Goal: Task Accomplishment & Management: Use online tool/utility

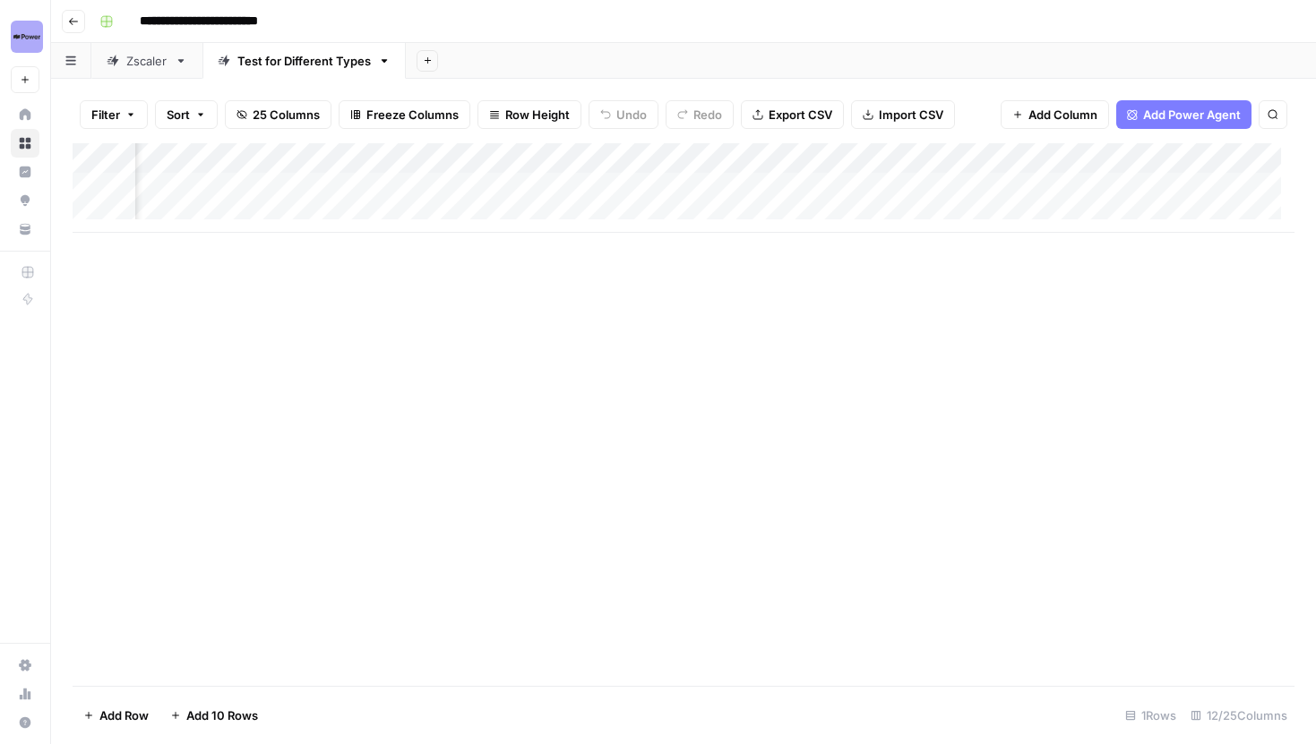
scroll to position [0, 1710]
click at [874, 163] on div "Add Column" at bounding box center [684, 188] width 1222 height 90
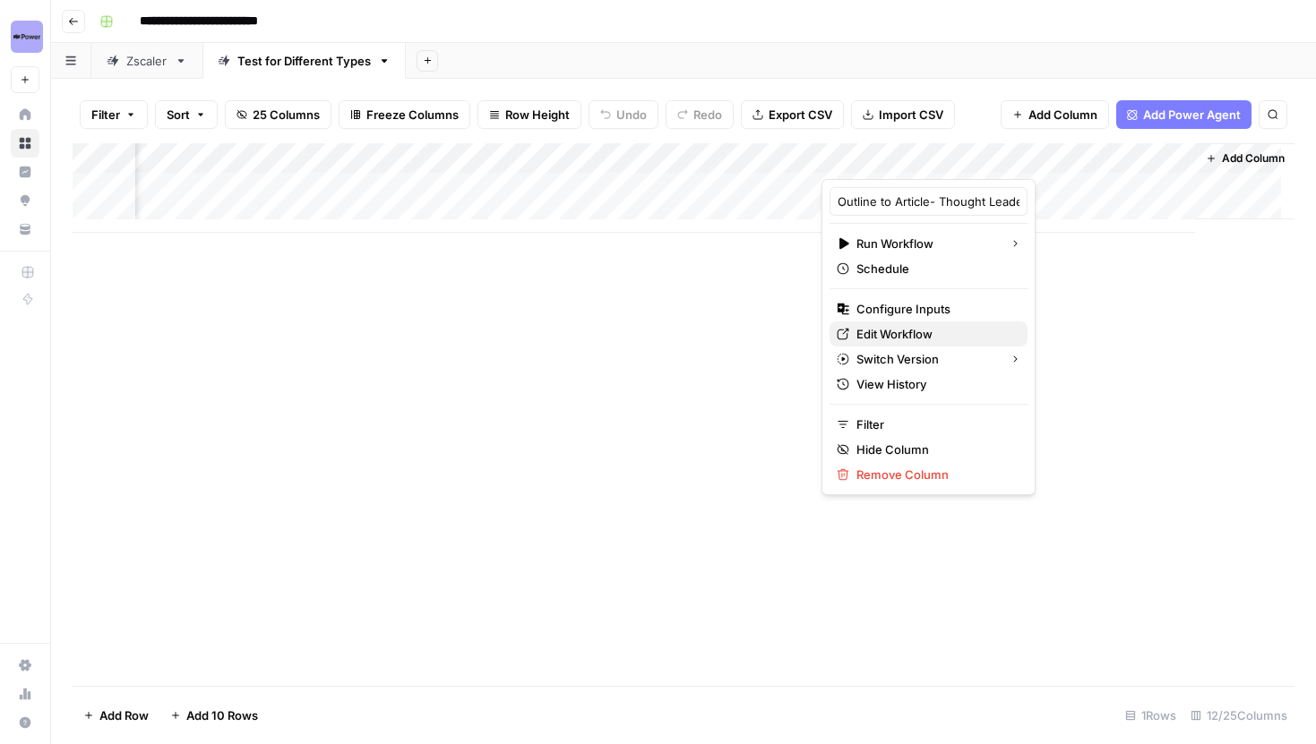
click at [905, 339] on span "Edit Workflow" at bounding box center [934, 334] width 157 height 18
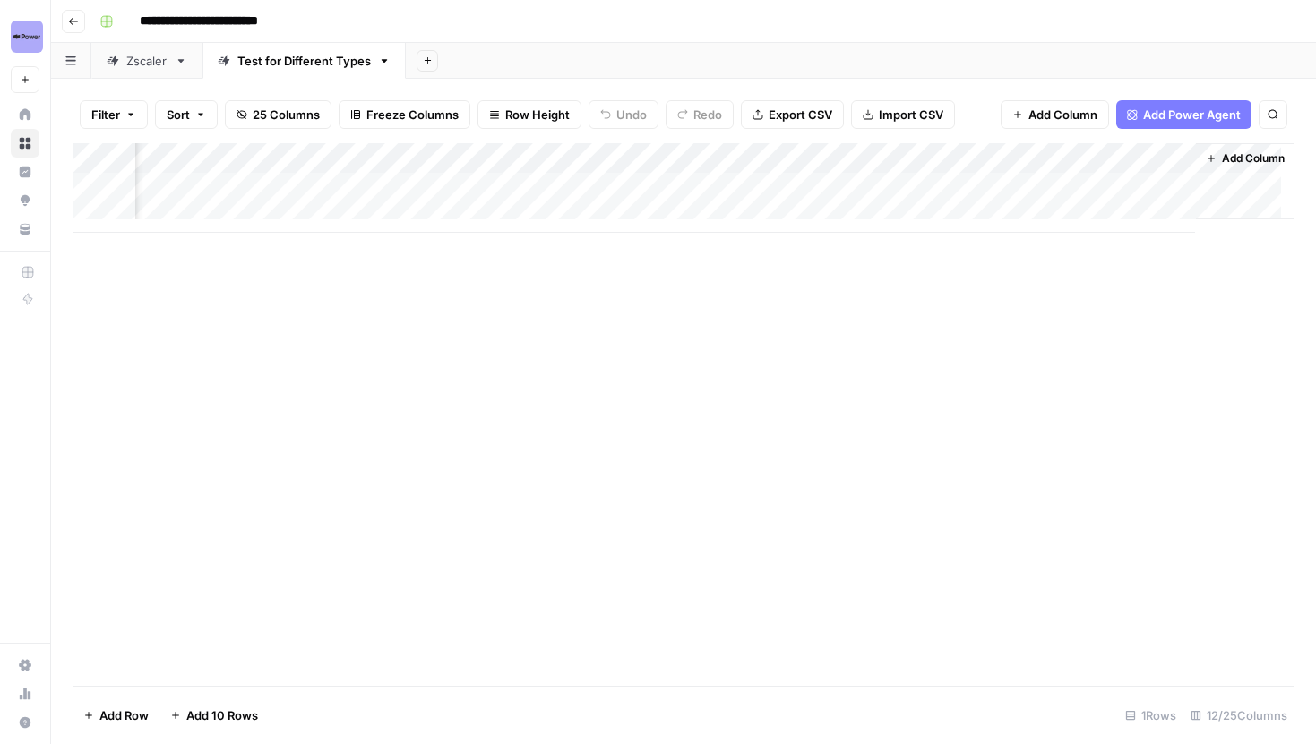
click at [961, 180] on div "Add Column" at bounding box center [684, 188] width 1222 height 90
click at [985, 145] on div "Add Column" at bounding box center [684, 188] width 1222 height 90
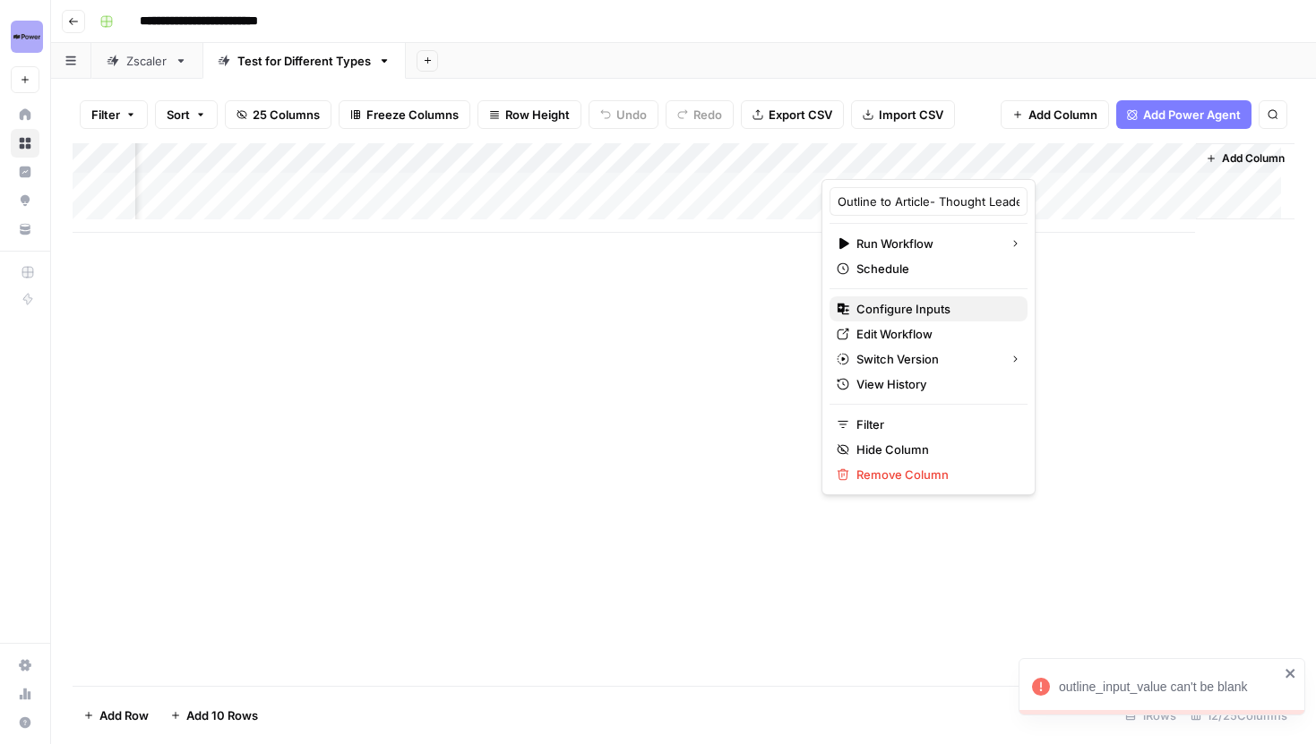
click at [900, 309] on span "Configure Inputs" at bounding box center [934, 309] width 157 height 18
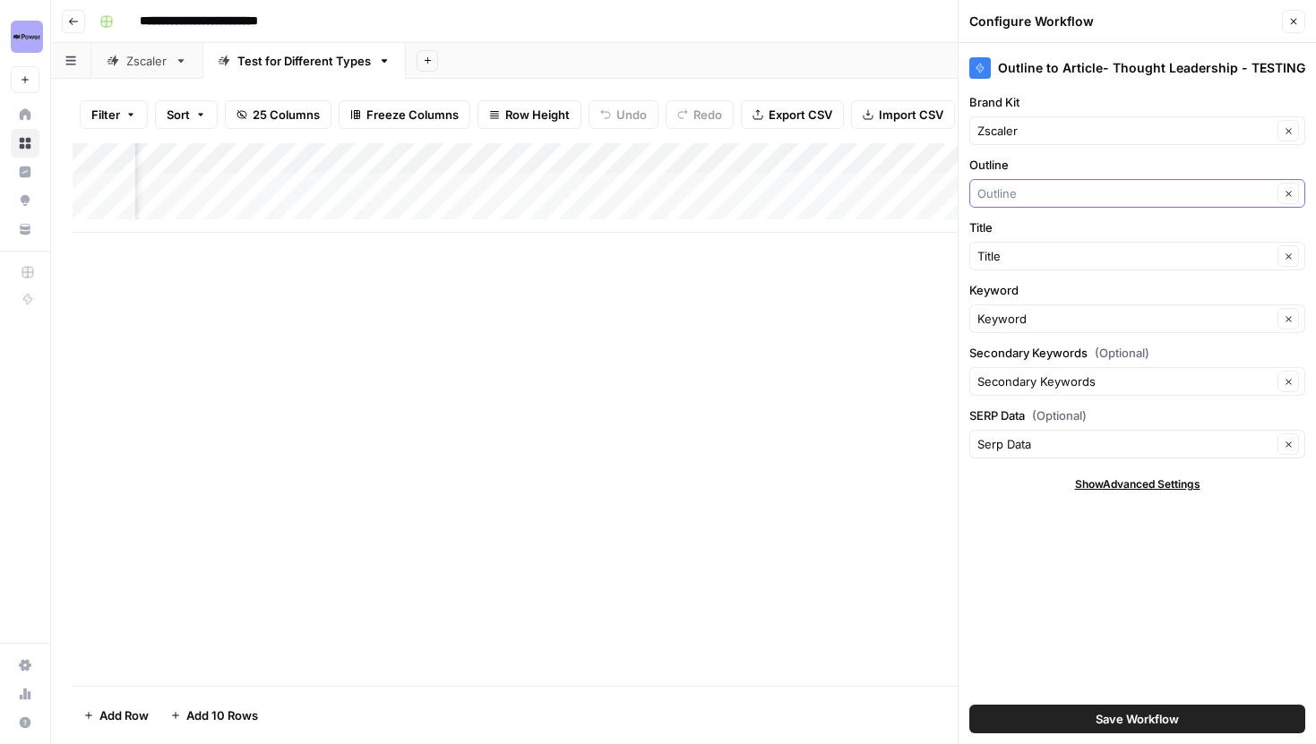
click at [1095, 199] on input "Outline" at bounding box center [1124, 194] width 295 height 18
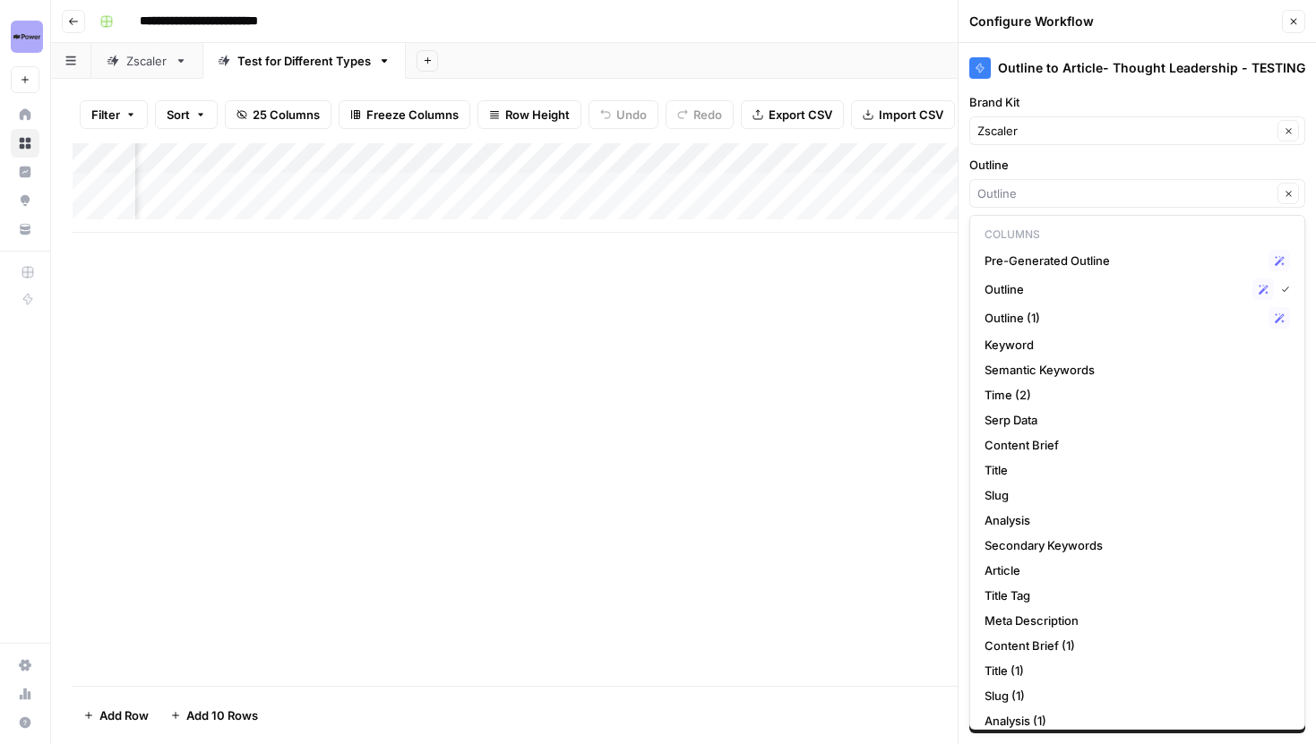
scroll to position [0, 1725]
click at [1039, 314] on span "Outline (1)" at bounding box center [1123, 318] width 277 height 18
type input "Outline (1)"
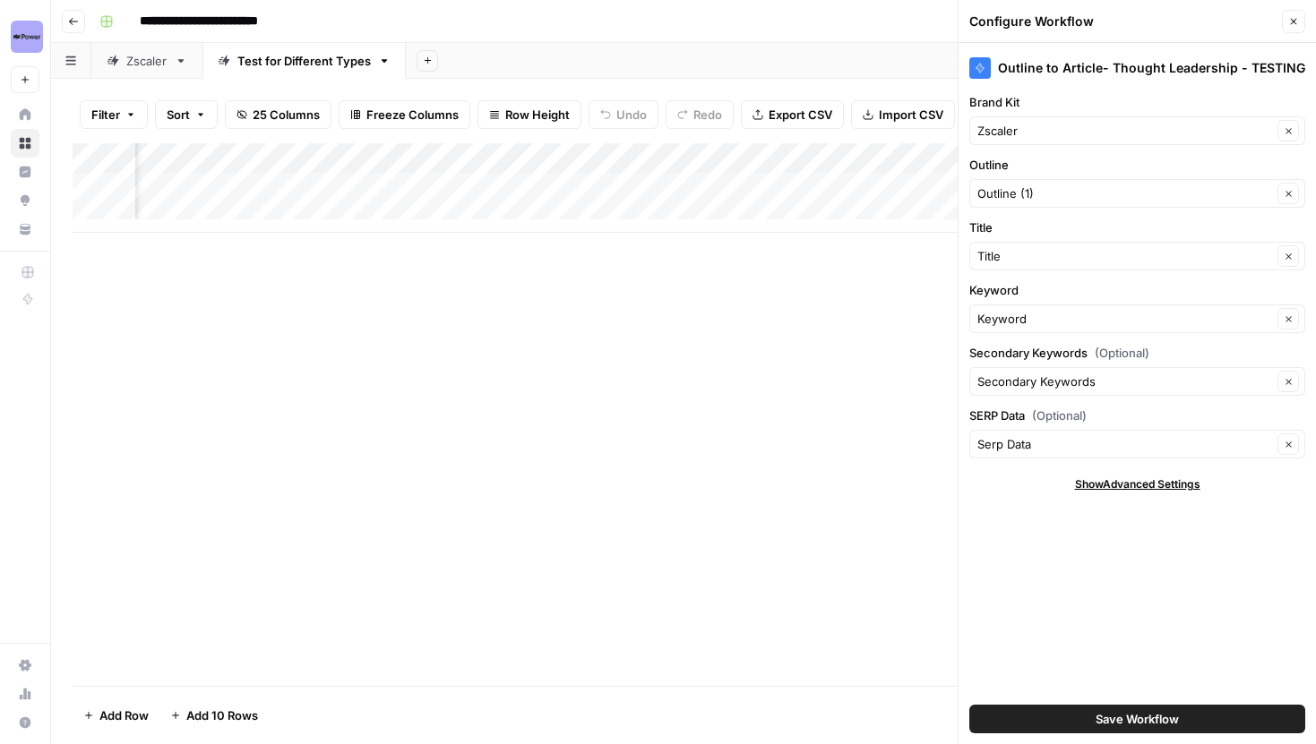
scroll to position [0, 1621]
click at [1058, 258] on input "Title" at bounding box center [1124, 256] width 295 height 18
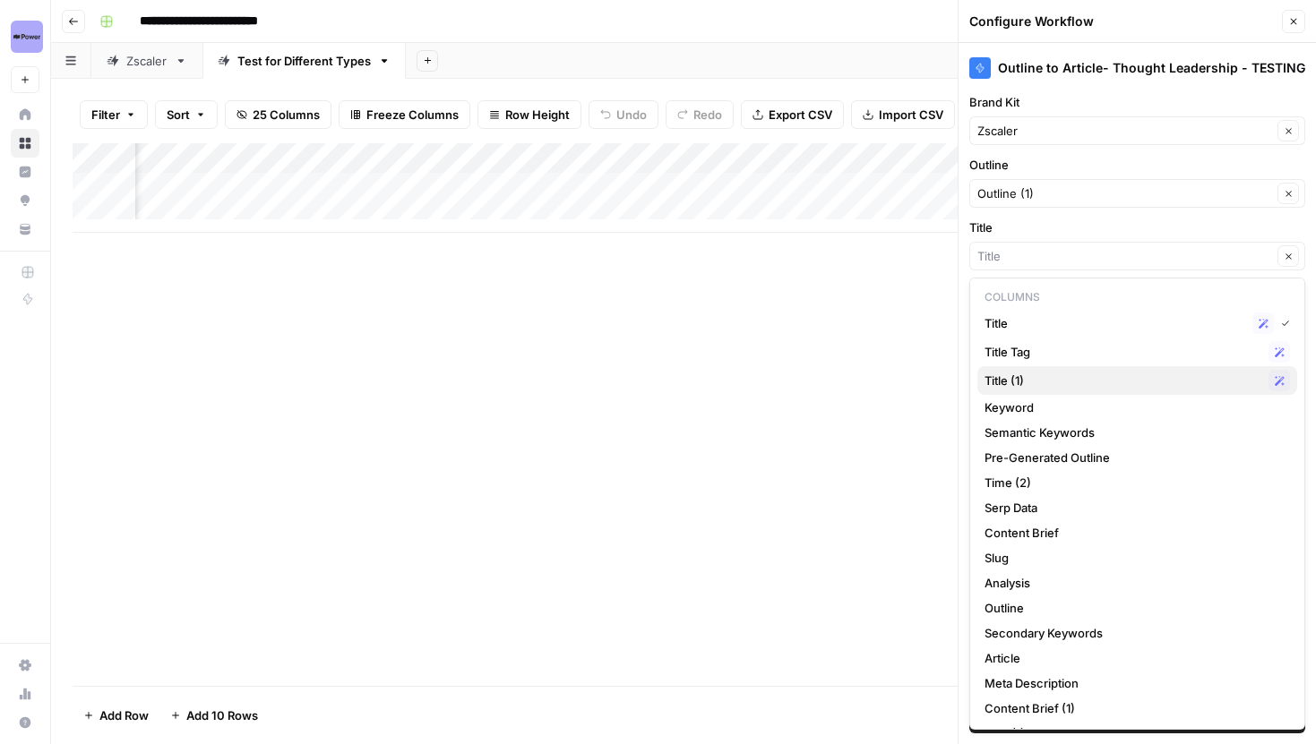
click at [1039, 376] on span "Title (1)" at bounding box center [1123, 381] width 277 height 18
type input "Title (1)"
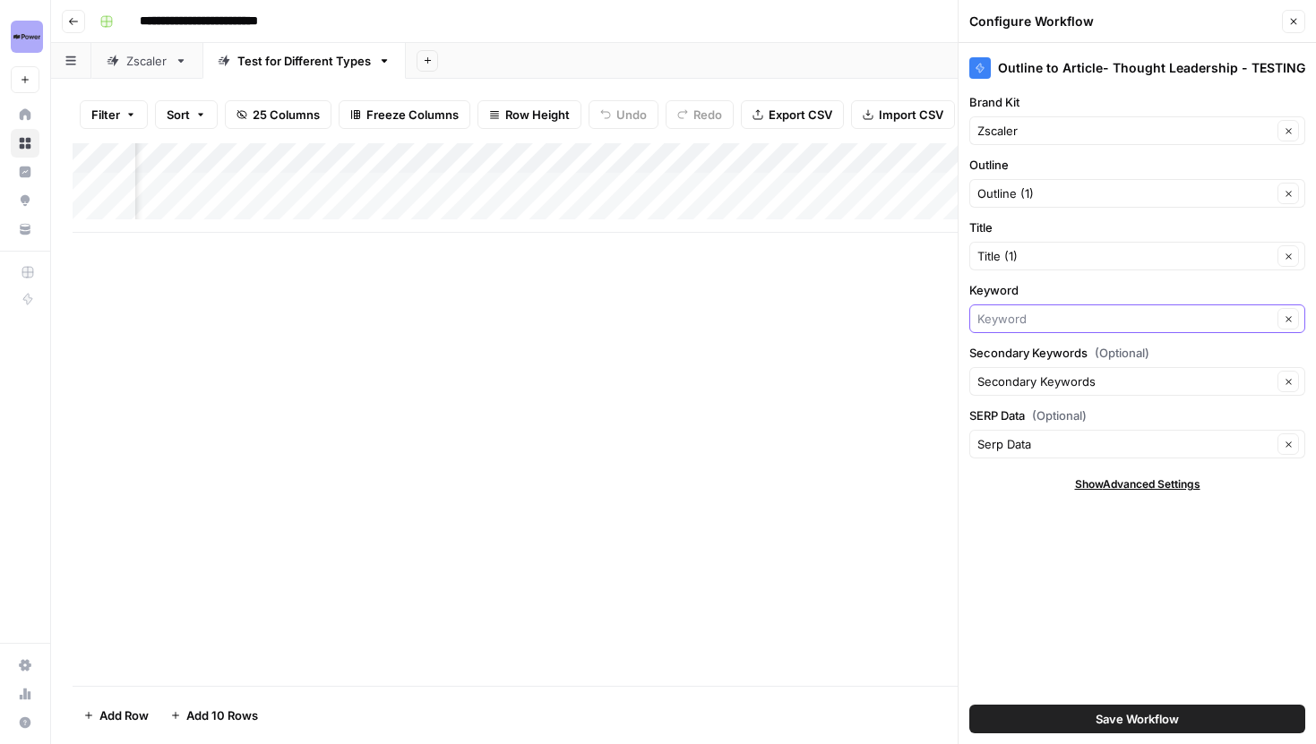
click at [1057, 323] on input "Keyword" at bounding box center [1124, 319] width 295 height 18
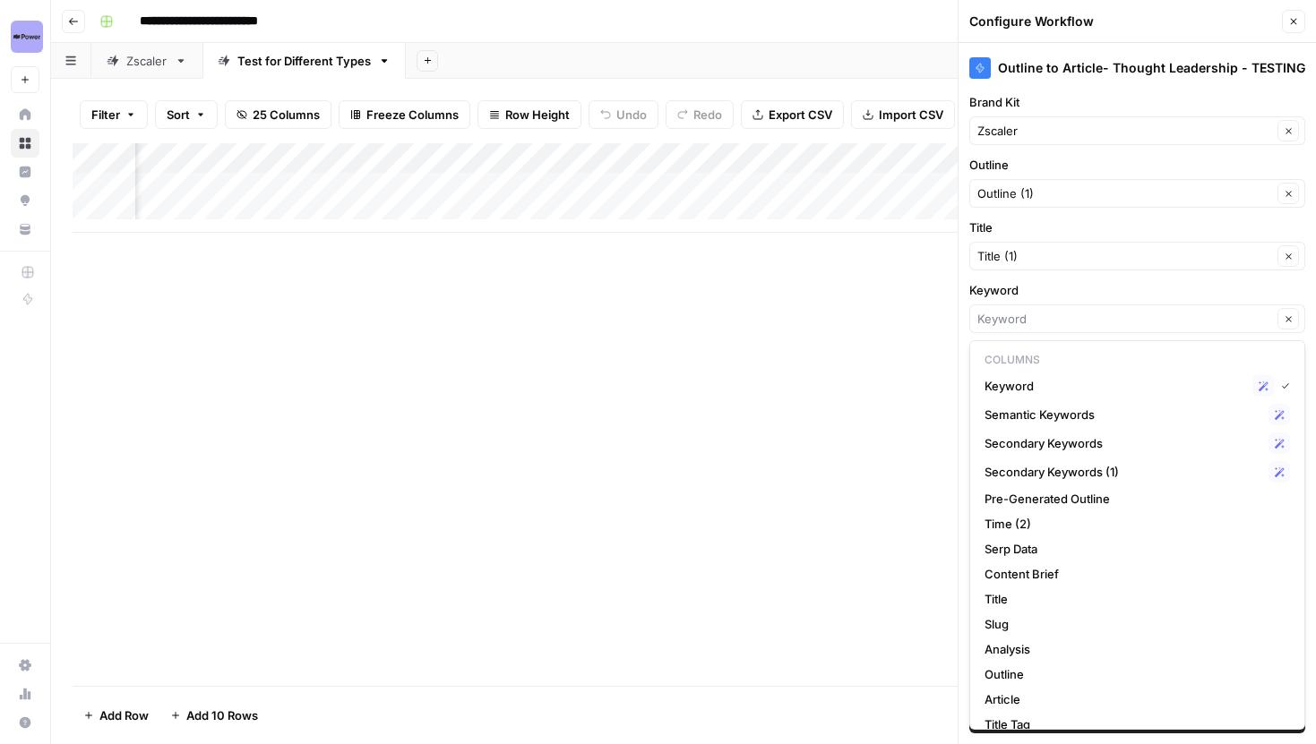
type input "Keyword"
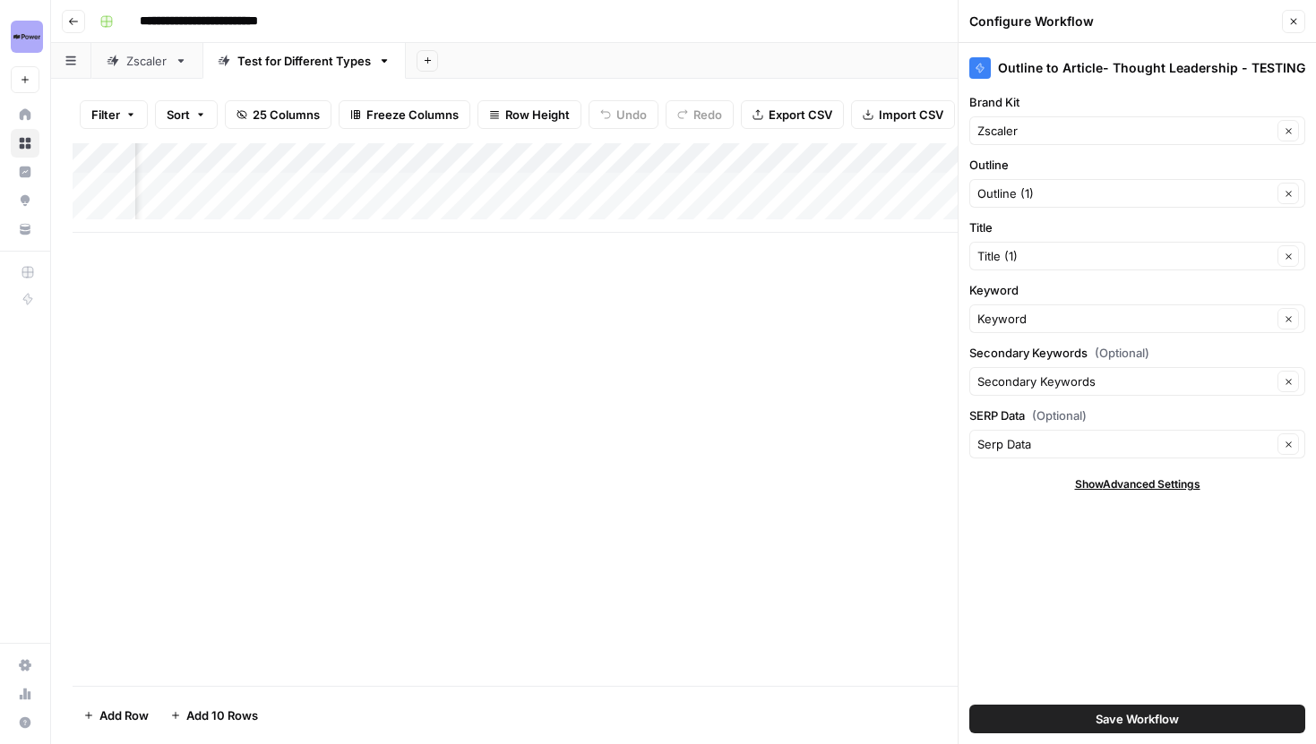
click at [1057, 281] on label "Keyword" at bounding box center [1137, 290] width 336 height 18
click at [1057, 310] on input "Keyword" at bounding box center [1124, 319] width 295 height 18
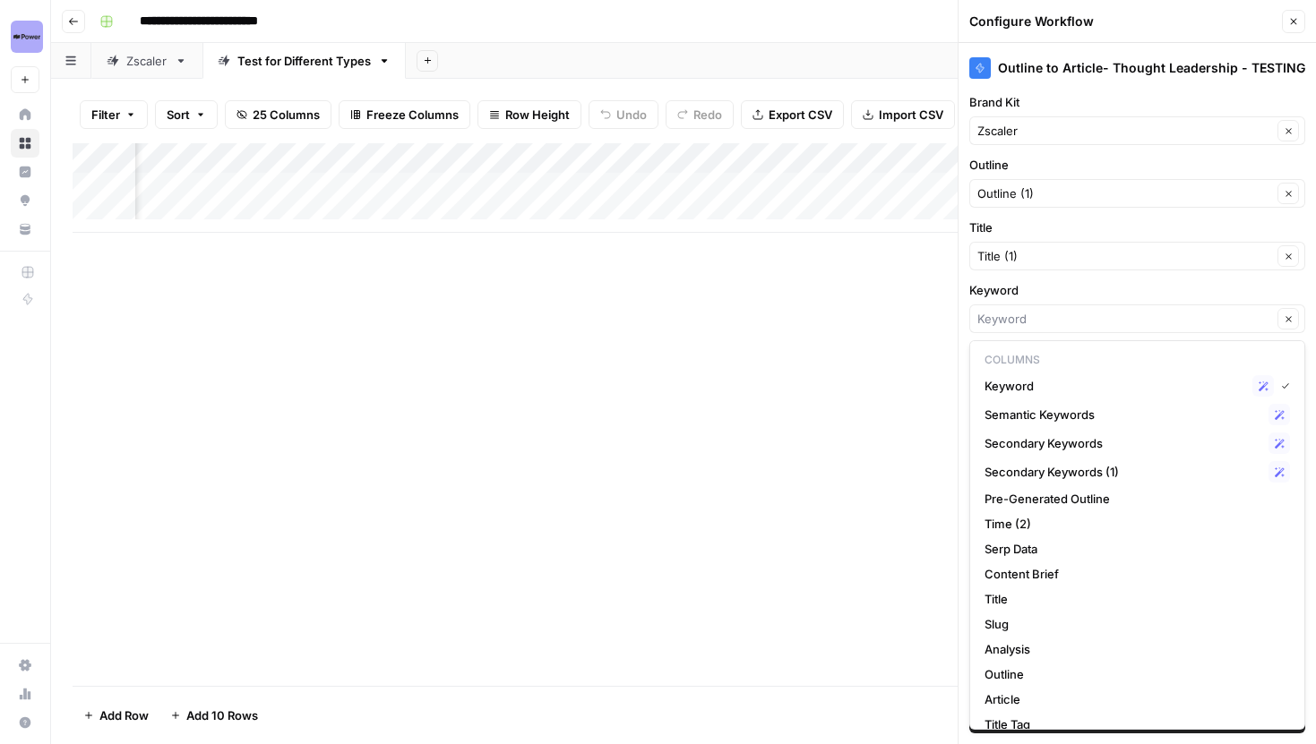
type input "Keyword"
click at [1059, 287] on label "Keyword" at bounding box center [1137, 290] width 336 height 18
click at [1059, 310] on input "Keyword" at bounding box center [1124, 319] width 295 height 18
type input "Keyword"
click at [965, 297] on div "Outline to Article- Thought Leadership - TESTING Brand Kit Zscaler Clear Outlin…" at bounding box center [1137, 393] width 357 height 701
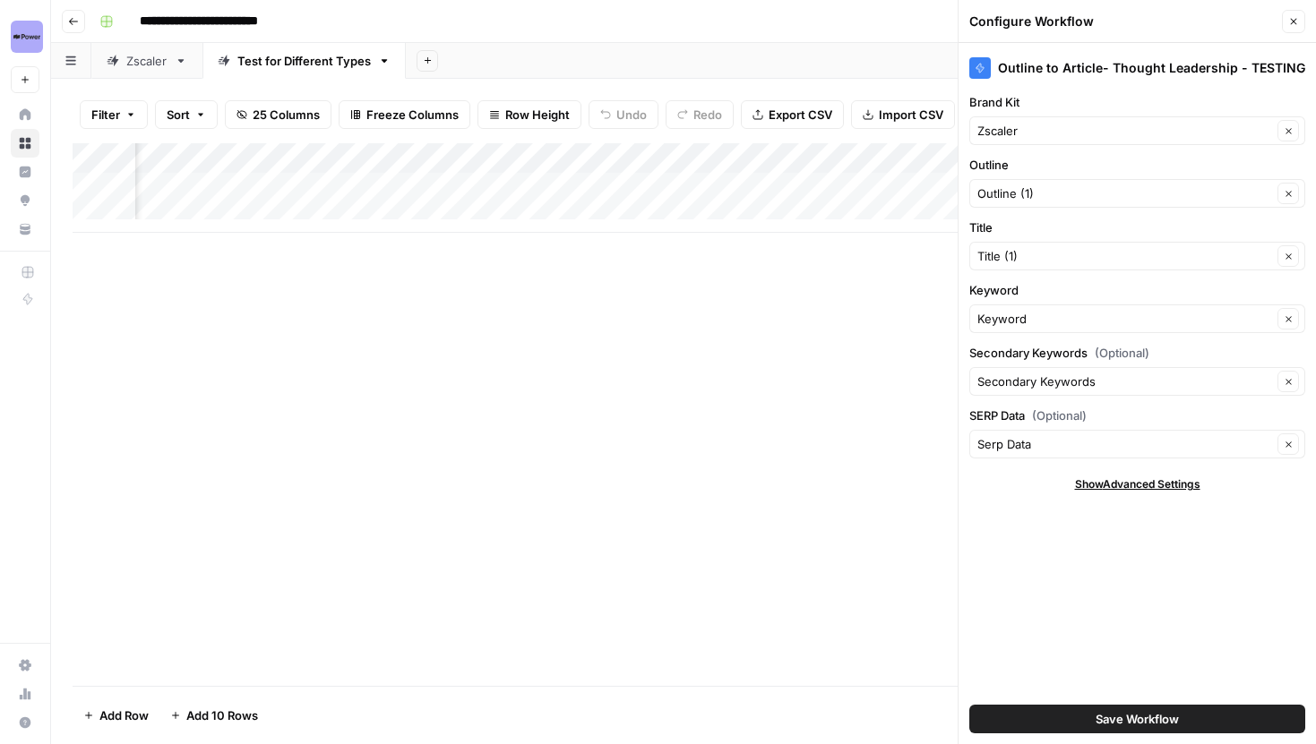
click at [836, 160] on div "Add Column" at bounding box center [684, 188] width 1222 height 90
click at [836, 160] on div at bounding box center [831, 161] width 162 height 36
click at [1043, 379] on input "Secondary Keywords (Optional)" at bounding box center [1124, 382] width 295 height 18
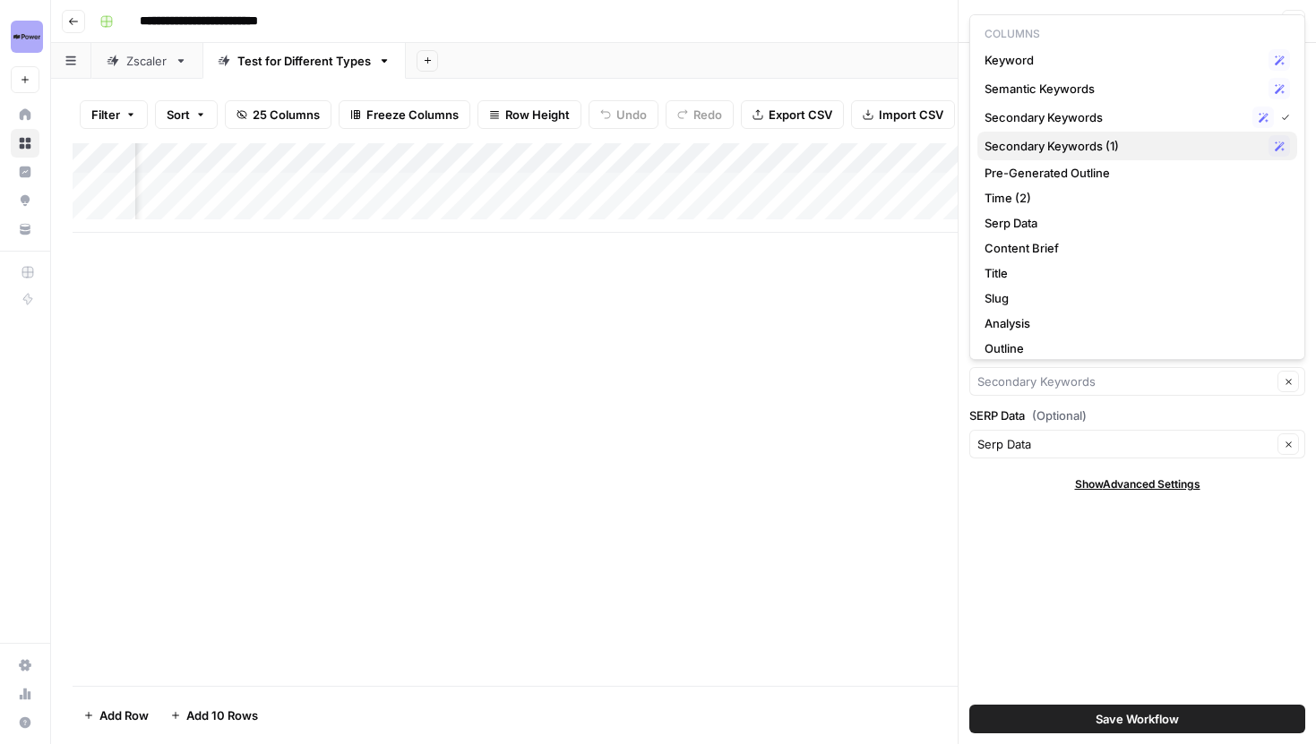
click at [1068, 150] on span "Secondary Keywords (1)" at bounding box center [1123, 146] width 277 height 18
type input "Secondary Keywords (1)"
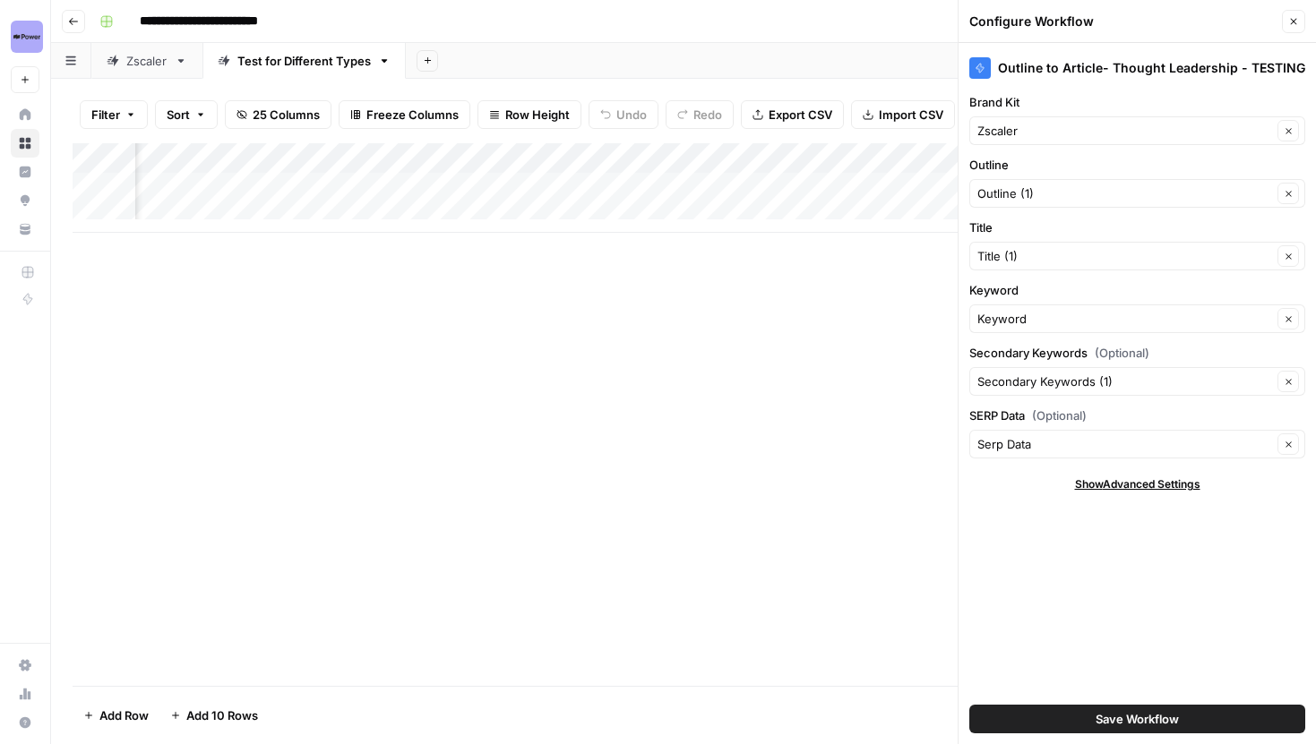
click at [1072, 719] on button "Save Workflow" at bounding box center [1137, 719] width 336 height 29
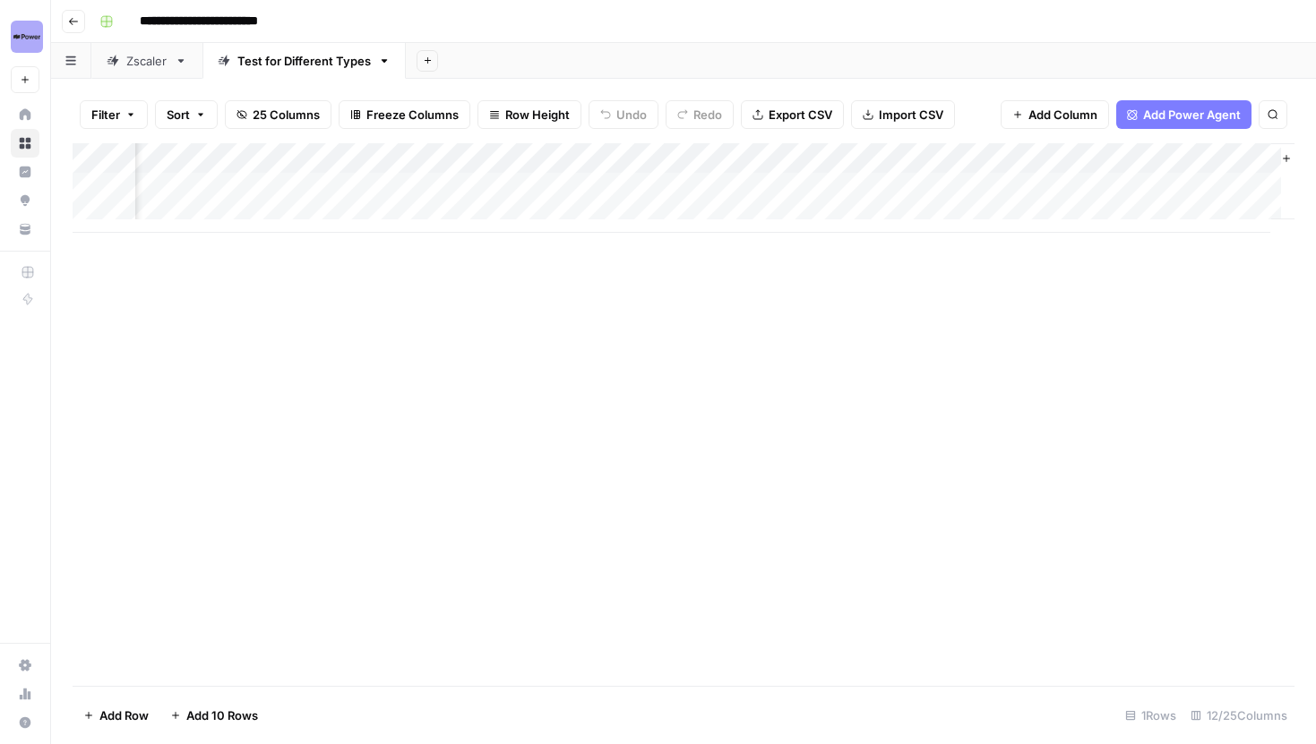
click at [1052, 188] on div "Add Column" at bounding box center [684, 188] width 1222 height 90
click at [136, 74] on link "Zscaler" at bounding box center [146, 61] width 111 height 36
click at [264, 59] on div "Test for Different Types" at bounding box center [303, 61] width 133 height 18
click at [338, 65] on div "Test for Different Types" at bounding box center [303, 61] width 133 height 18
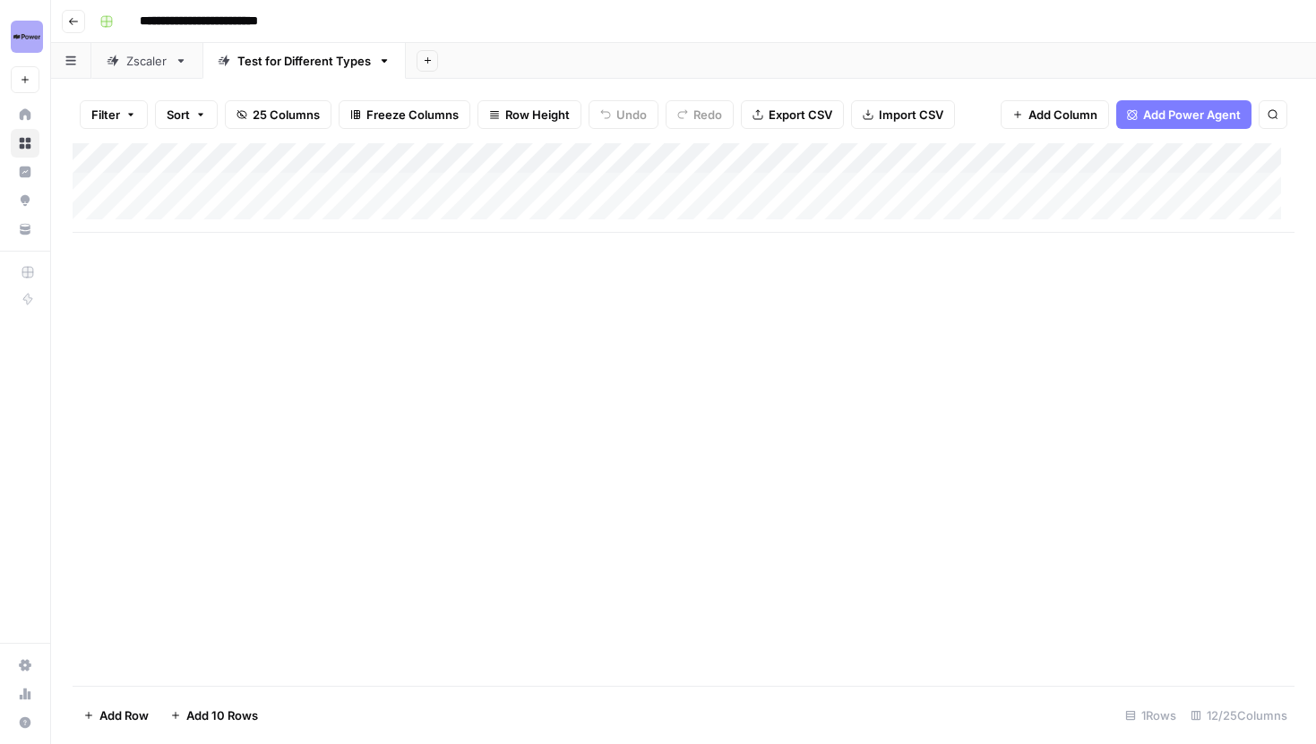
click at [365, 61] on div "Test for Different Types" at bounding box center [303, 61] width 133 height 18
click at [185, 208] on div "Add Column" at bounding box center [684, 188] width 1222 height 90
click at [159, 60] on div "Zscaler" at bounding box center [146, 61] width 41 height 18
click at [274, 61] on div "Test for Different Types" at bounding box center [303, 61] width 133 height 18
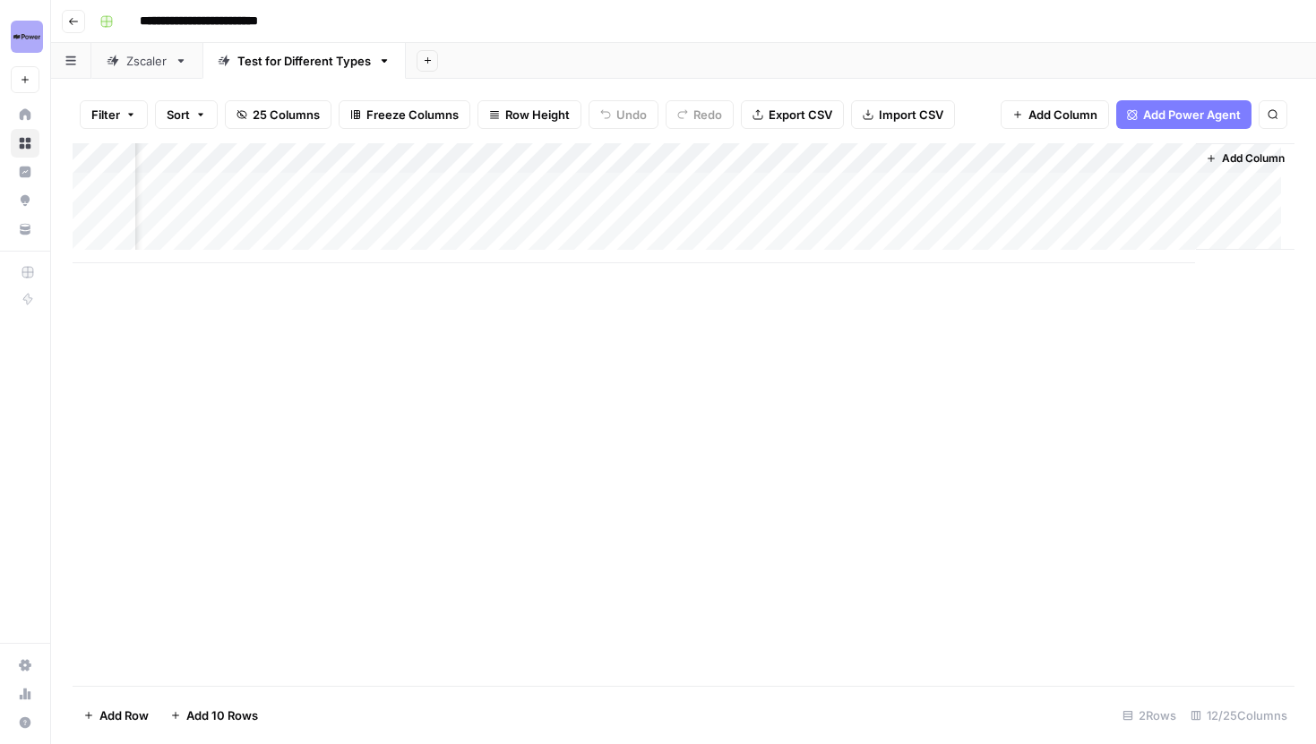
scroll to position [0, 1710]
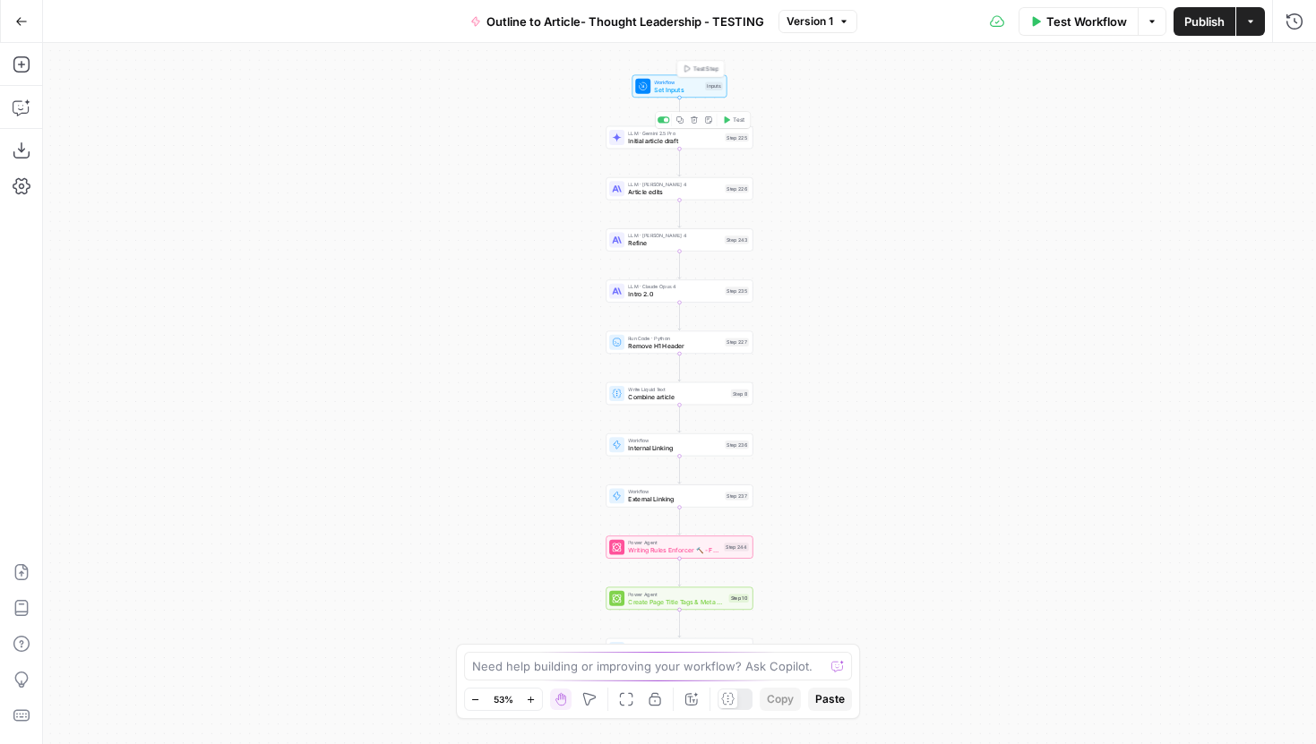
click at [696, 90] on span "Set Inputs" at bounding box center [677, 90] width 47 height 10
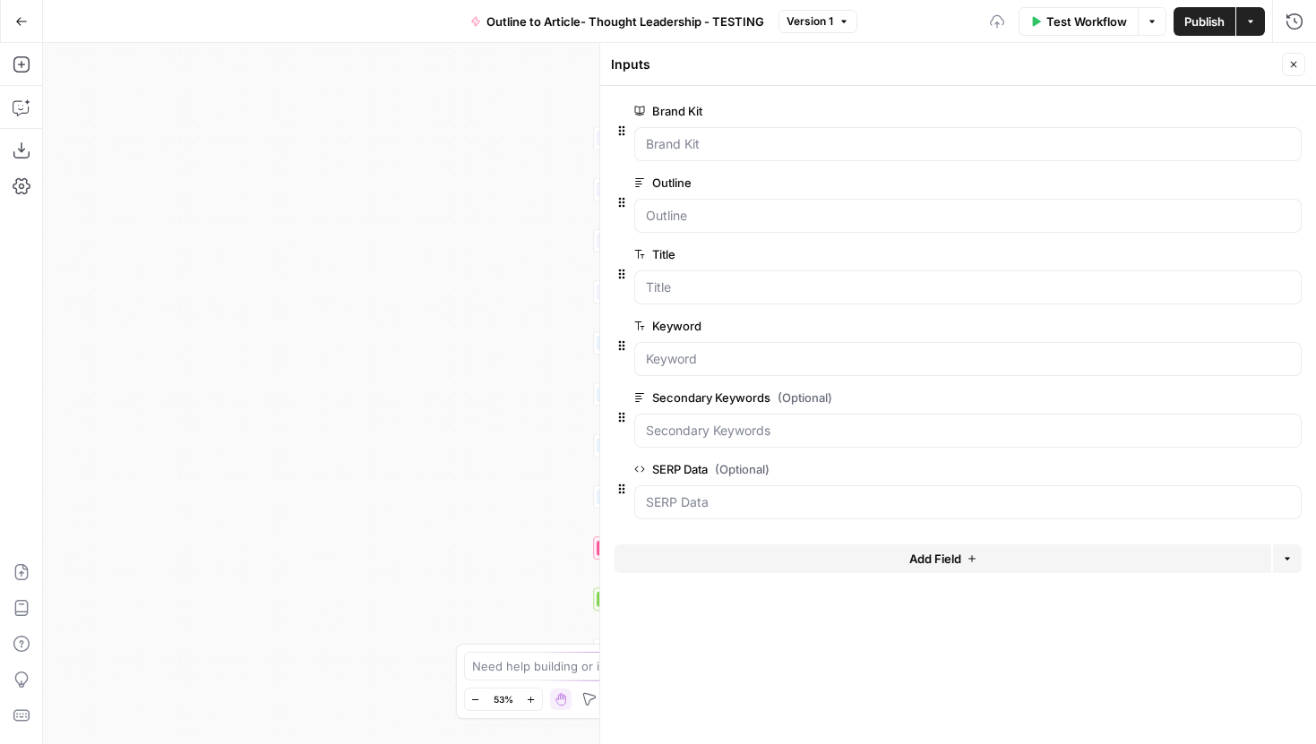
drag, startPoint x: 525, startPoint y: 187, endPoint x: 226, endPoint y: 288, distance: 315.6
click at [226, 288] on div "Workflow Set Inputs Inputs LLM · Gemini 2.5 Pro Initial article draft Step 225 …" at bounding box center [679, 393] width 1273 height 701
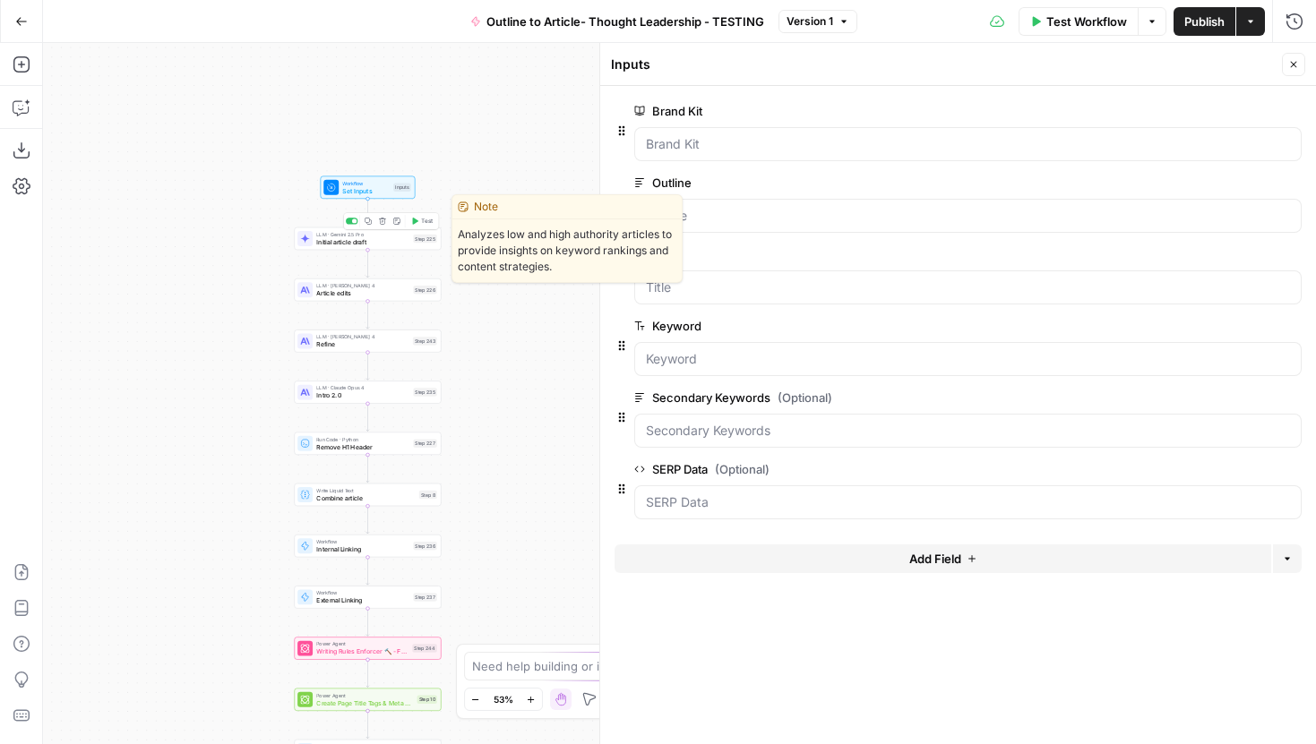
click at [348, 241] on span "Initial article draft" at bounding box center [362, 242] width 93 height 10
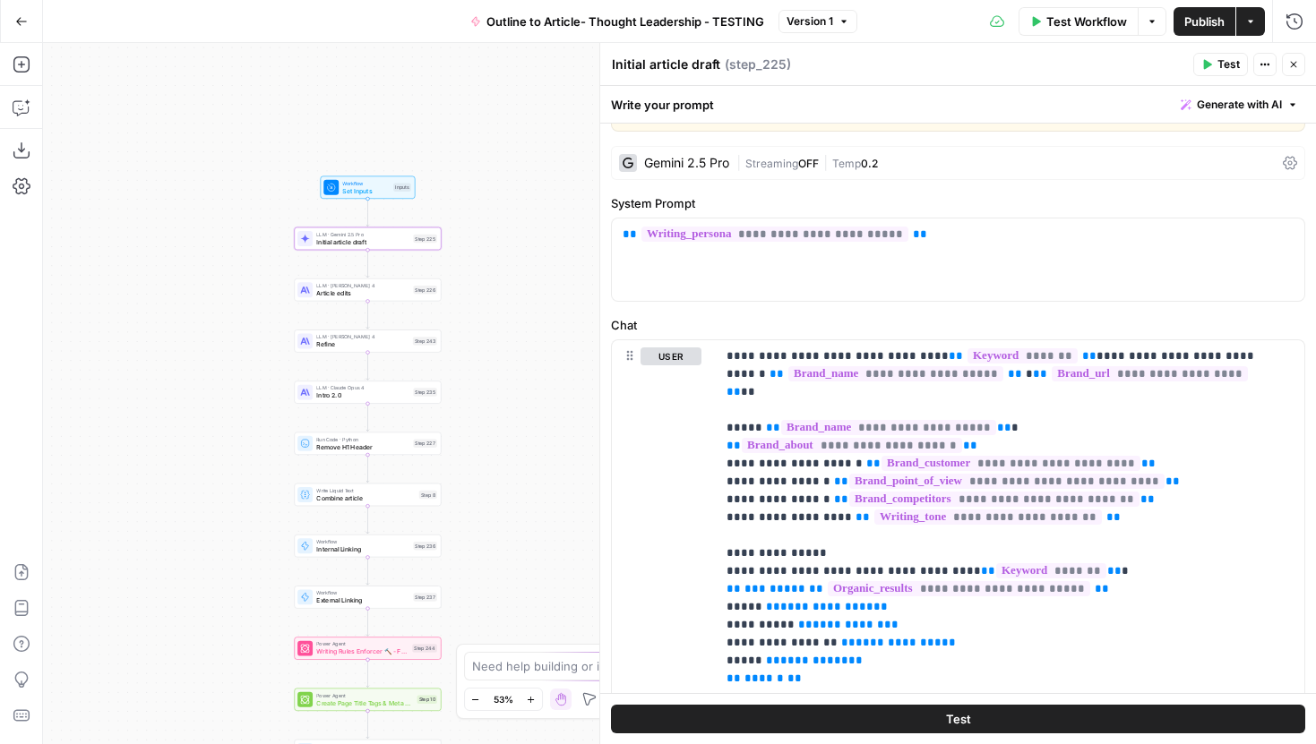
scroll to position [39, 0]
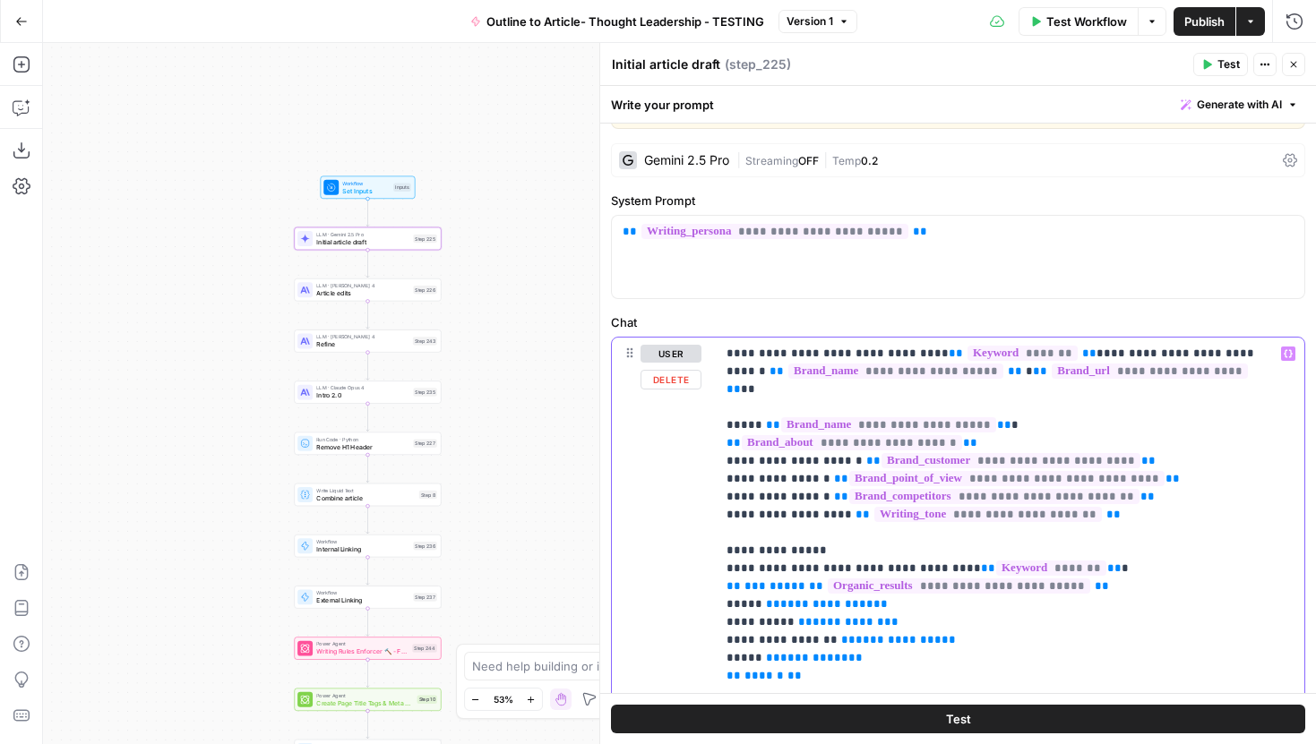
type input "sample"
drag, startPoint x: 1193, startPoint y: 313, endPoint x: 1073, endPoint y: 312, distance: 120.1
click at [1073, 312] on div "sample Not found Close" at bounding box center [1176, 314] width 215 height 29
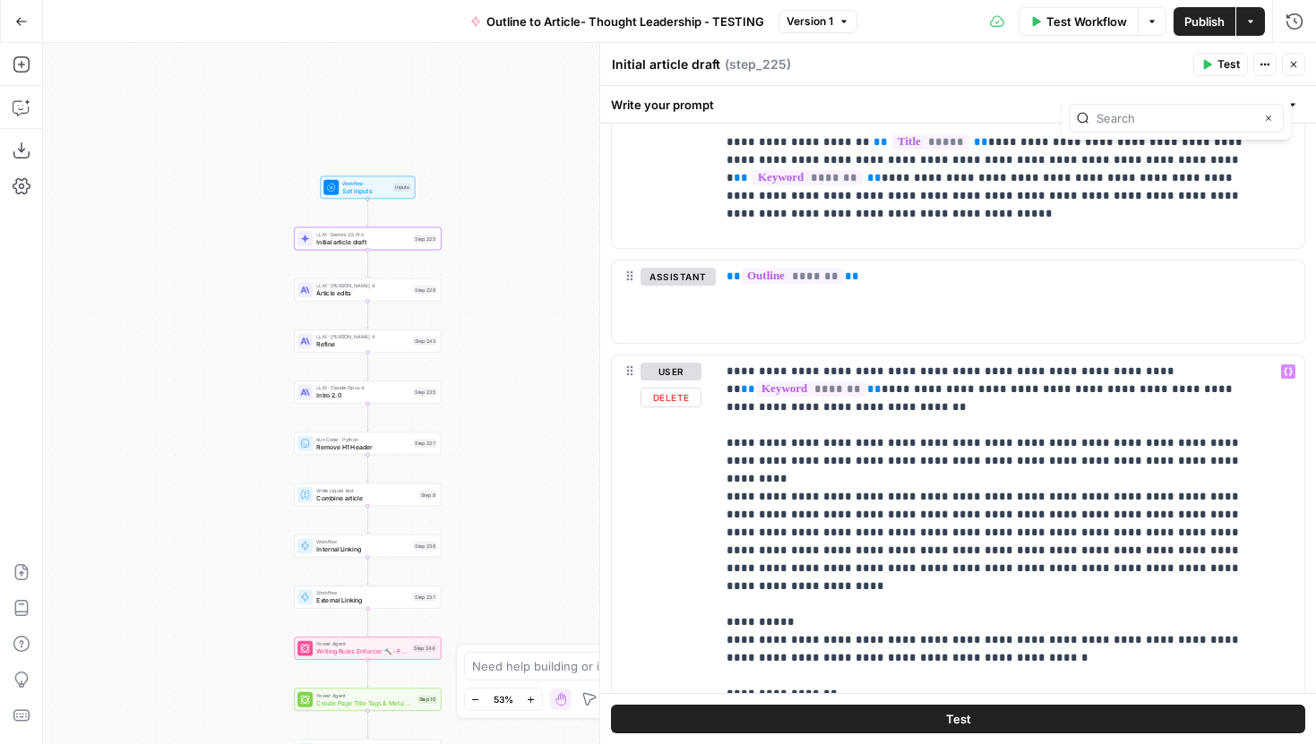
scroll to position [863, 0]
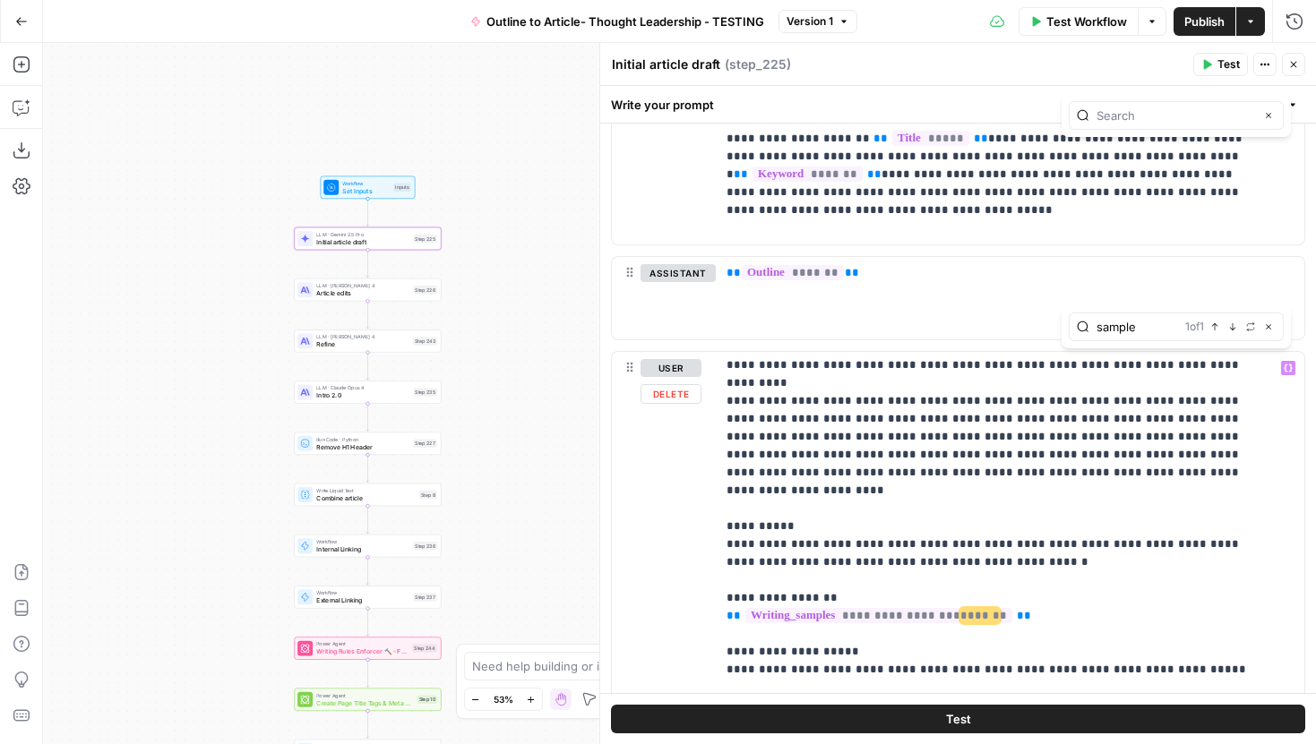
scroll to position [95, 0]
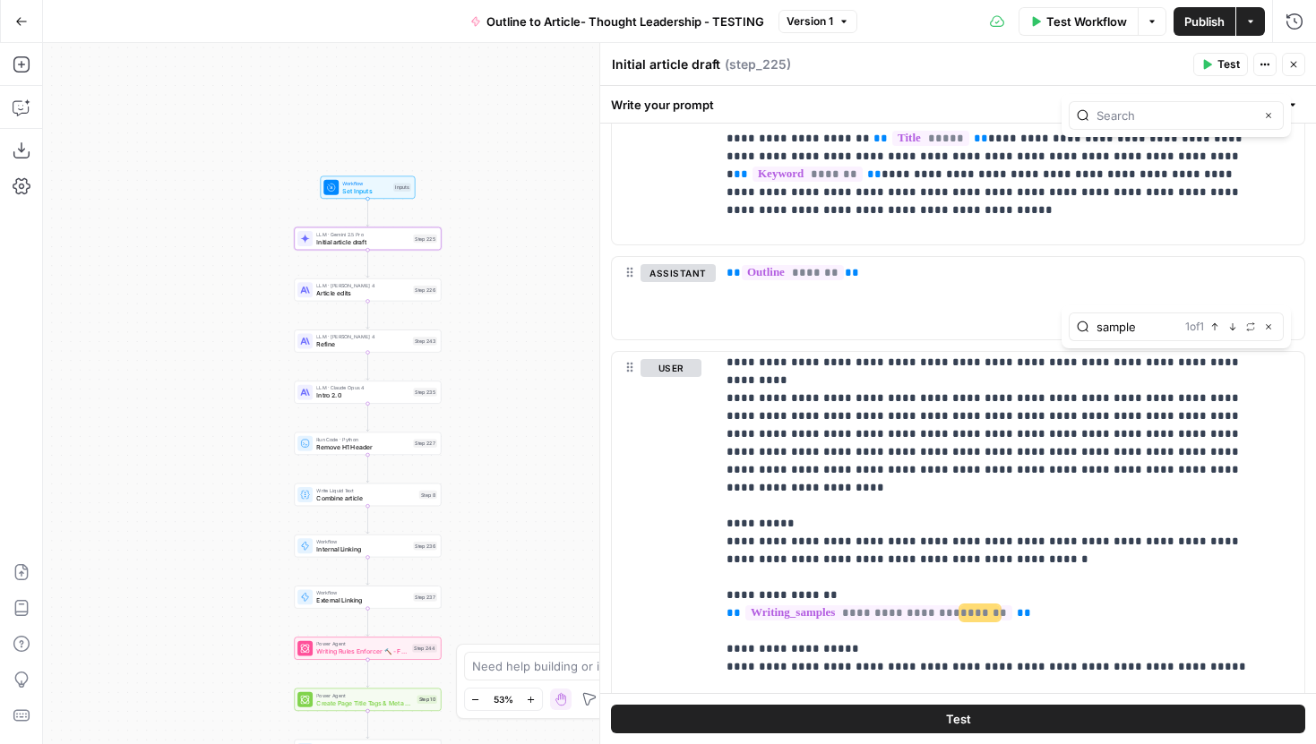
type input "sample"
drag, startPoint x: 1032, startPoint y: 561, endPoint x: 703, endPoint y: 558, distance: 328.8
click at [703, 558] on div "**********" at bounding box center [958, 717] width 693 height 730
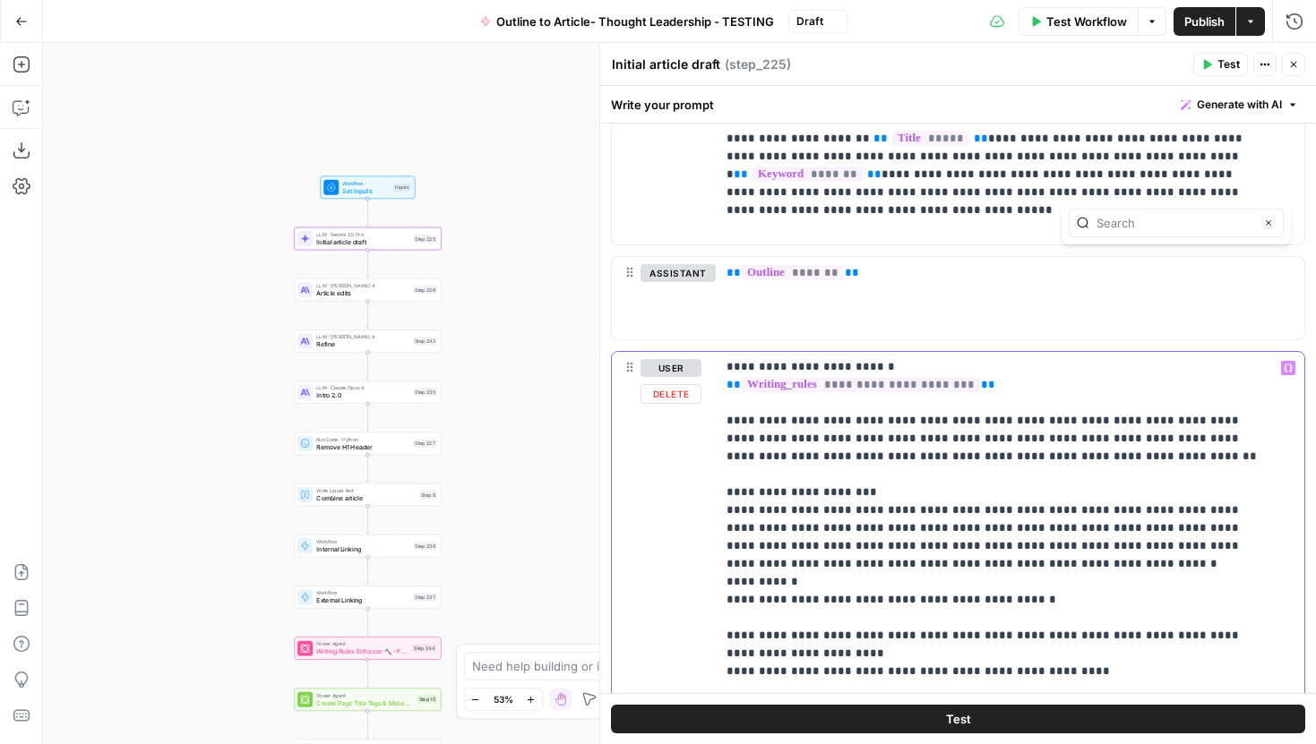
scroll to position [1304, 0]
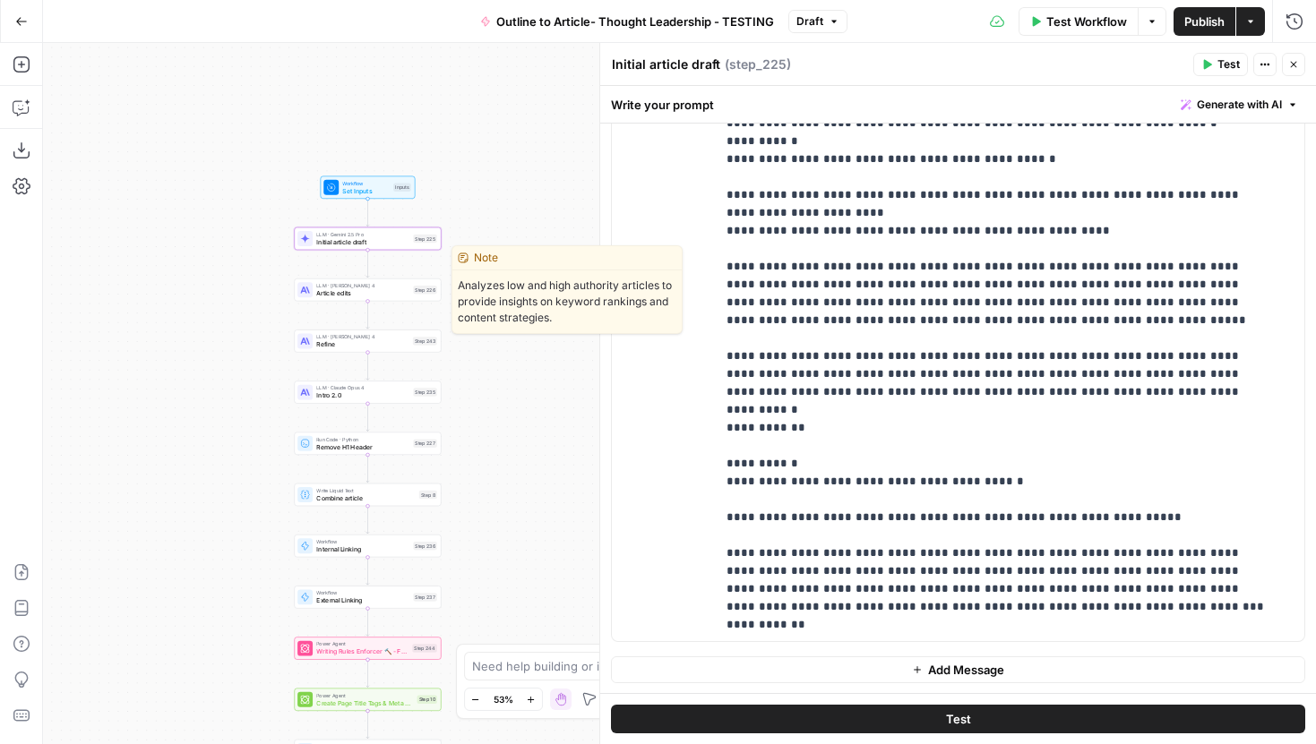
click at [401, 297] on span "Article edits" at bounding box center [362, 293] width 93 height 10
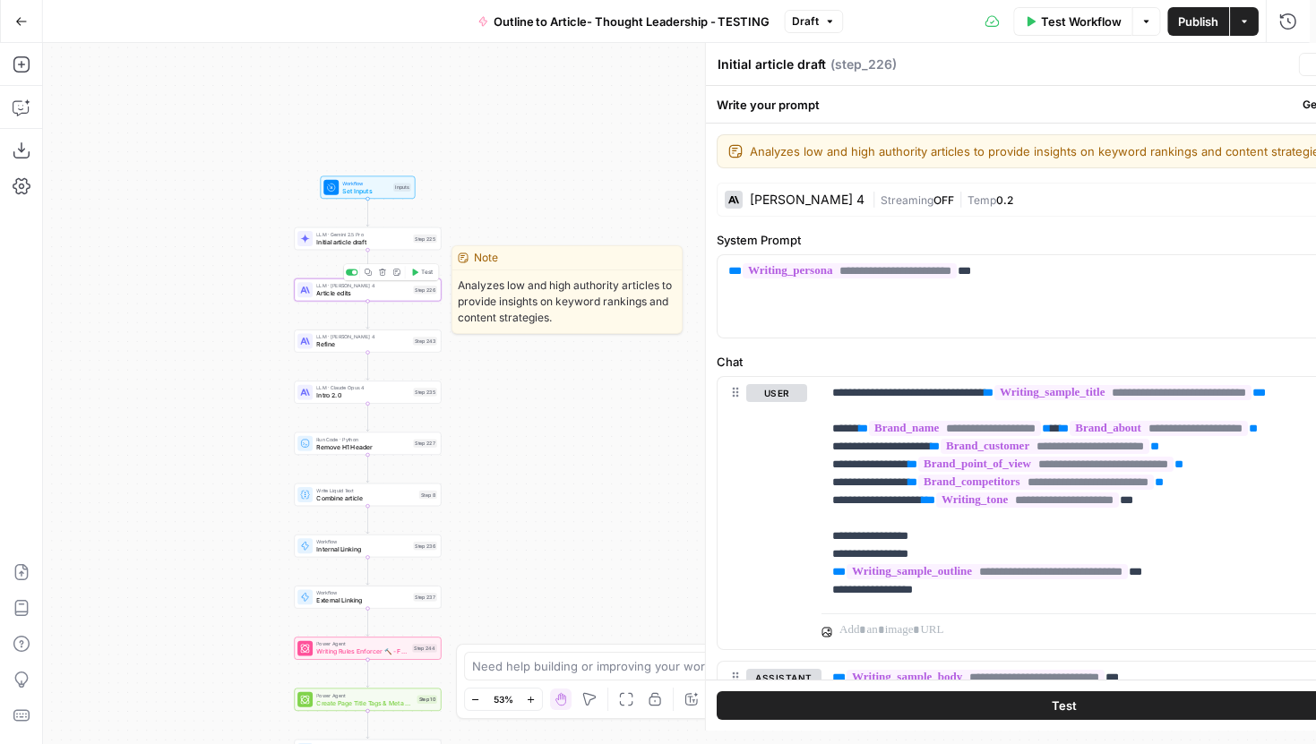
type textarea "Article edits"
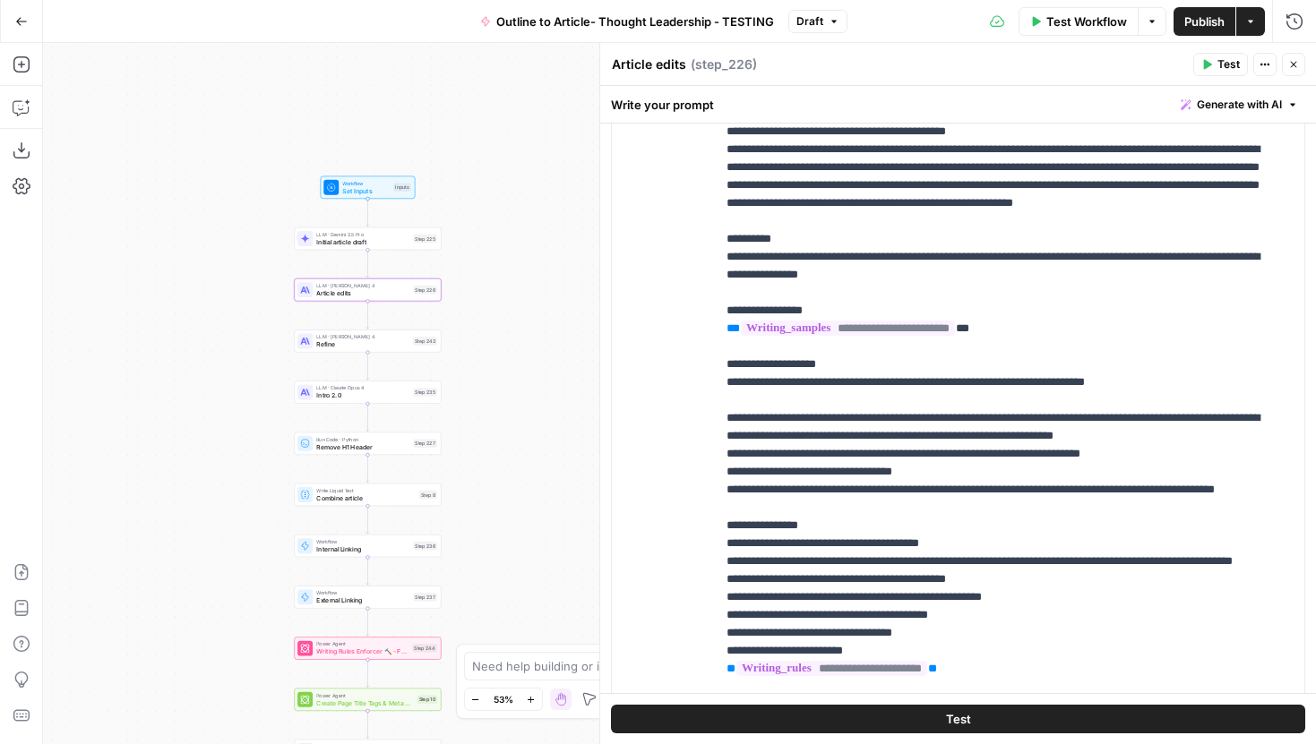
scroll to position [1706, 0]
click at [886, 443] on p "**********" at bounding box center [997, 455] width 540 height 806
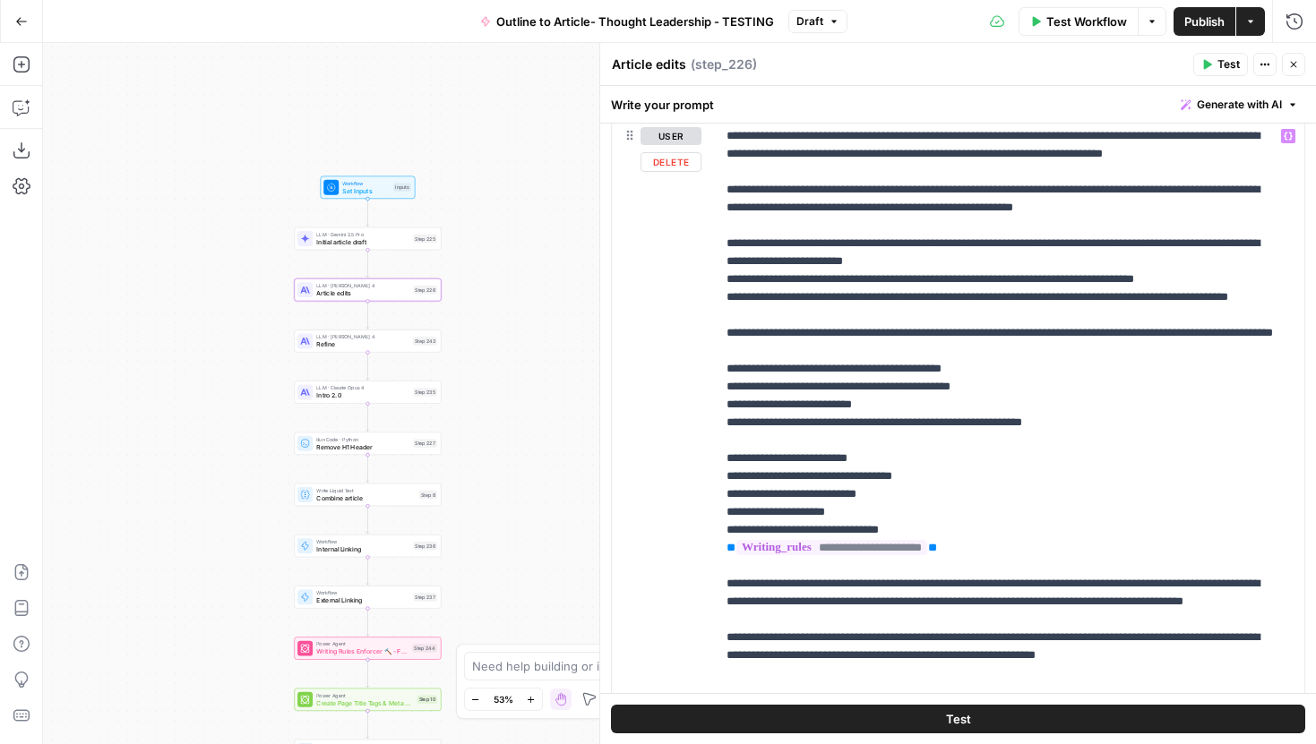
scroll to position [2699, 0]
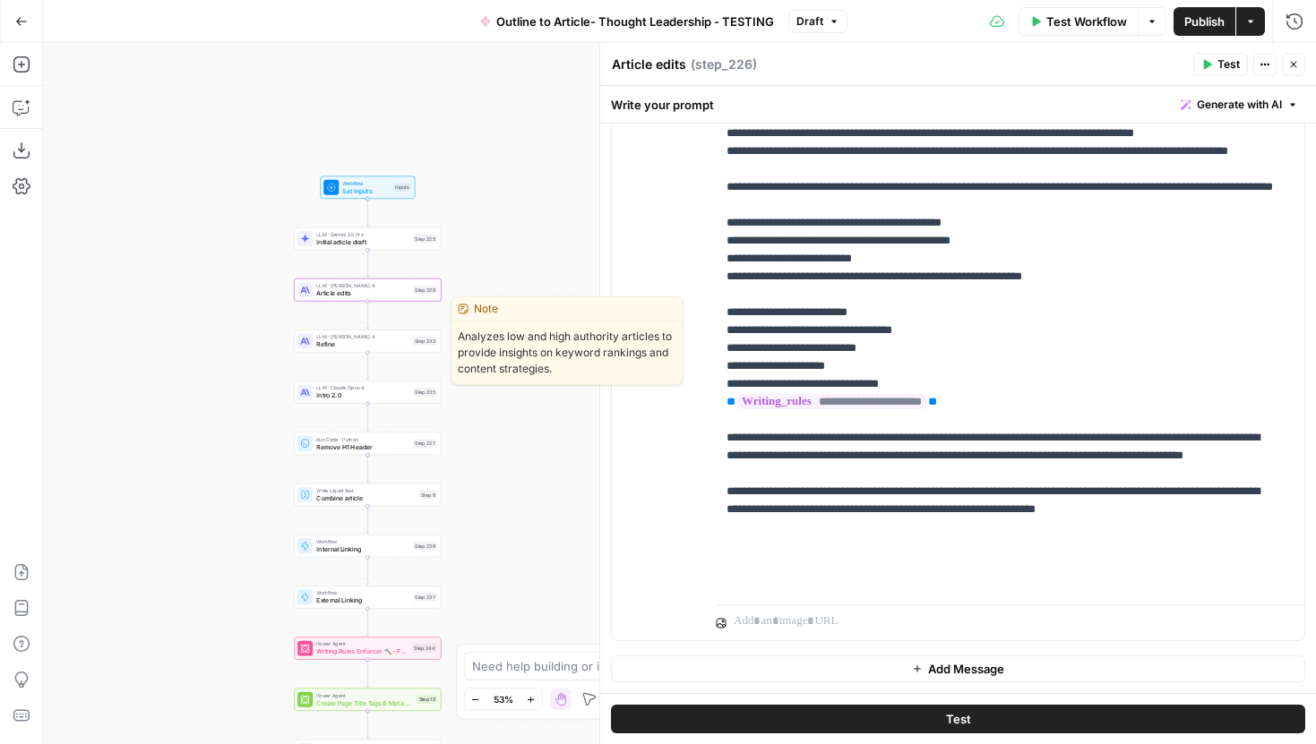
click at [396, 340] on span "Refine" at bounding box center [362, 345] width 92 height 10
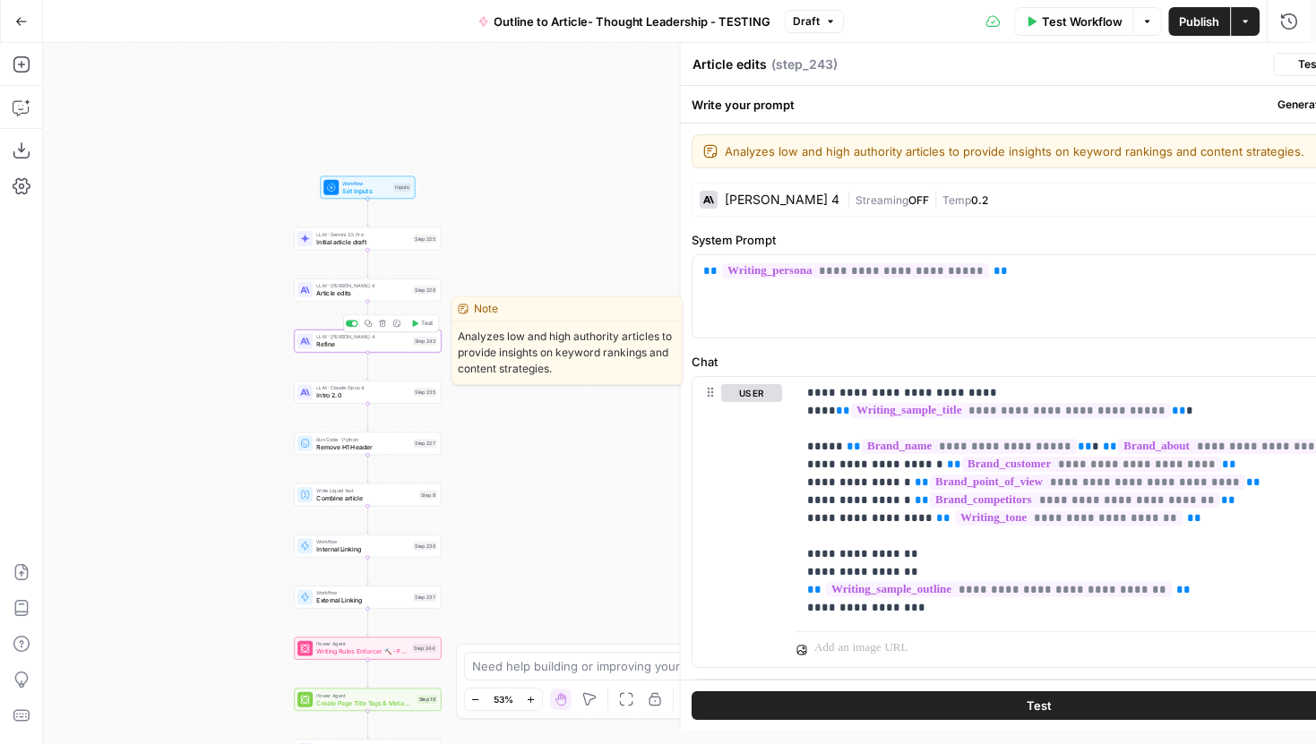
type textarea "Refine"
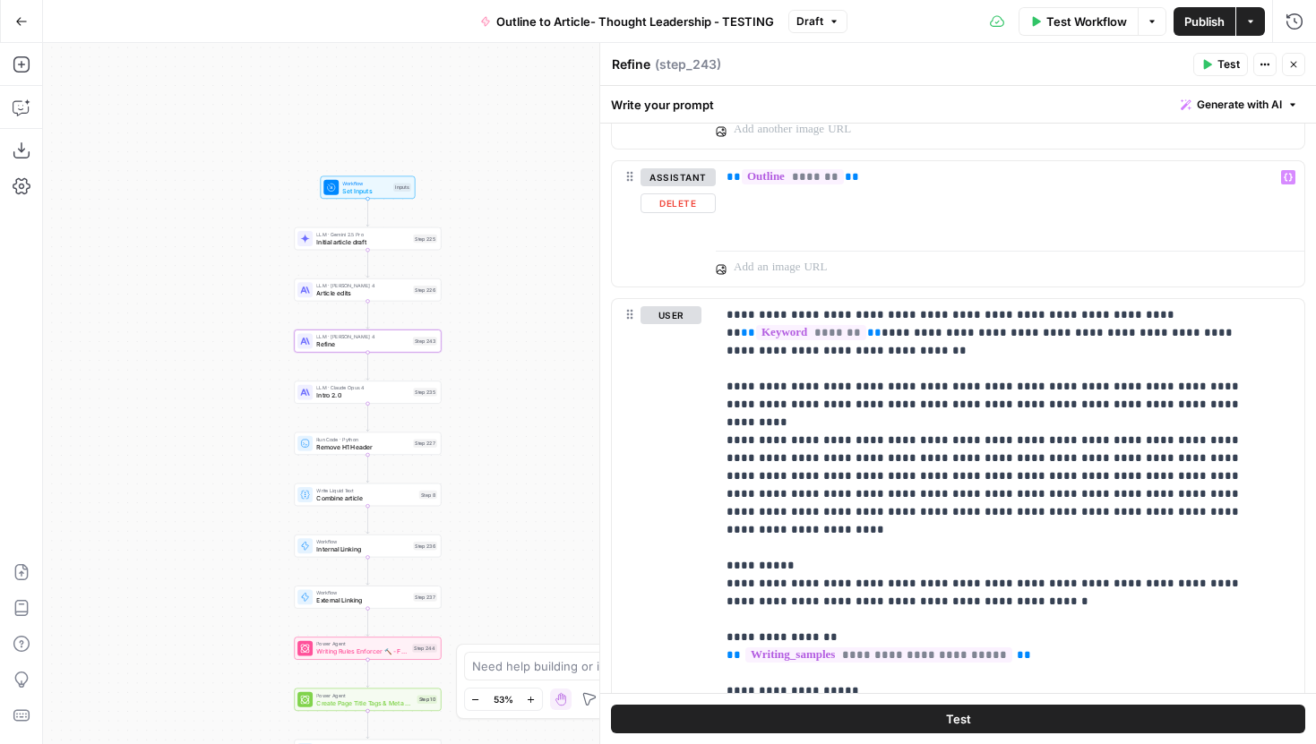
scroll to position [1459, 0]
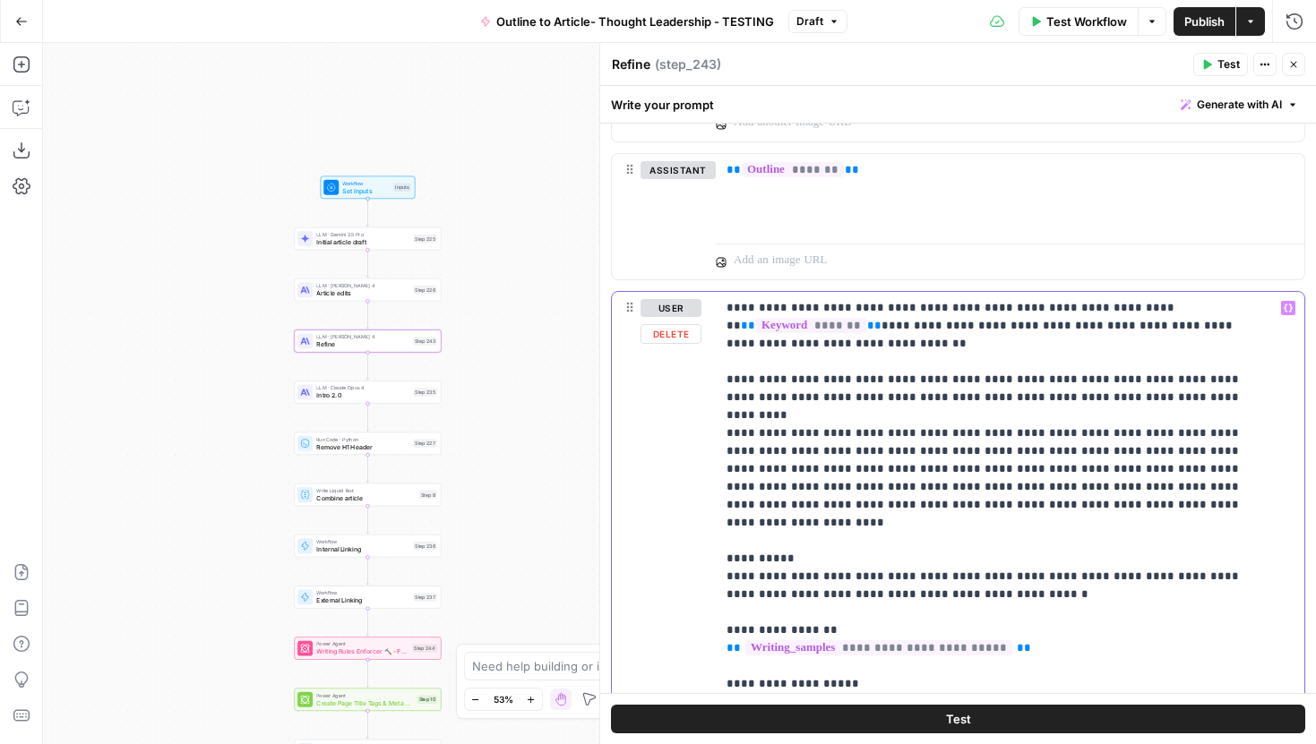
click at [924, 505] on p "**********" at bounding box center [997, 702] width 540 height 806
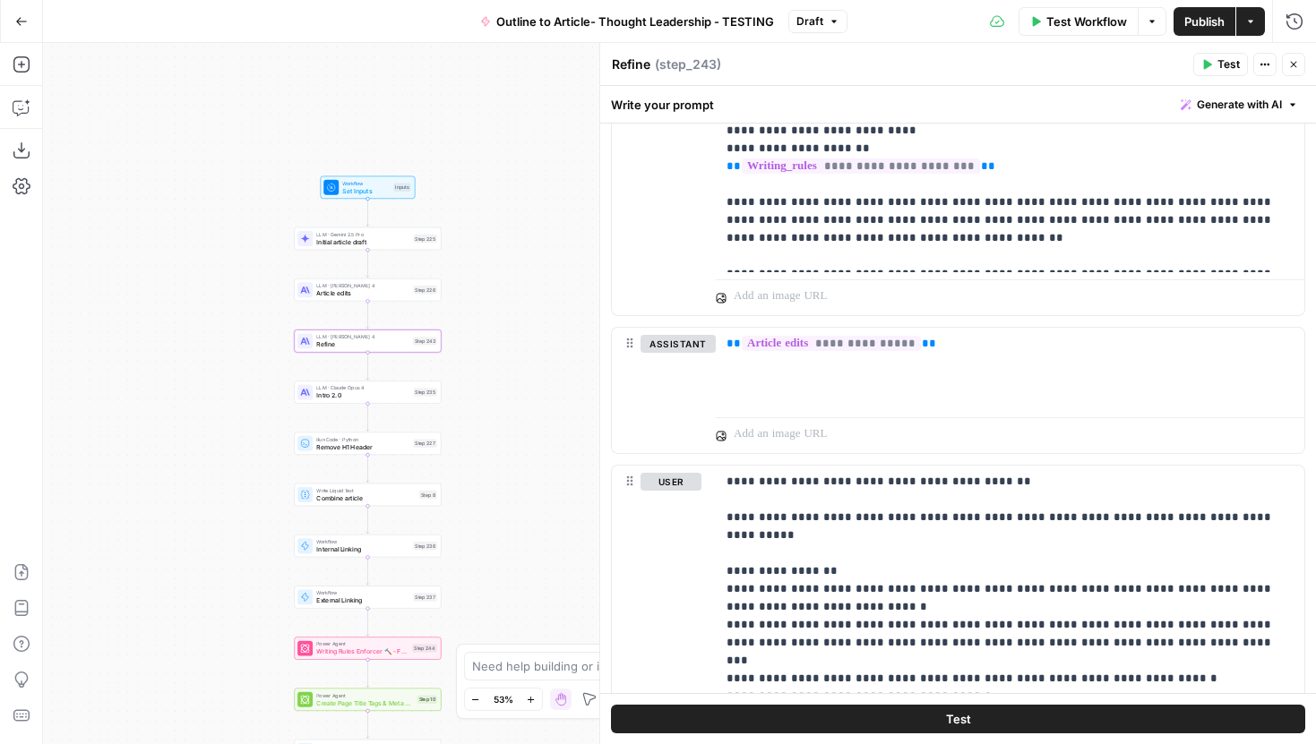
scroll to position [3176, 0]
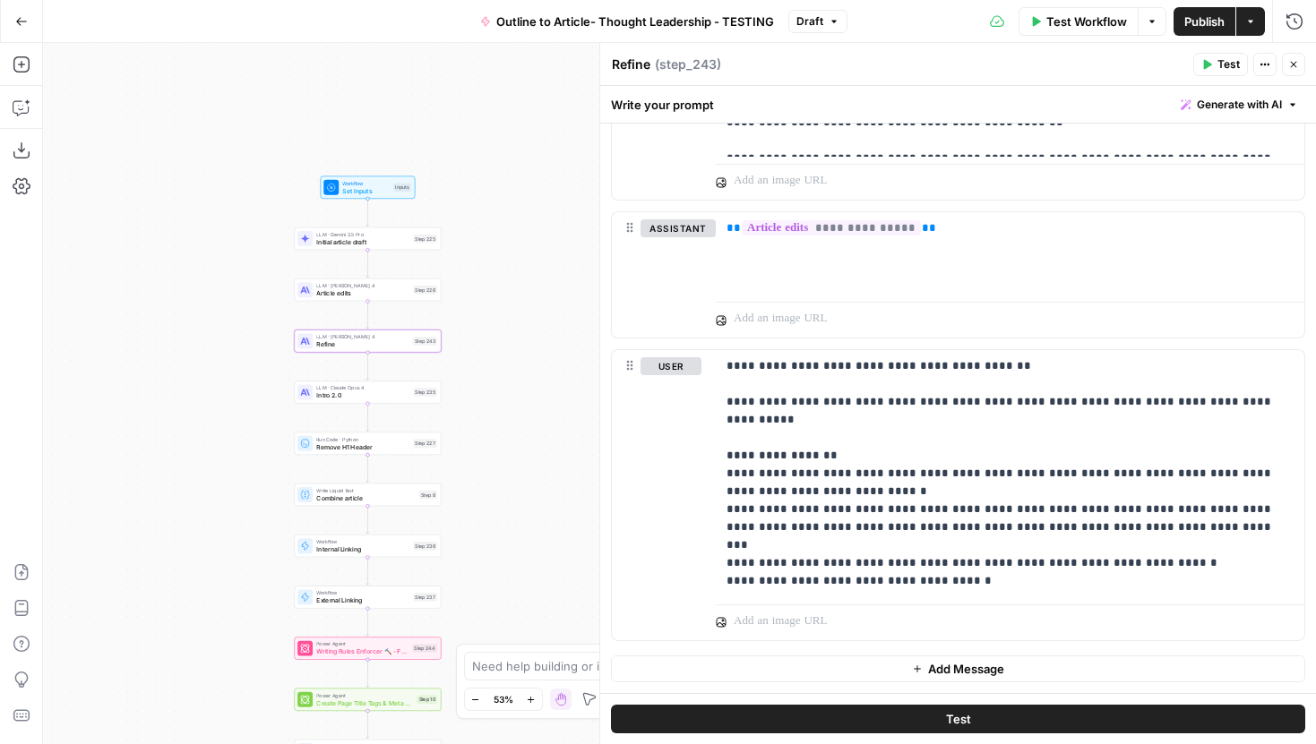
click at [418, 402] on div "LLM · Claude Opus 4 Intro 2.0 Step 235 Copy step Delete step Edit Note Test" at bounding box center [367, 392] width 147 height 22
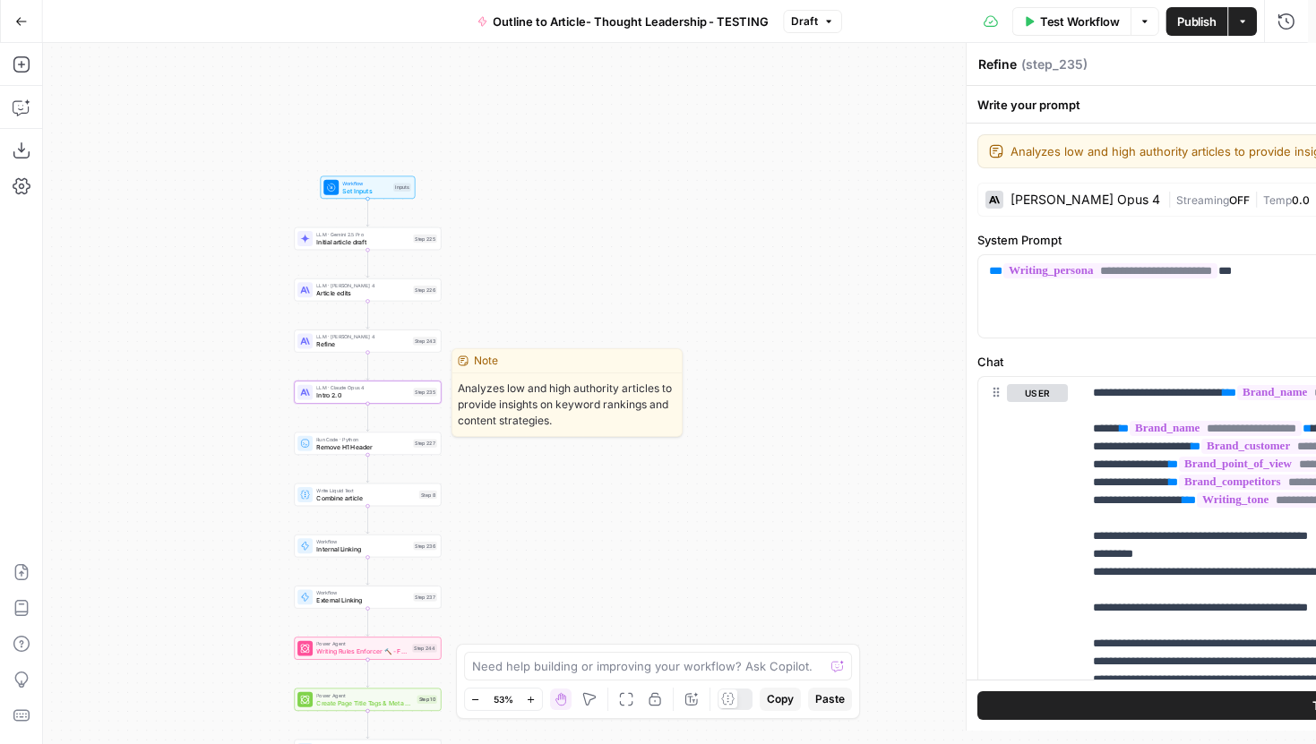
type textarea "Intro 2.0"
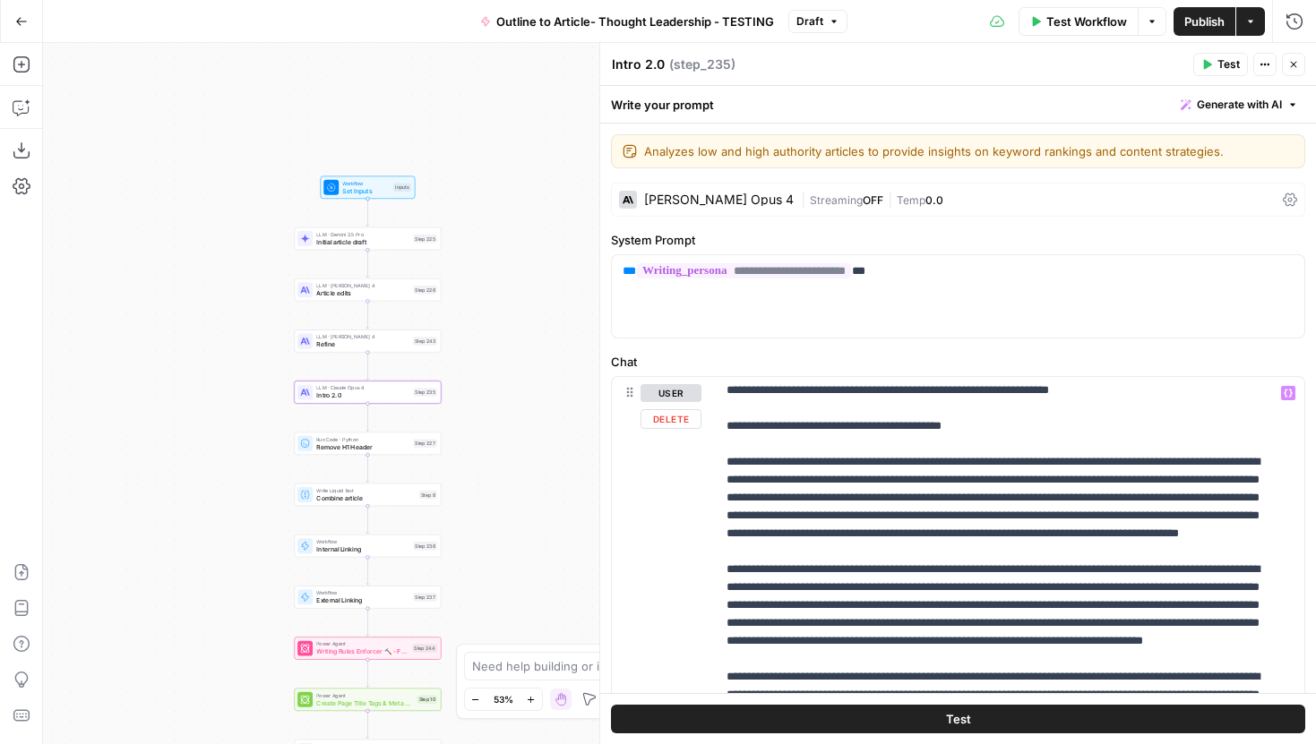
scroll to position [185, 0]
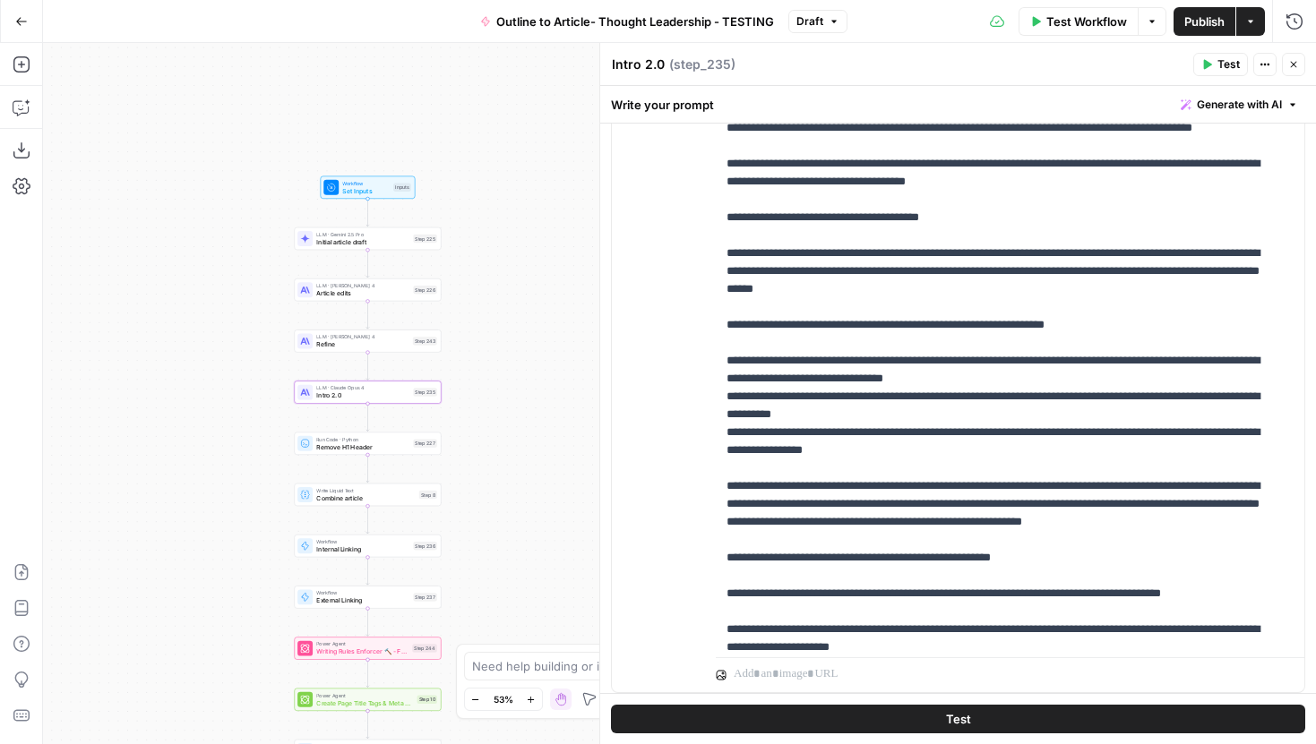
scroll to position [874, 0]
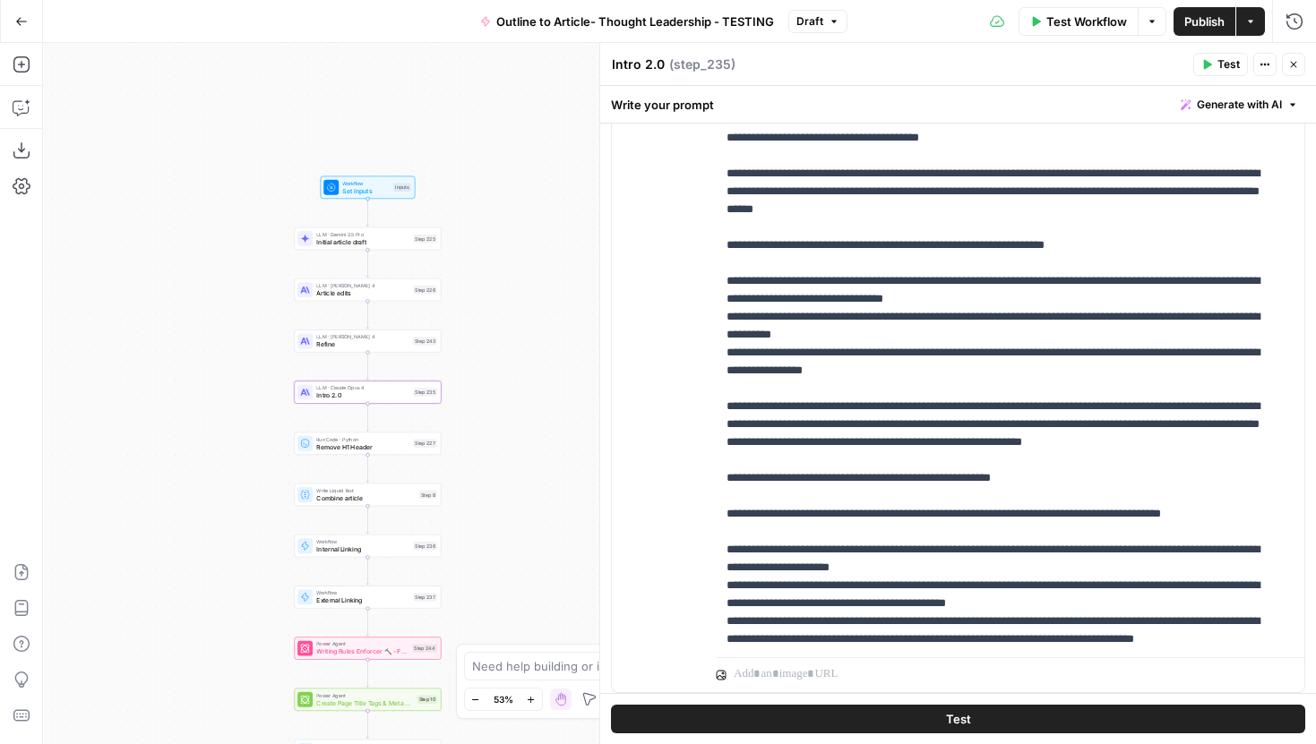
type input "sample"
click at [903, 354] on p "**********" at bounding box center [997, 102] width 540 height 2096
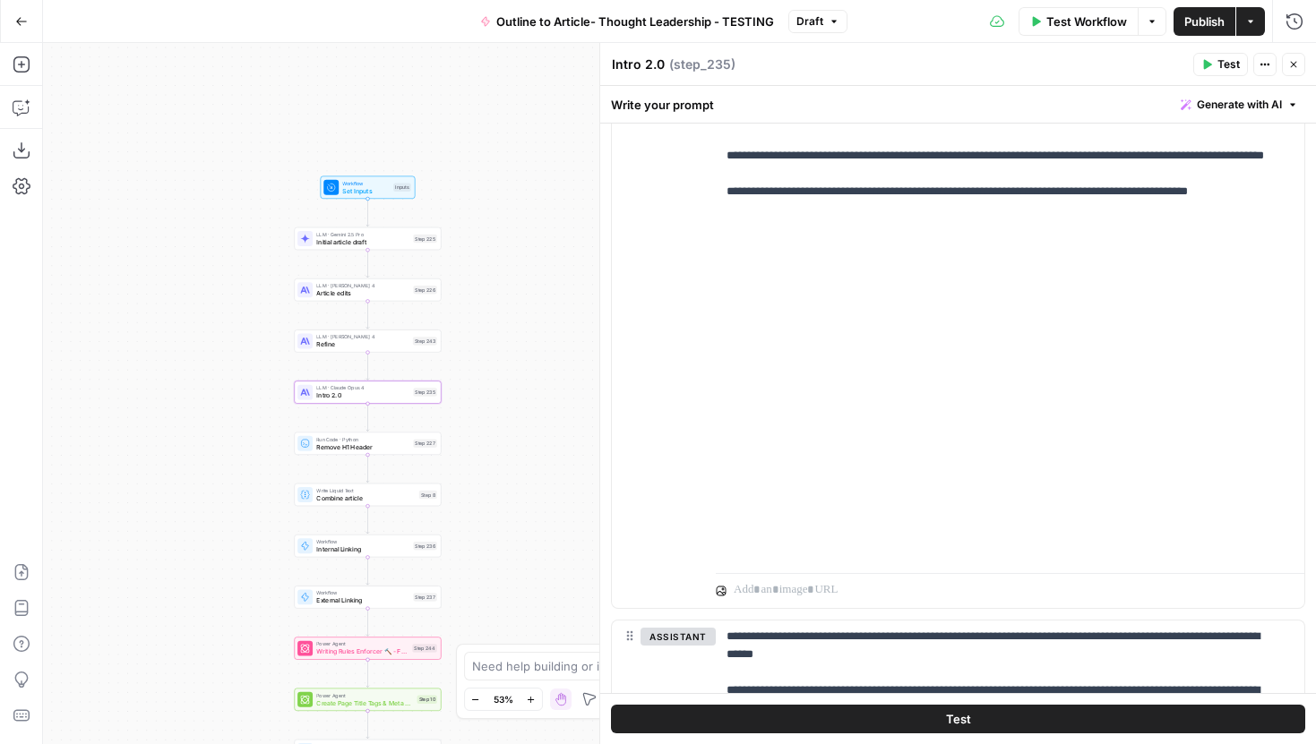
scroll to position [3586, 0]
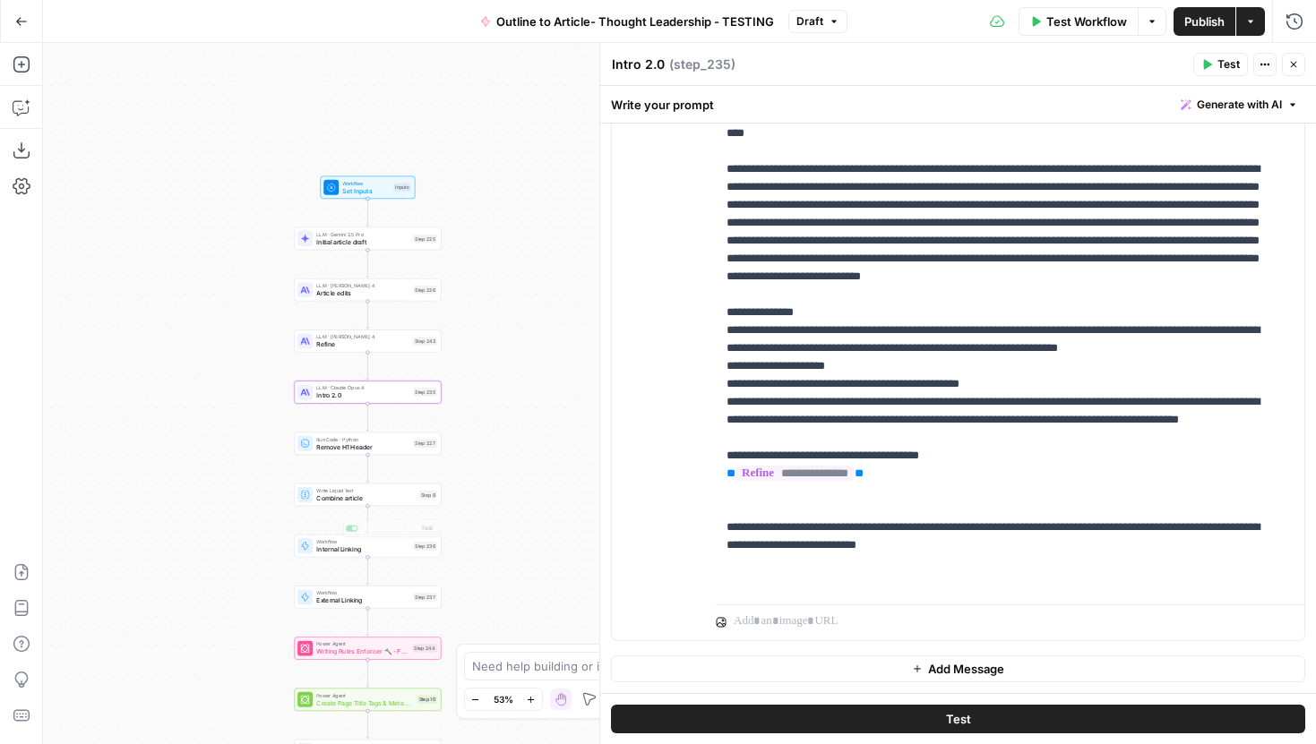
type input "sample"
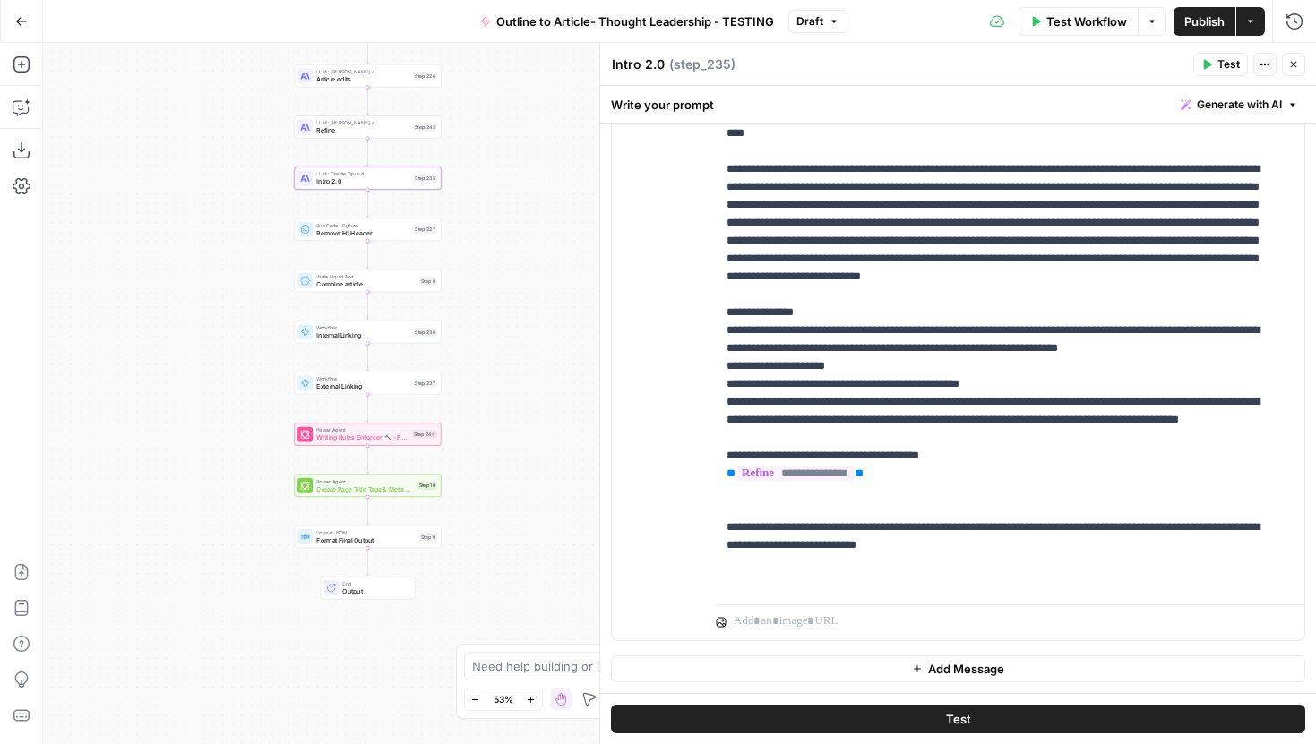
drag, startPoint x: 481, startPoint y: 560, endPoint x: 480, endPoint y: 371, distance: 189.0
click at [481, 370] on div "Workflow Set Inputs Inputs LLM · Gemini 2.5 Pro Initial article draft Step 225 …" at bounding box center [679, 393] width 1273 height 701
click at [1186, 19] on span "Publish" at bounding box center [1204, 22] width 40 height 18
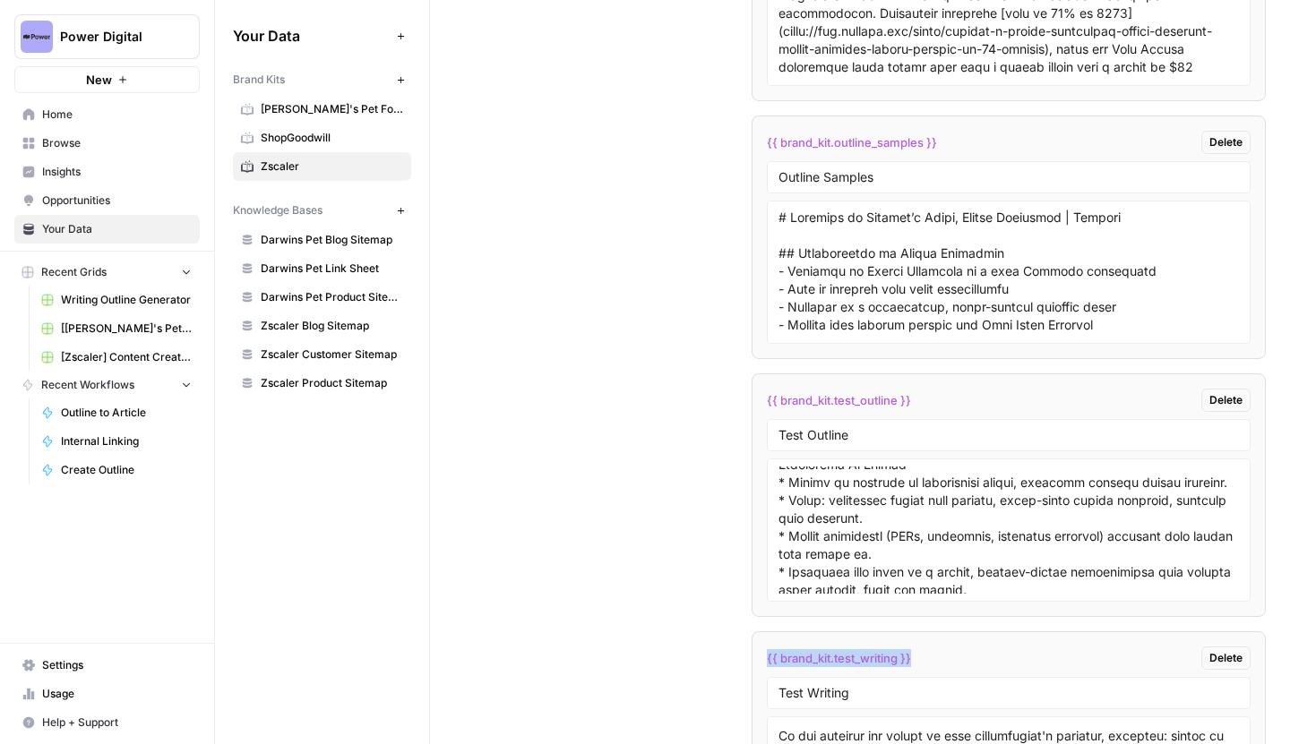
scroll to position [59, 0]
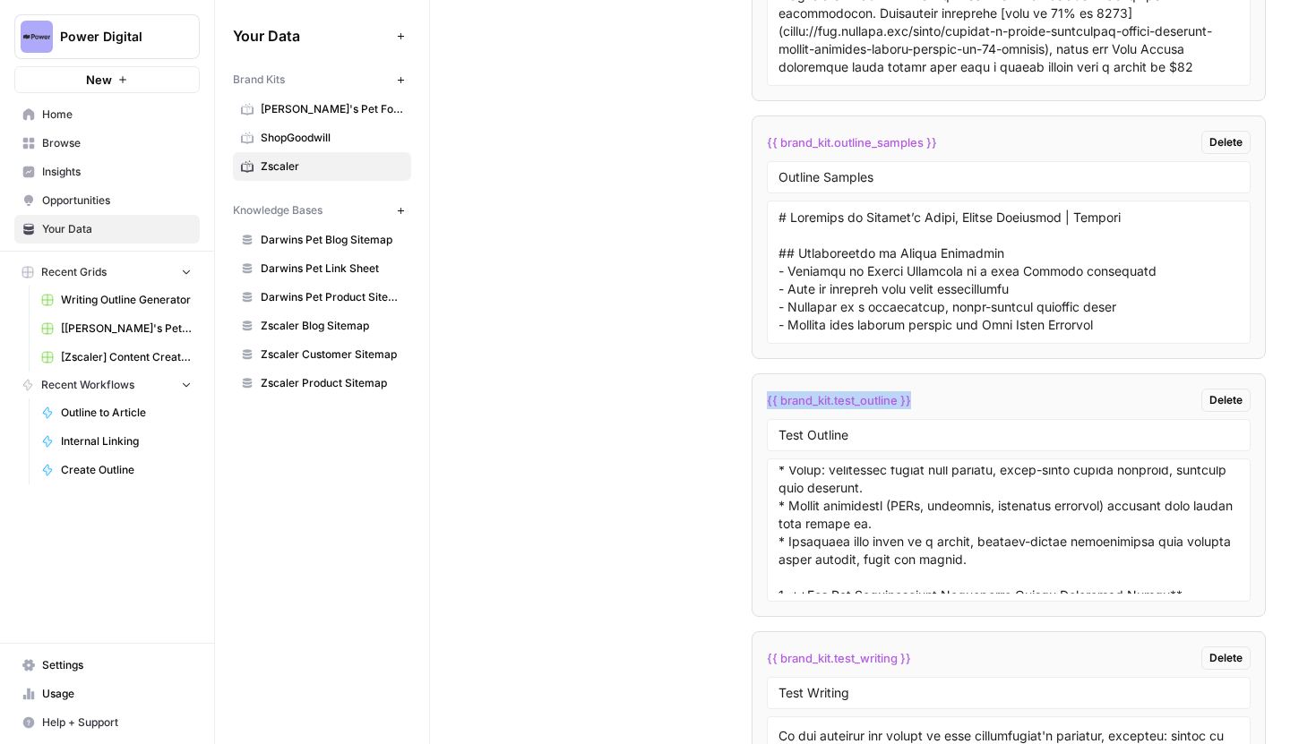
drag, startPoint x: 929, startPoint y: 402, endPoint x: 691, endPoint y: 402, distance: 238.3
click at [691, 402] on div "Custom Variables Create custom variables that will appear as global brand varia…" at bounding box center [873, 388] width 786 height 1132
copy span "{{ brand_kit.test_outline }}"
drag, startPoint x: 924, startPoint y: 660, endPoint x: 747, endPoint y: 661, distance: 176.5
click at [747, 661] on div "Custom Variables Create custom variables that will appear as global brand varia…" at bounding box center [873, 388] width 786 height 1132
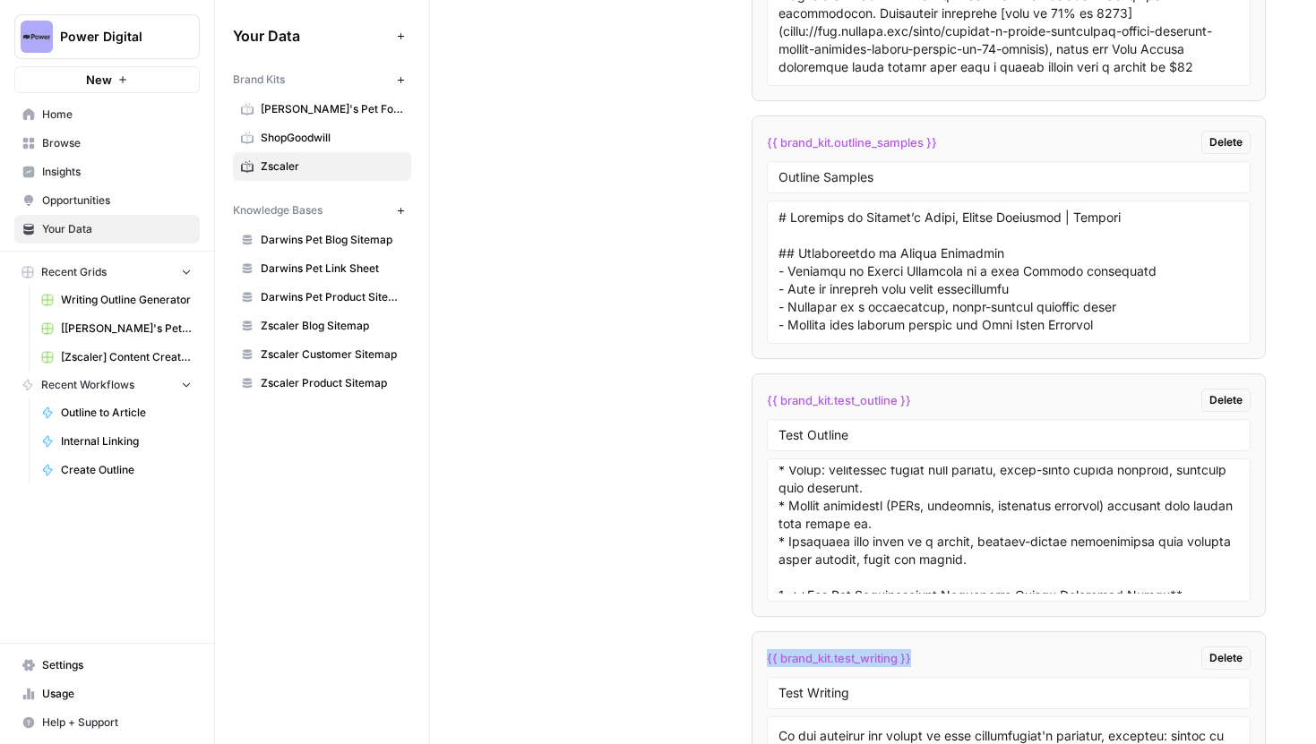
copy span "{{ brand_kit.test_writing }}"
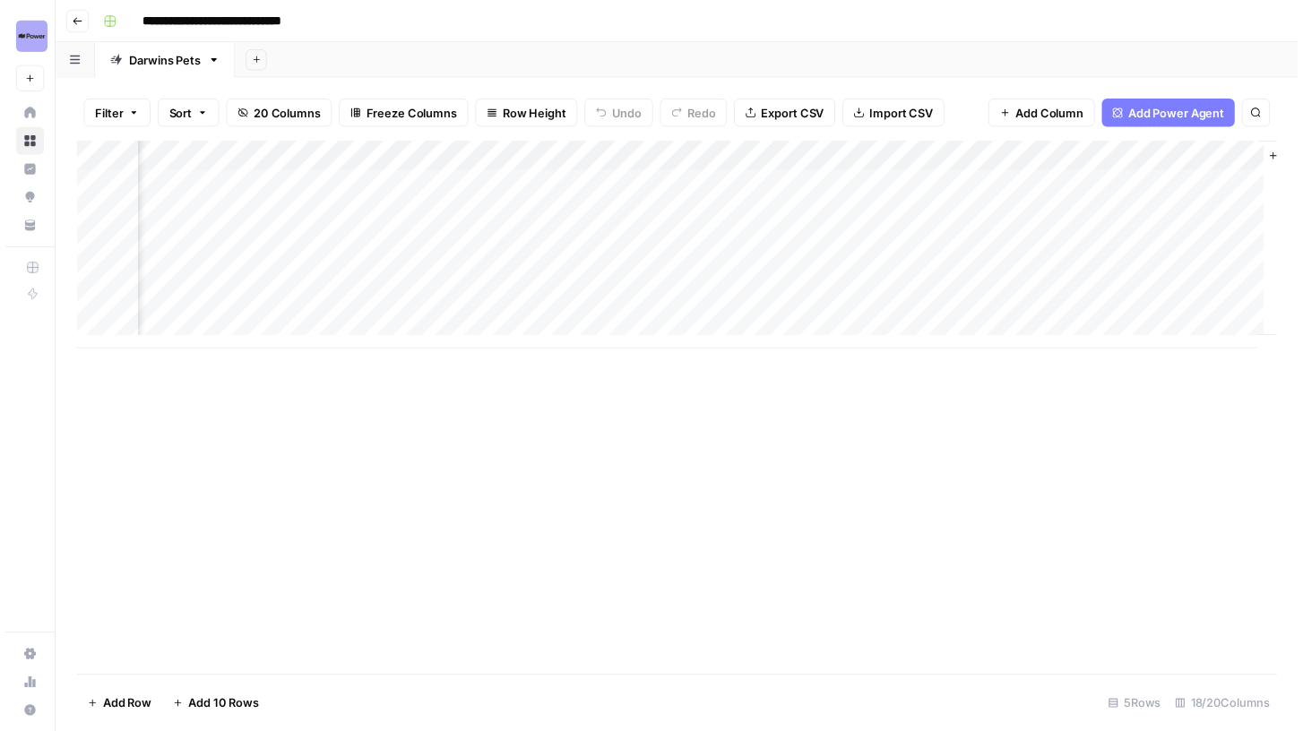
scroll to position [0, 2166]
click at [497, 186] on div "Add Column" at bounding box center [684, 248] width 1222 height 211
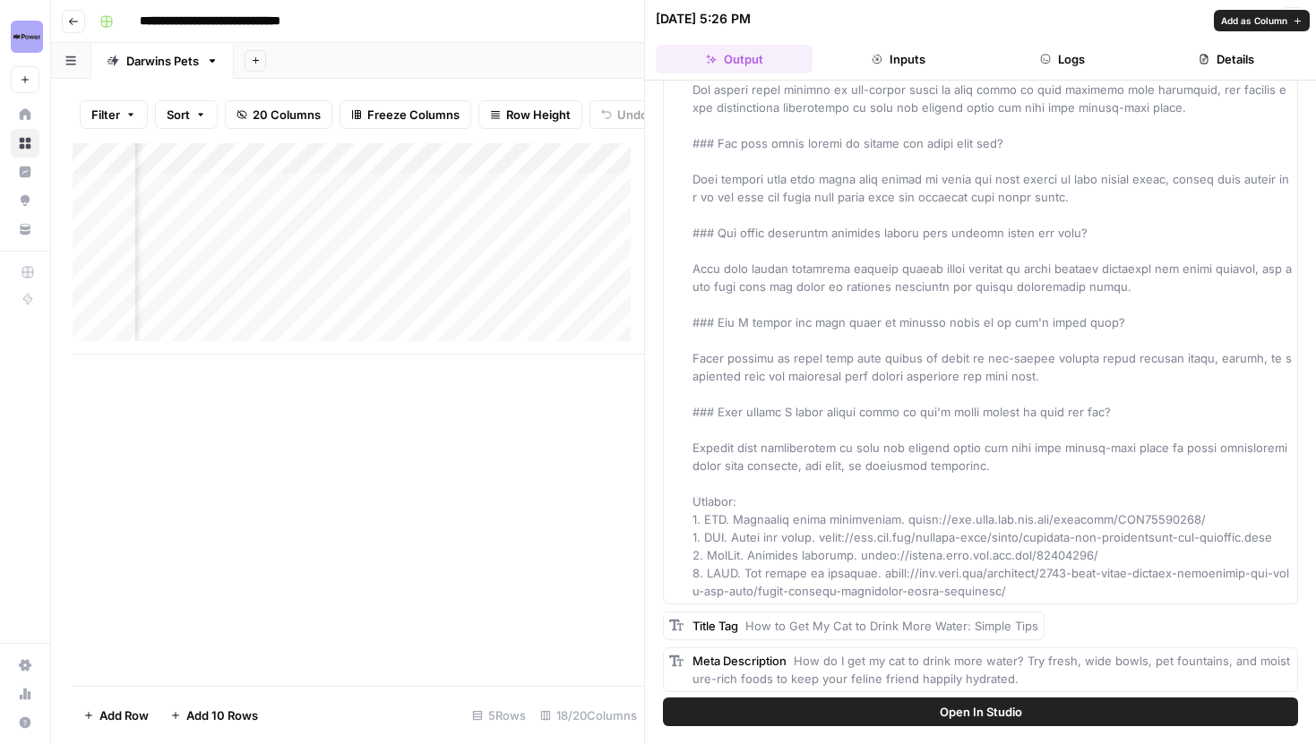
scroll to position [4049, 0]
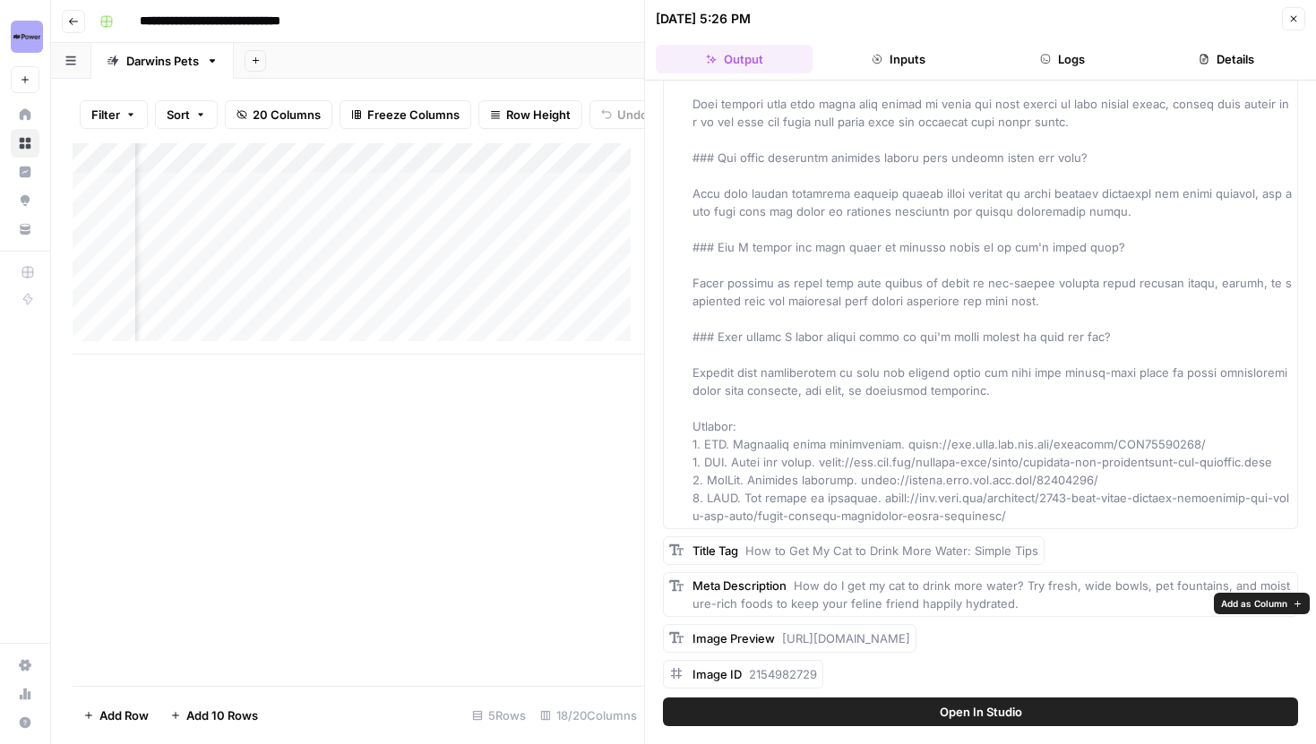
click at [1236, 597] on span "Add as Column" at bounding box center [1254, 604] width 66 height 14
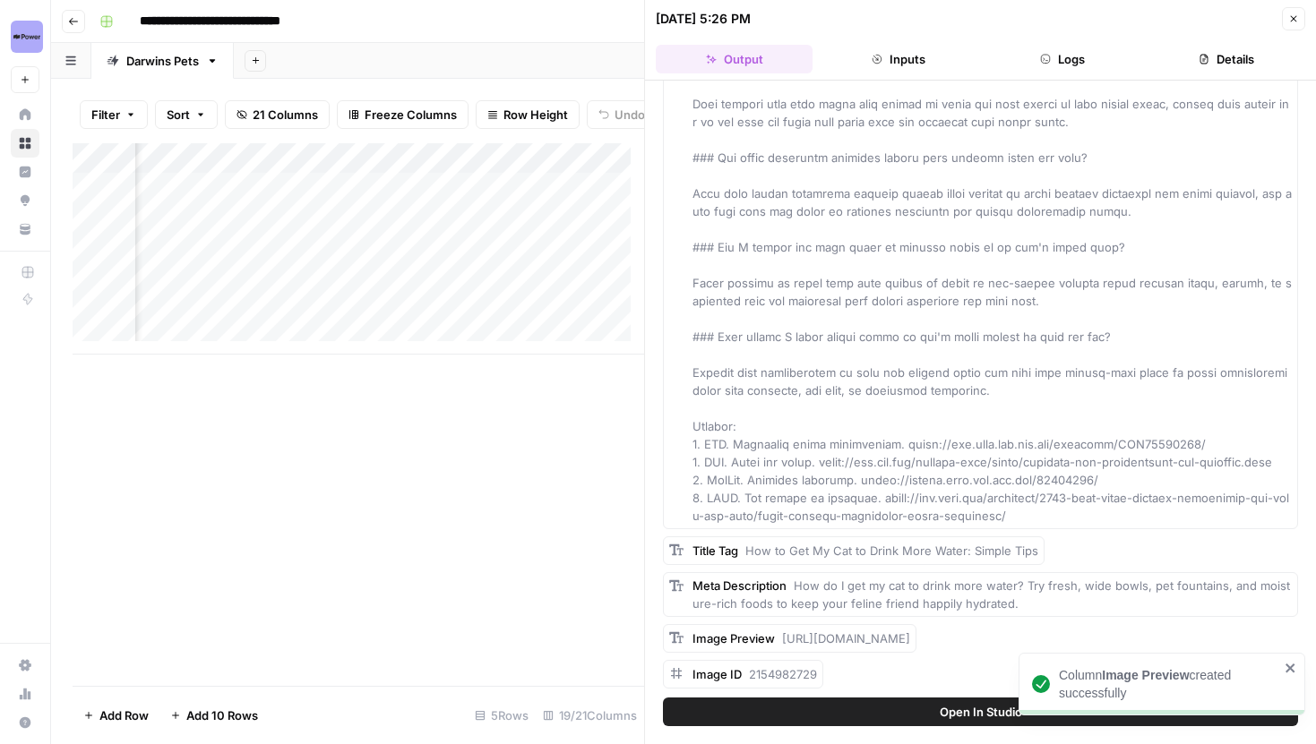
scroll to position [0, 2368]
click at [845, 671] on span "Add as Column" at bounding box center [871, 674] width 66 height 14
click at [1297, 26] on button "Close" at bounding box center [1293, 18] width 23 height 23
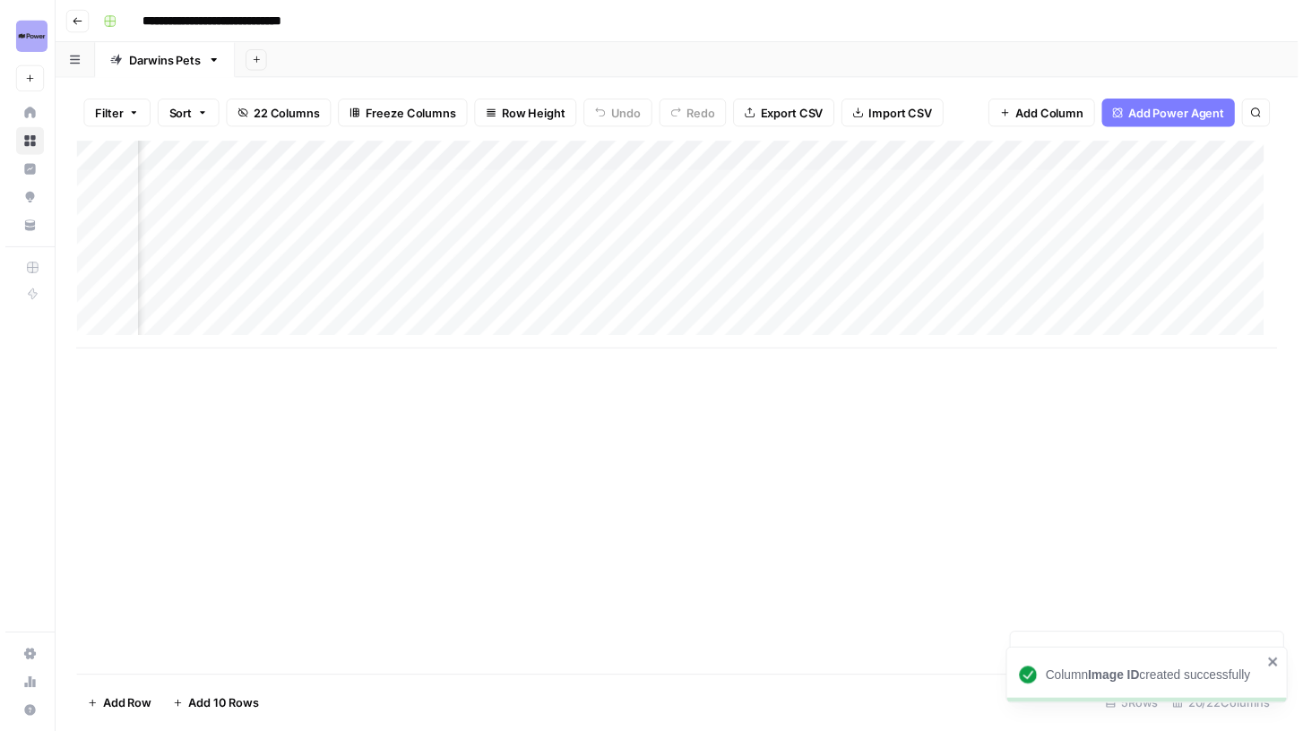
scroll to position [0, 2489]
drag, startPoint x: 457, startPoint y: 159, endPoint x: 1115, endPoint y: 155, distance: 657.6
click at [1115, 155] on div "Add Column" at bounding box center [684, 248] width 1222 height 211
drag, startPoint x: 301, startPoint y: 163, endPoint x: 1062, endPoint y: 204, distance: 761.7
click at [1062, 204] on div "Add Column" at bounding box center [684, 248] width 1222 height 211
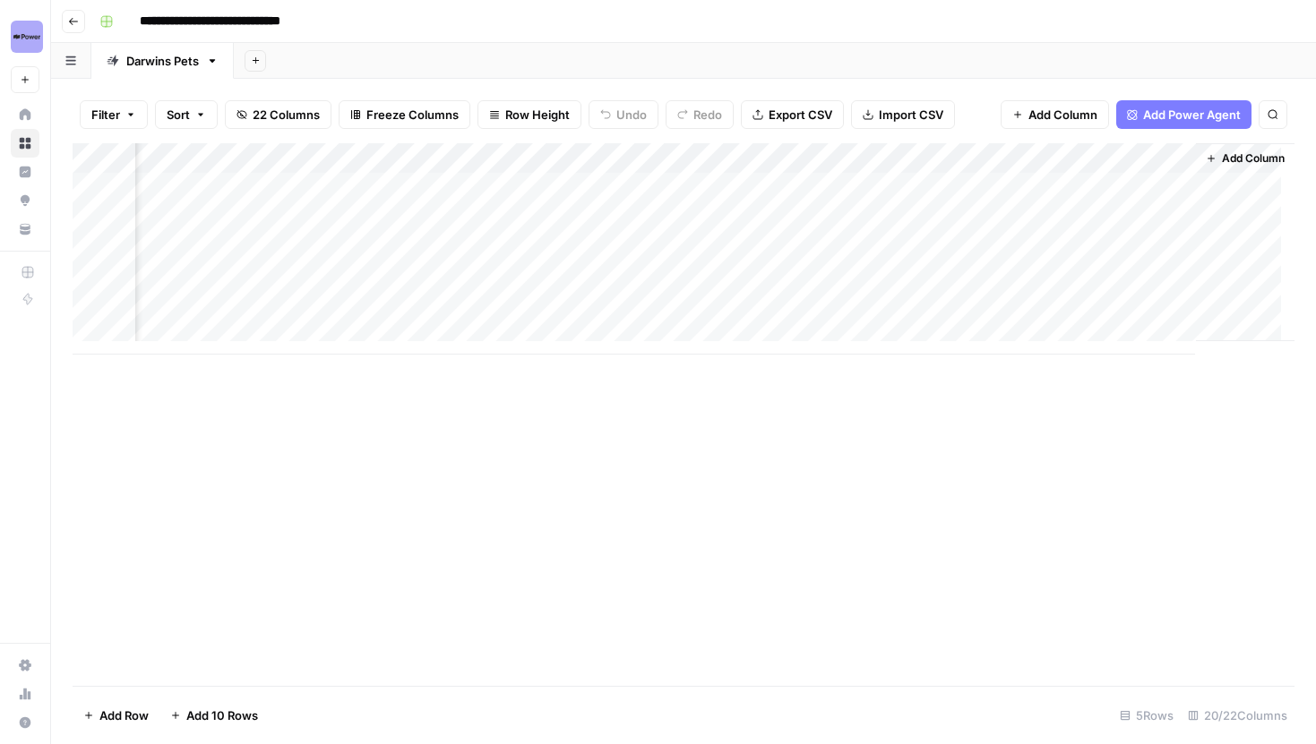
click at [1003, 186] on div "Add Column" at bounding box center [684, 248] width 1222 height 211
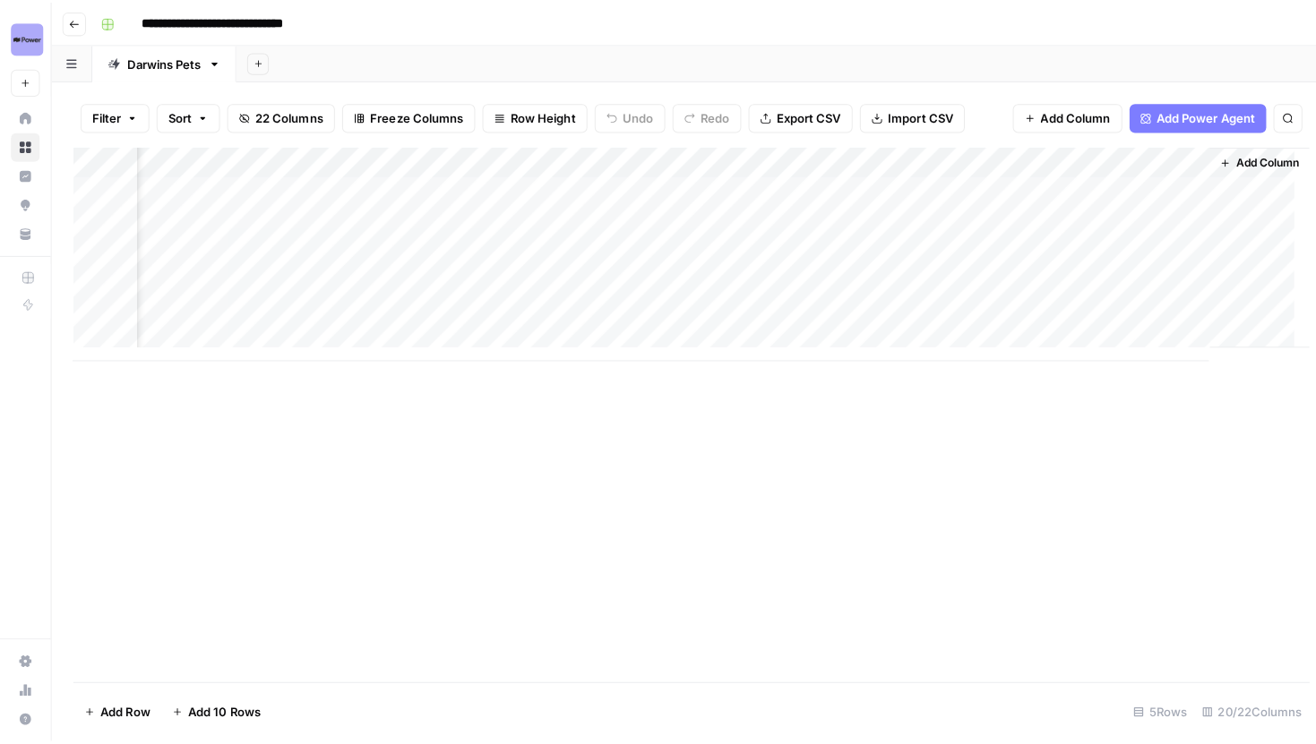
scroll to position [0, 2488]
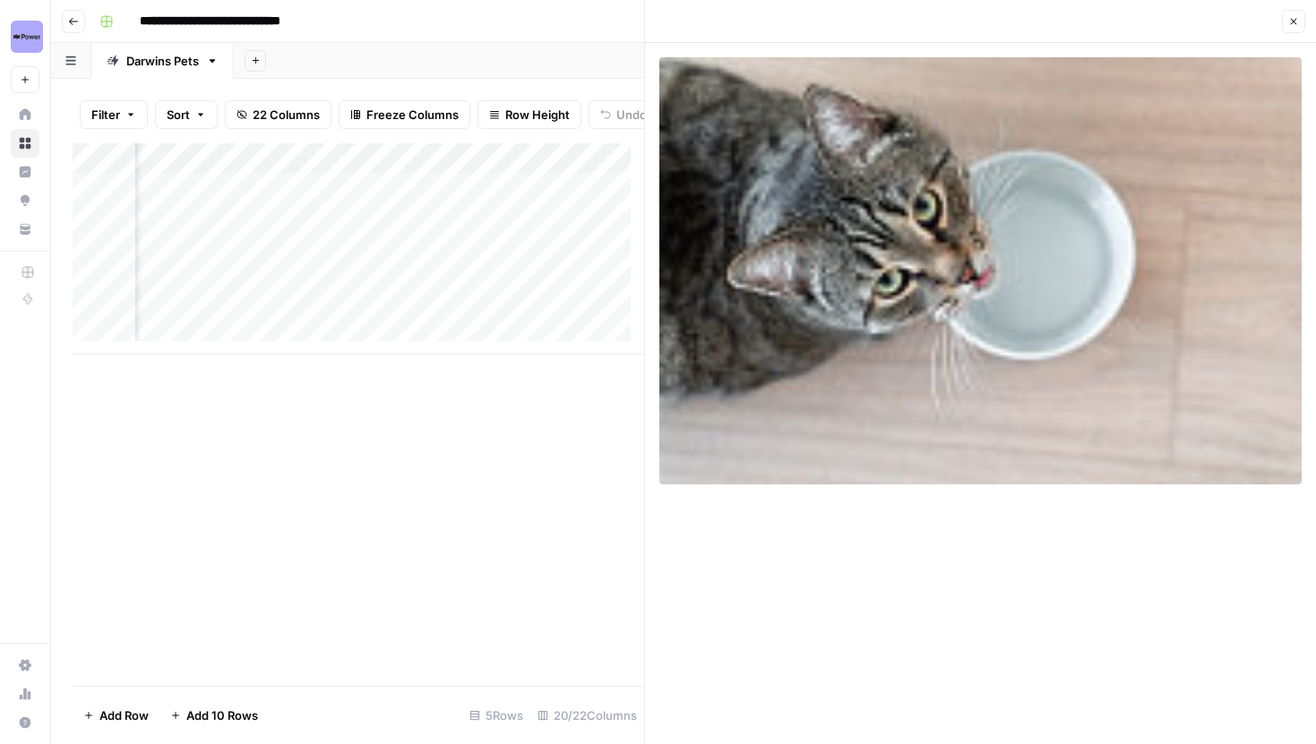
click at [1278, 23] on div "Close" at bounding box center [981, 21] width 650 height 23
click at [1290, 22] on icon "button" at bounding box center [1293, 21] width 11 height 11
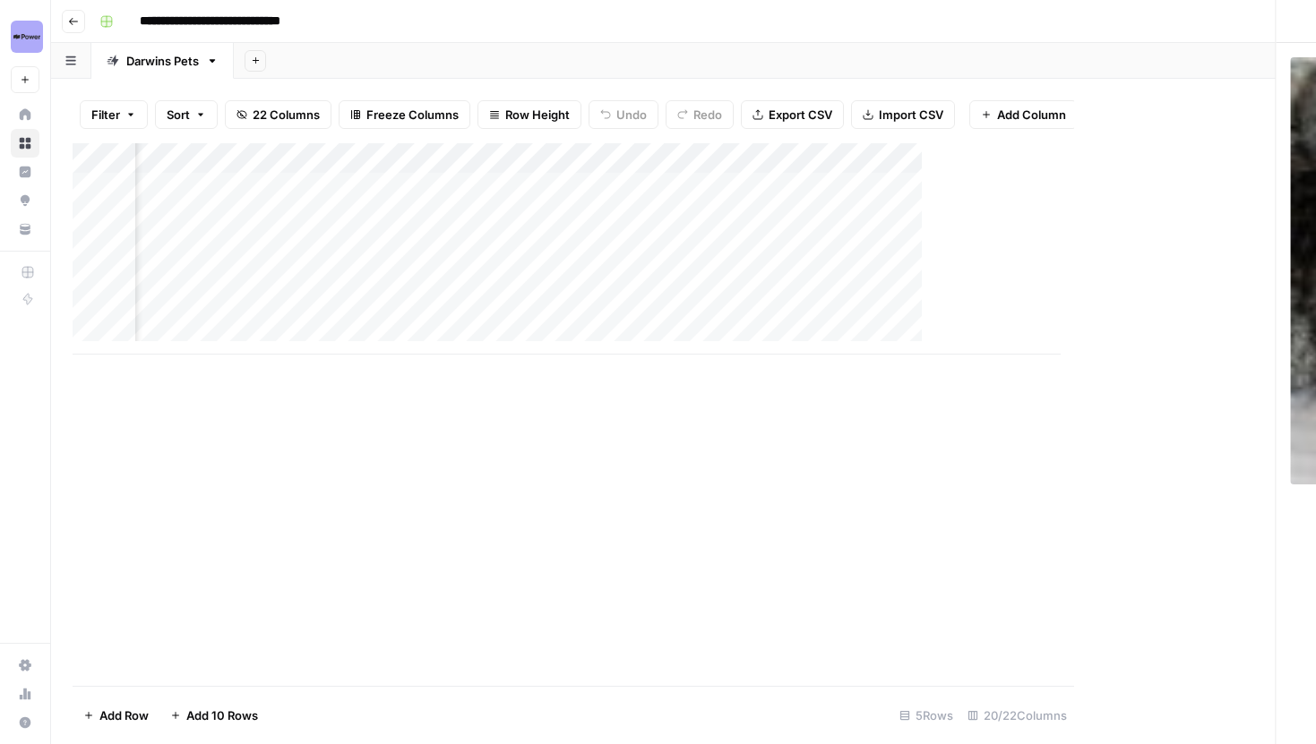
scroll to position [0, 2467]
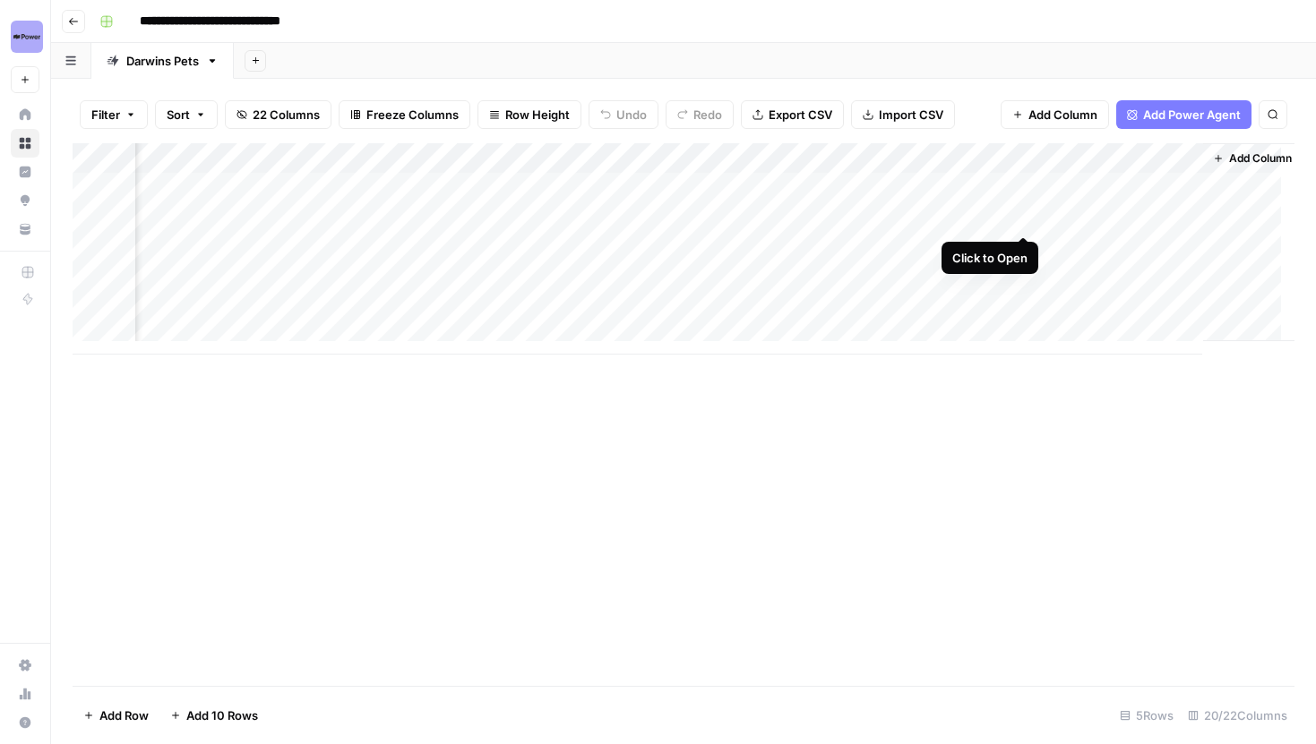
click at [1026, 221] on div "Add Column" at bounding box center [684, 248] width 1222 height 211
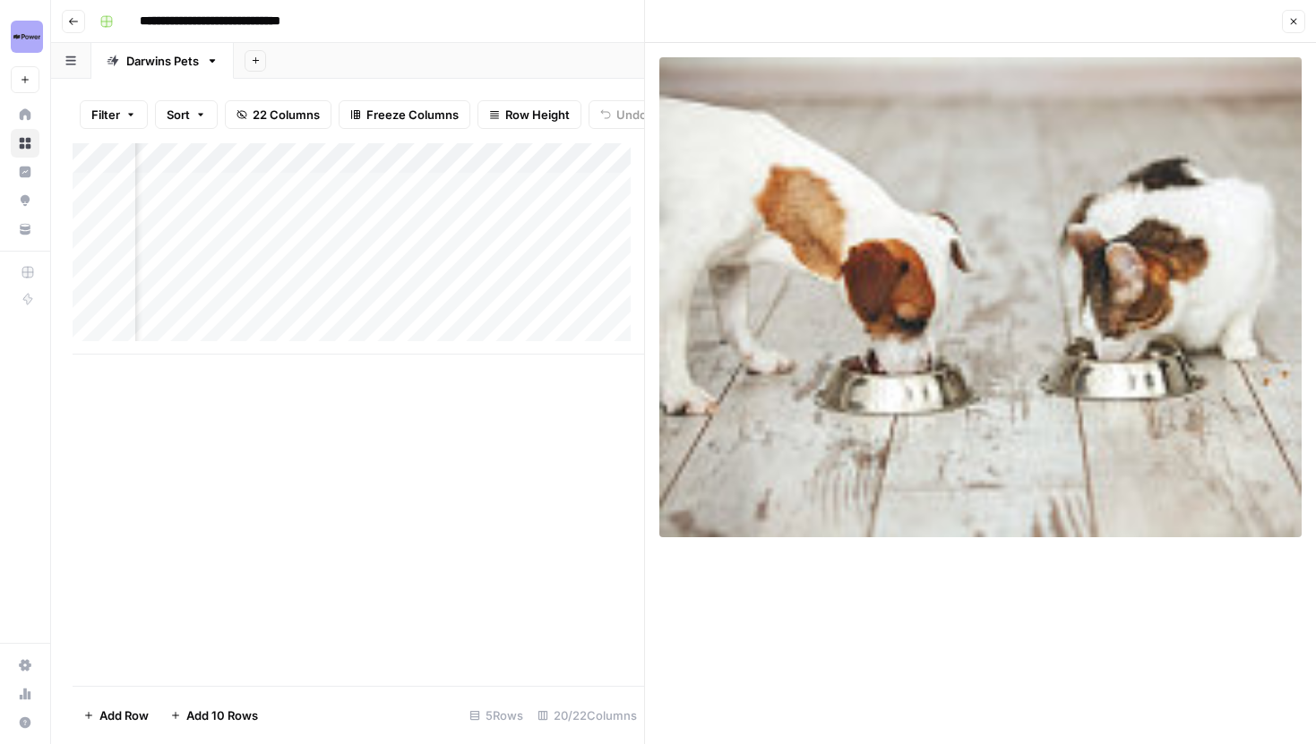
click at [1290, 22] on icon "button" at bounding box center [1293, 21] width 11 height 11
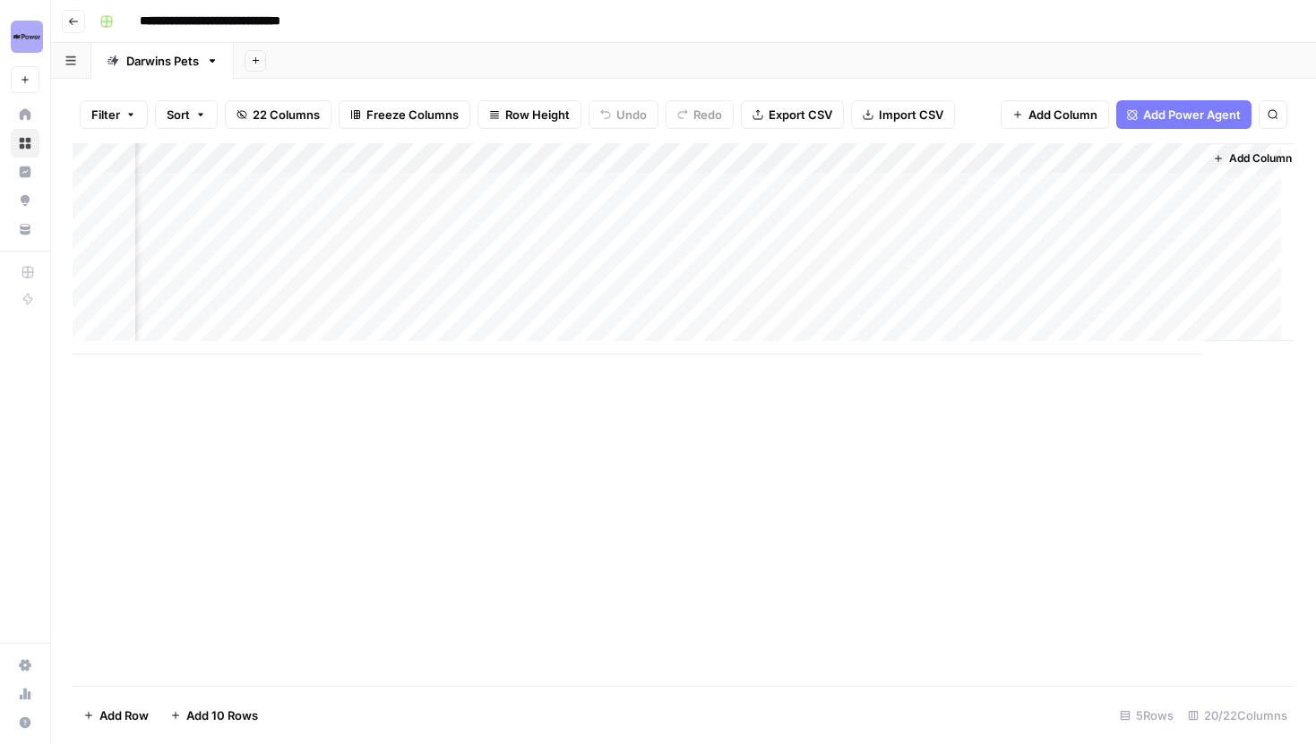
click at [1028, 249] on div "Add Column" at bounding box center [684, 248] width 1222 height 211
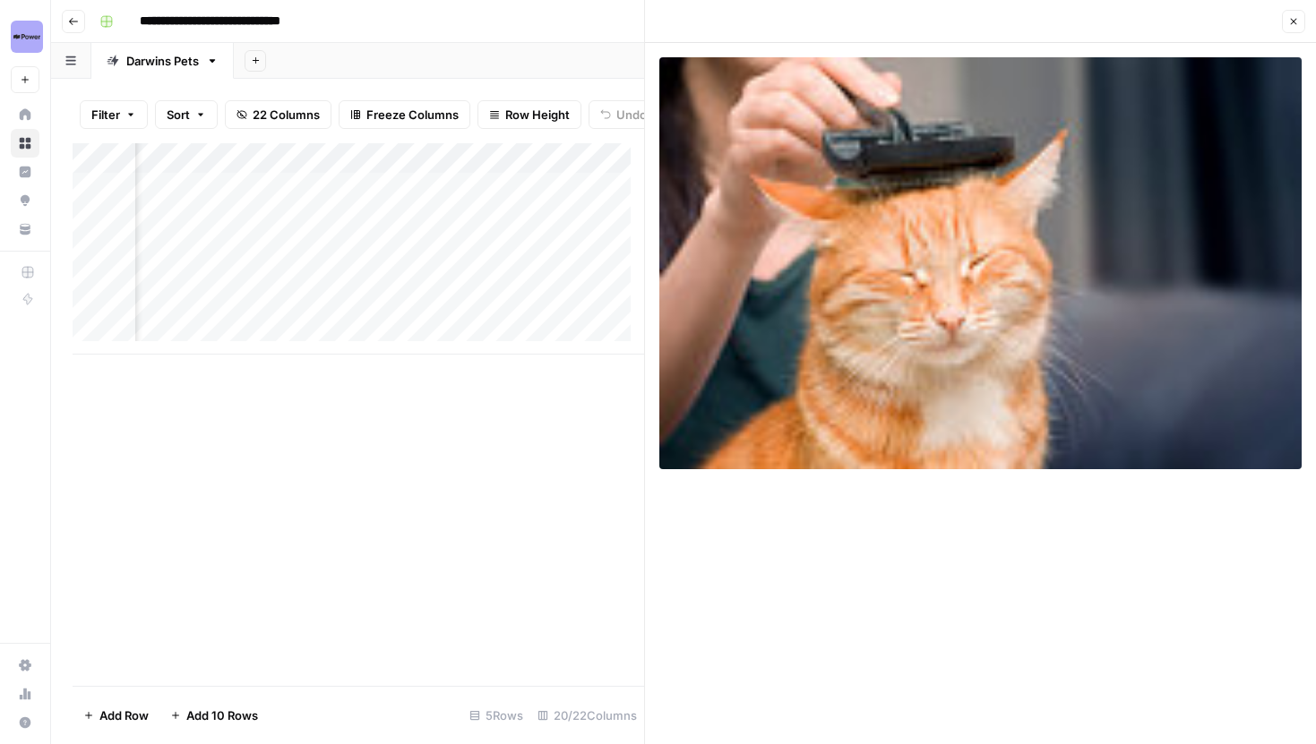
click at [1294, 22] on icon "button" at bounding box center [1294, 22] width 6 height 6
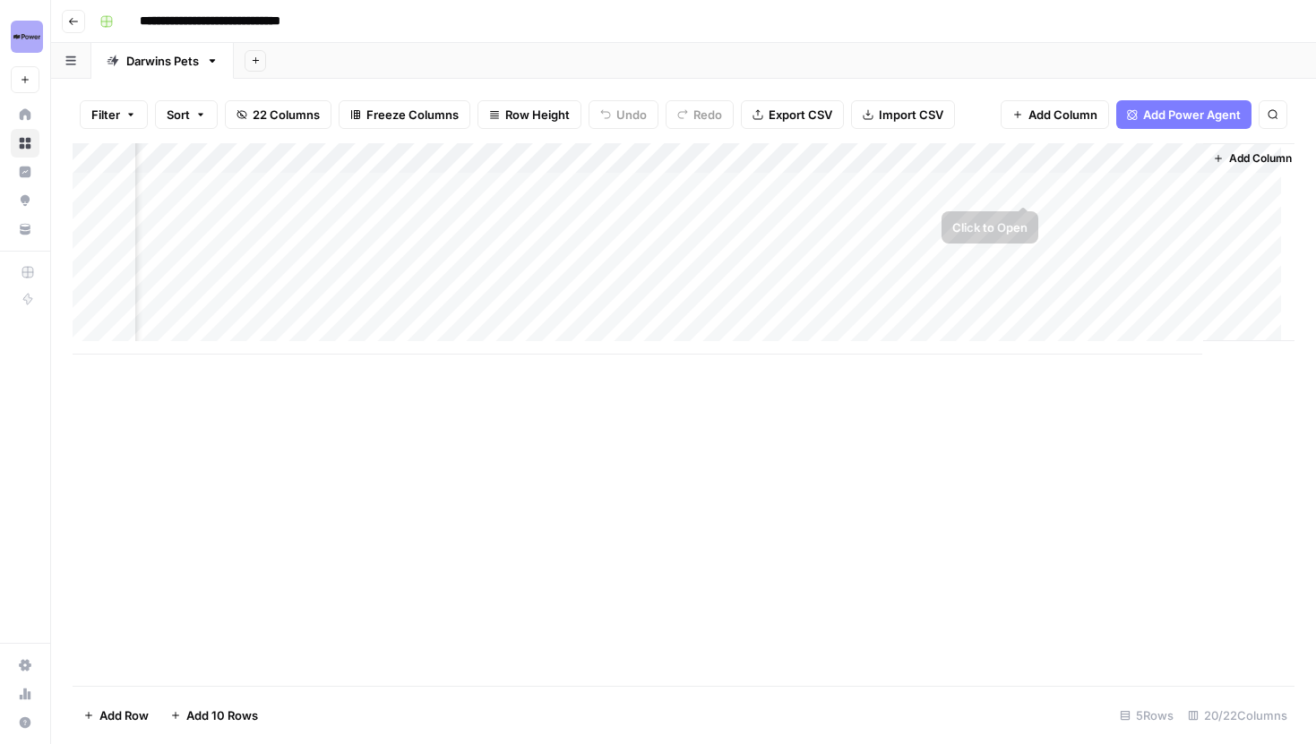
click at [1027, 185] on div "Add Column" at bounding box center [684, 248] width 1222 height 211
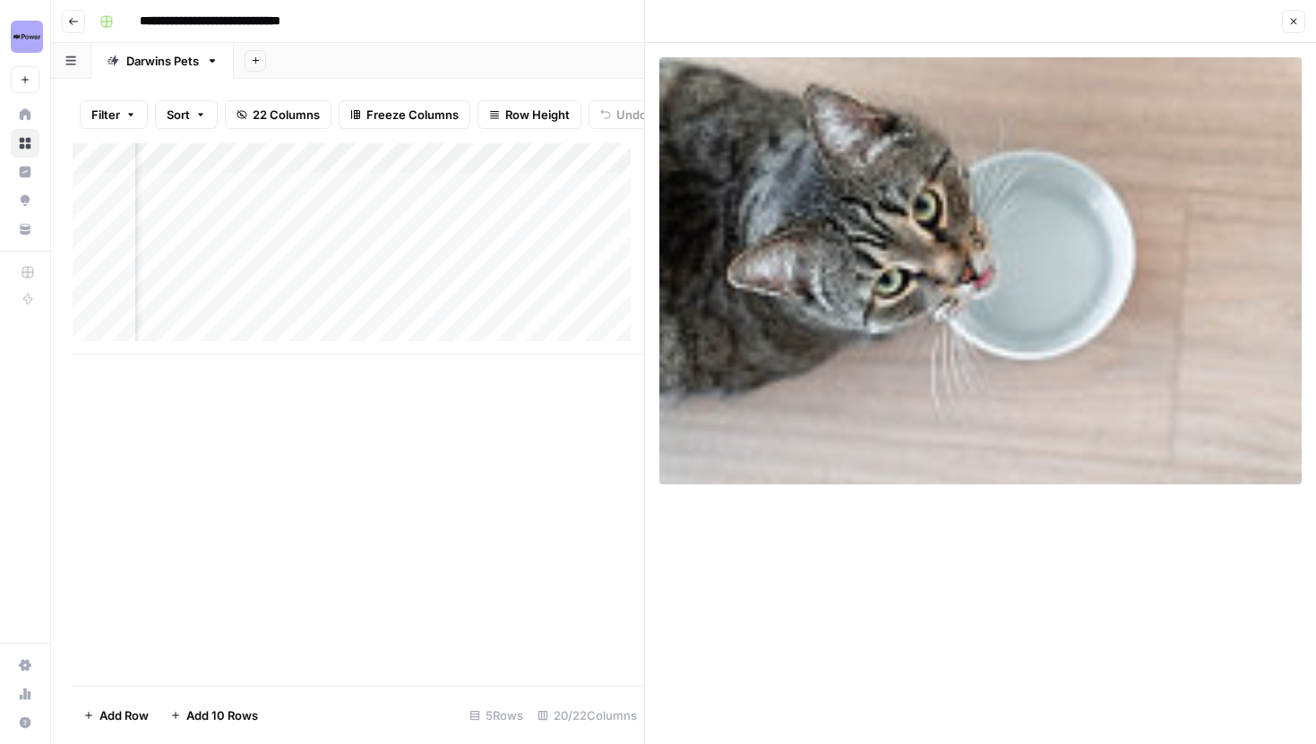
click at [1284, 13] on button "Close" at bounding box center [1293, 21] width 23 height 23
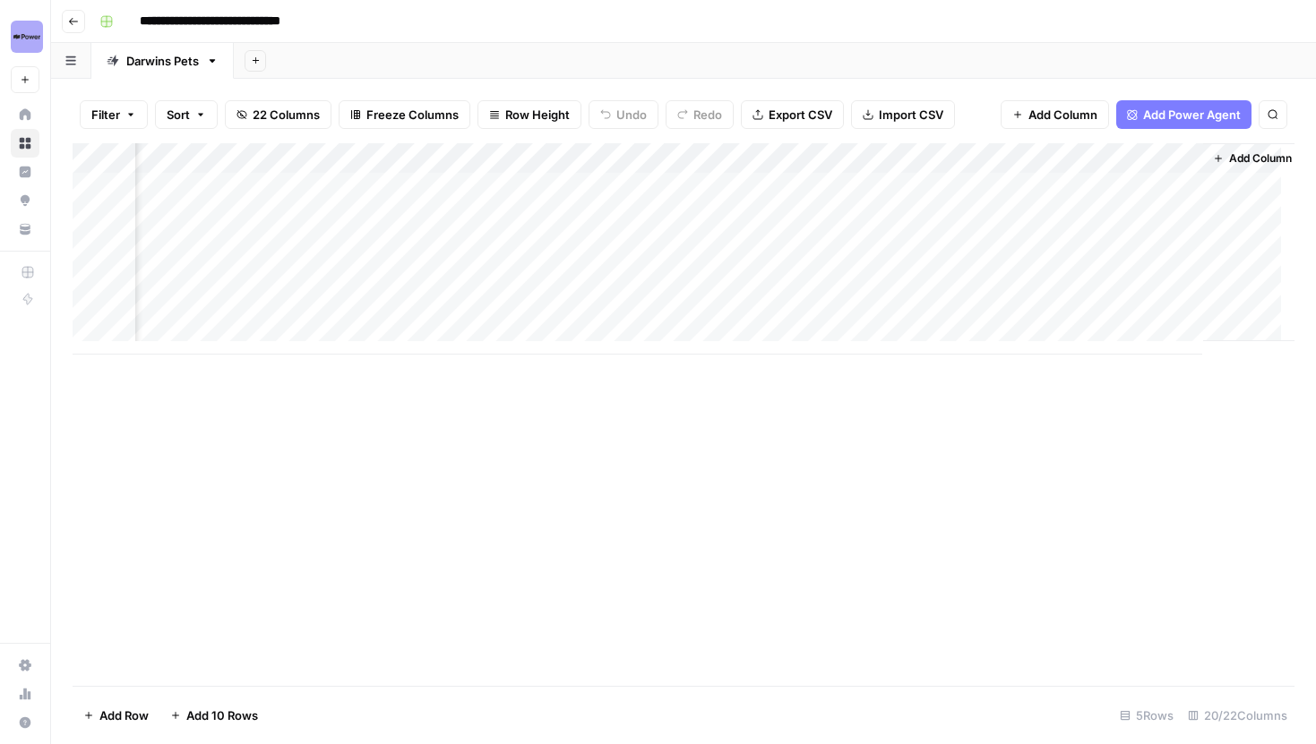
click at [1036, 216] on div "Add Column" at bounding box center [684, 248] width 1222 height 211
click at [1022, 213] on div "Add Column" at bounding box center [684, 248] width 1222 height 211
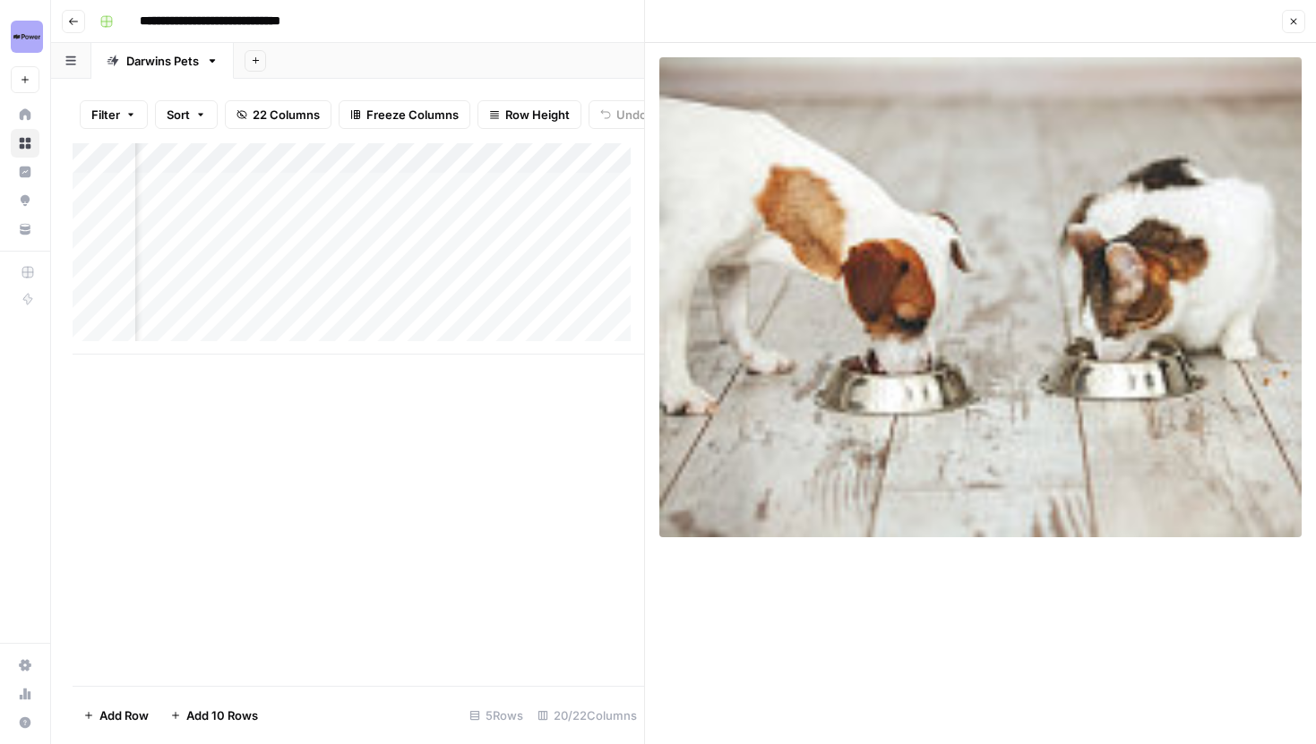
click at [1287, 25] on button "Close" at bounding box center [1293, 21] width 23 height 23
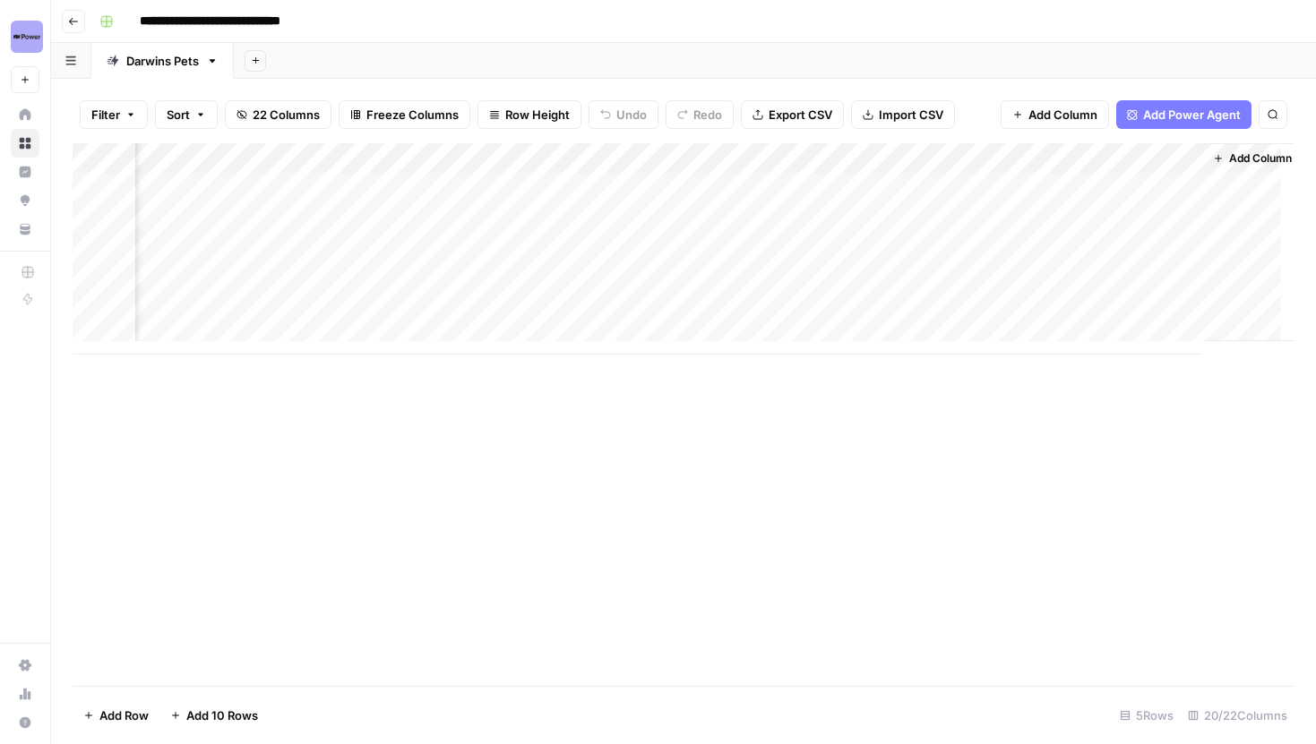
click at [1025, 243] on div "Add Column" at bounding box center [684, 248] width 1222 height 211
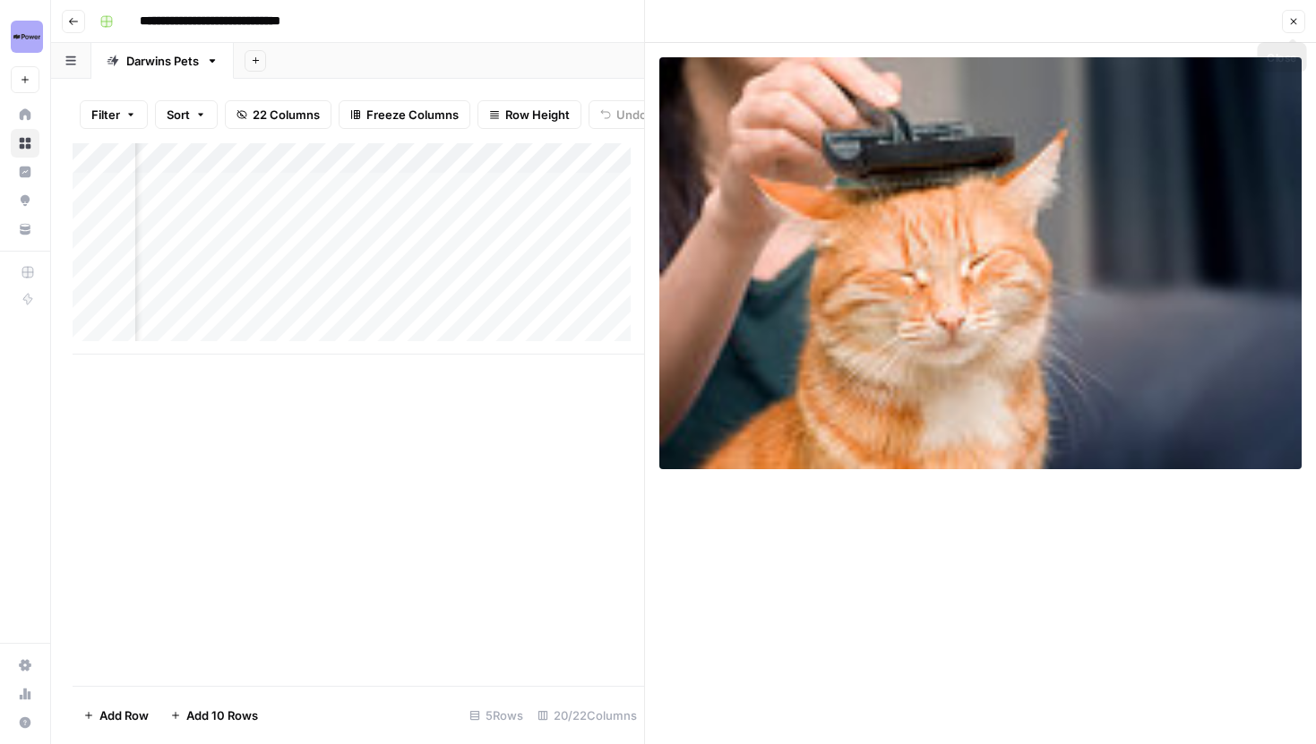
click at [1295, 19] on icon "button" at bounding box center [1294, 22] width 6 height 6
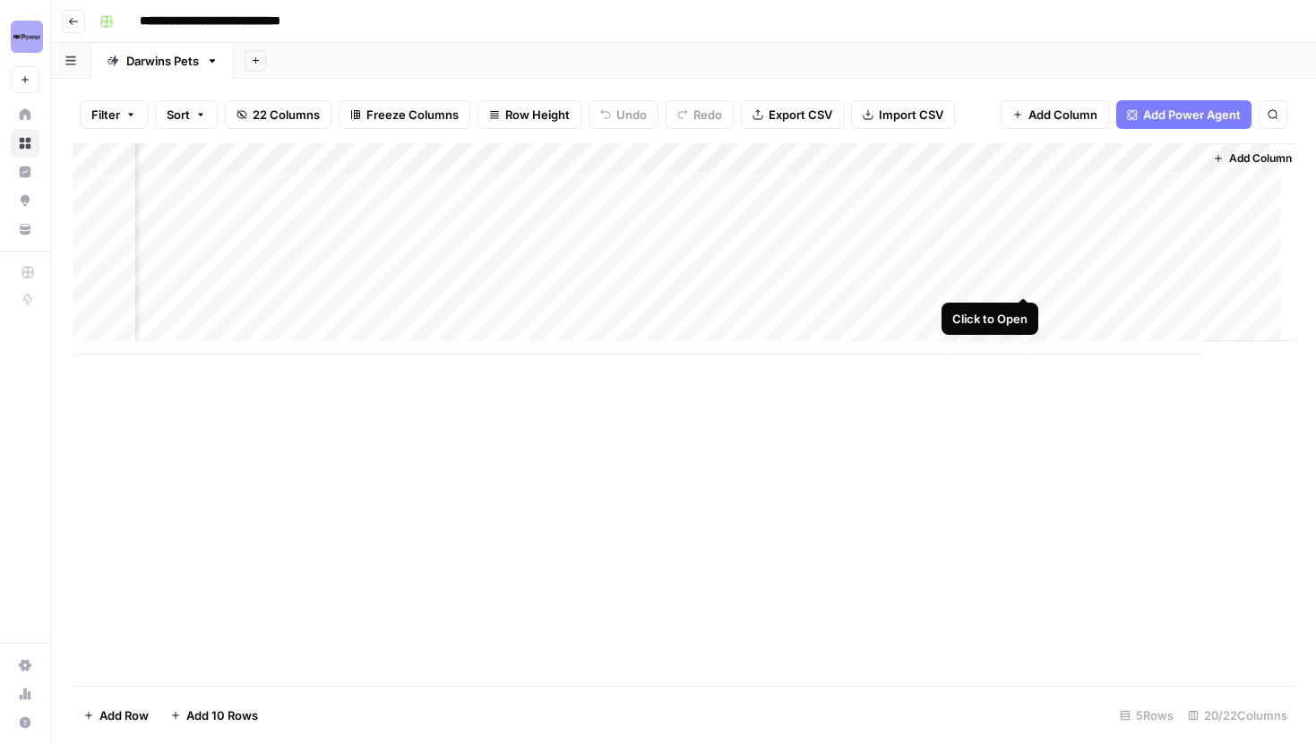
click at [1027, 280] on div "Add Column" at bounding box center [684, 248] width 1222 height 211
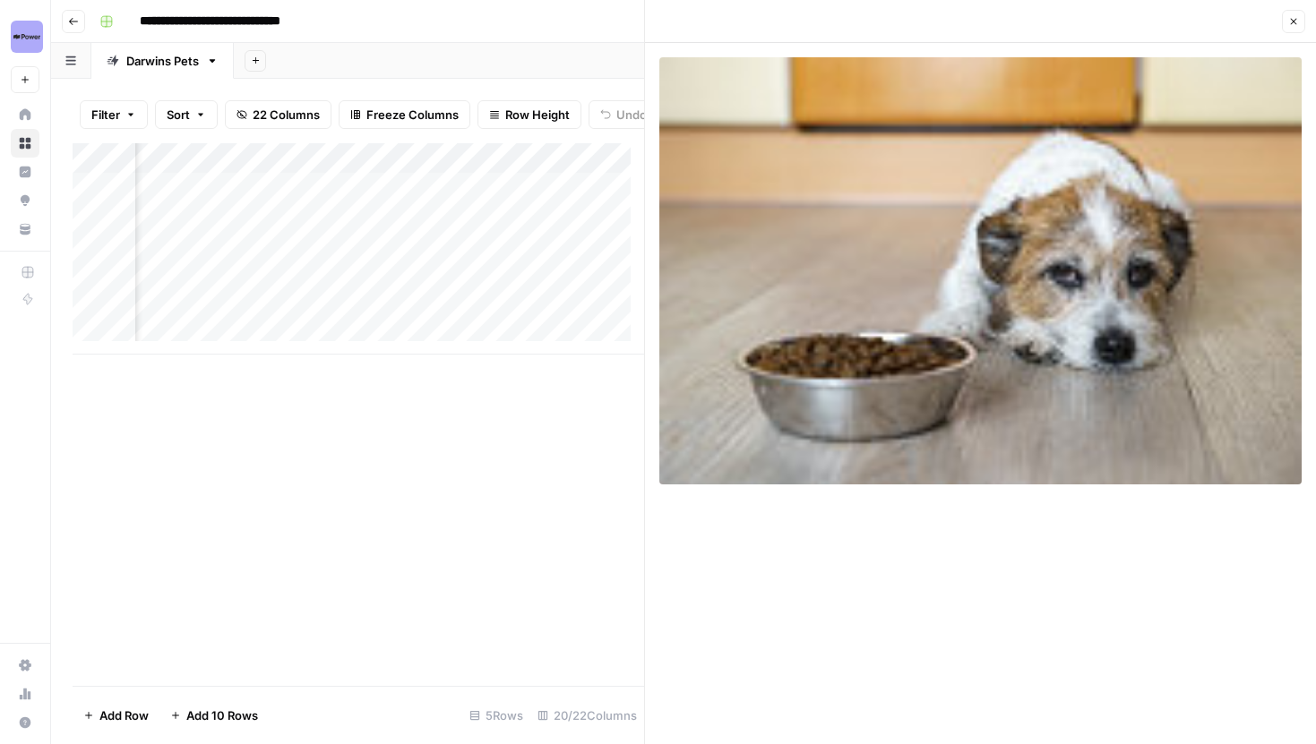
click at [1296, 17] on icon "button" at bounding box center [1293, 21] width 11 height 11
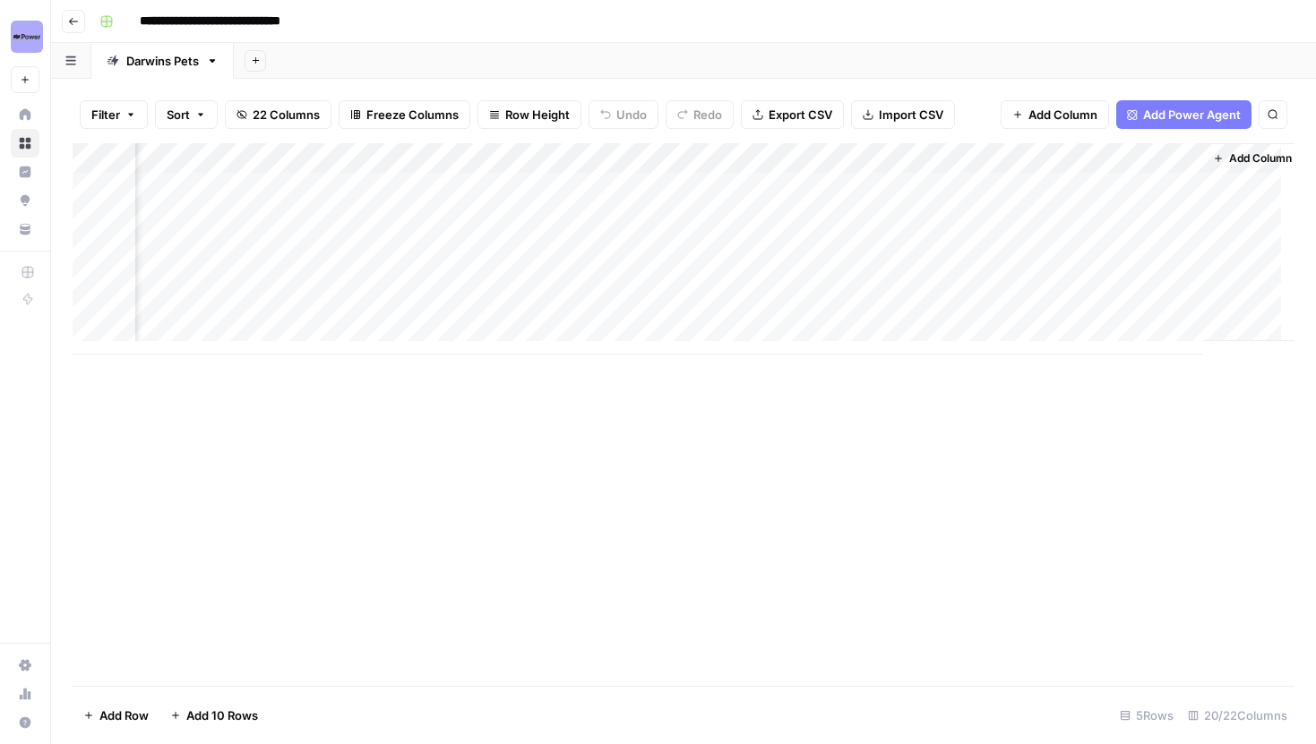
click at [1107, 272] on div "Add Column" at bounding box center [684, 248] width 1222 height 211
click at [993, 280] on div "Add Column" at bounding box center [684, 248] width 1222 height 211
click at [909, 276] on div "Add Column" at bounding box center [684, 248] width 1222 height 211
click at [909, 276] on input "**********" at bounding box center [1029, 284] width 287 height 22
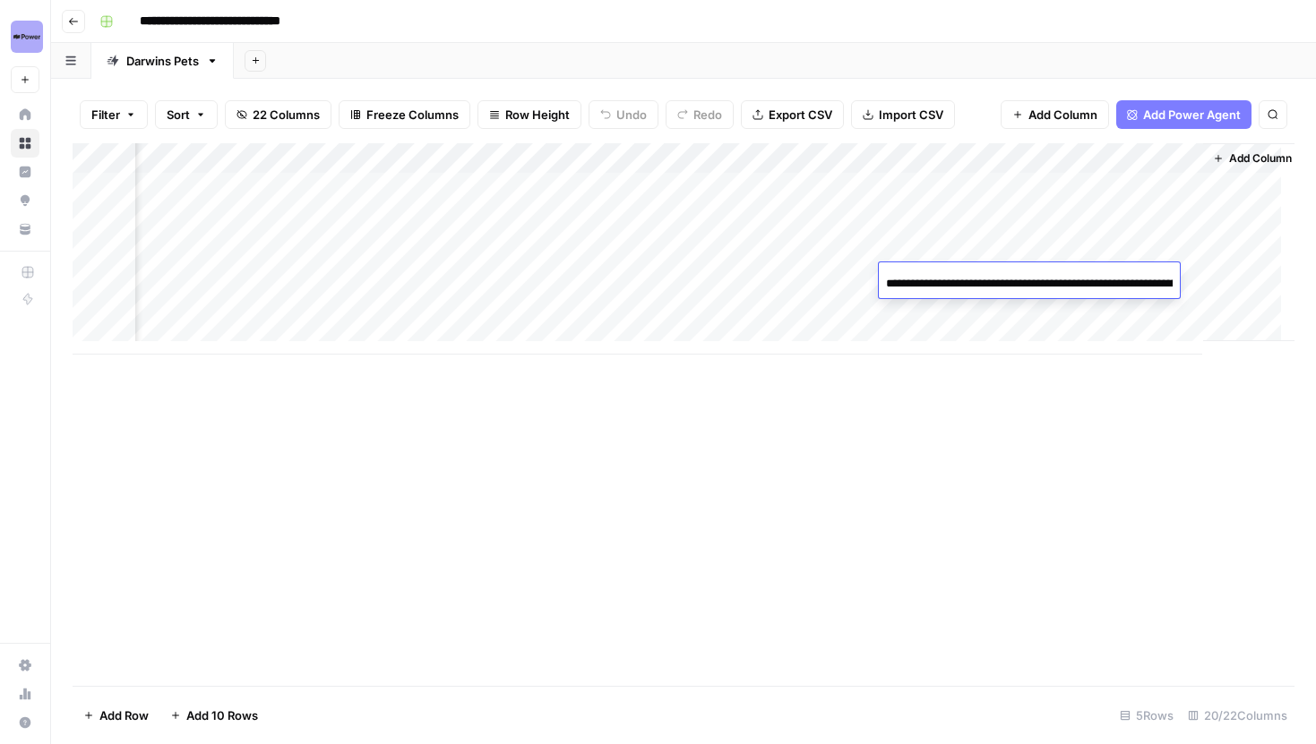
scroll to position [0, 548]
click at [960, 243] on div "Add Column" at bounding box center [684, 248] width 1222 height 211
click at [960, 244] on div "Add Column" at bounding box center [684, 248] width 1222 height 211
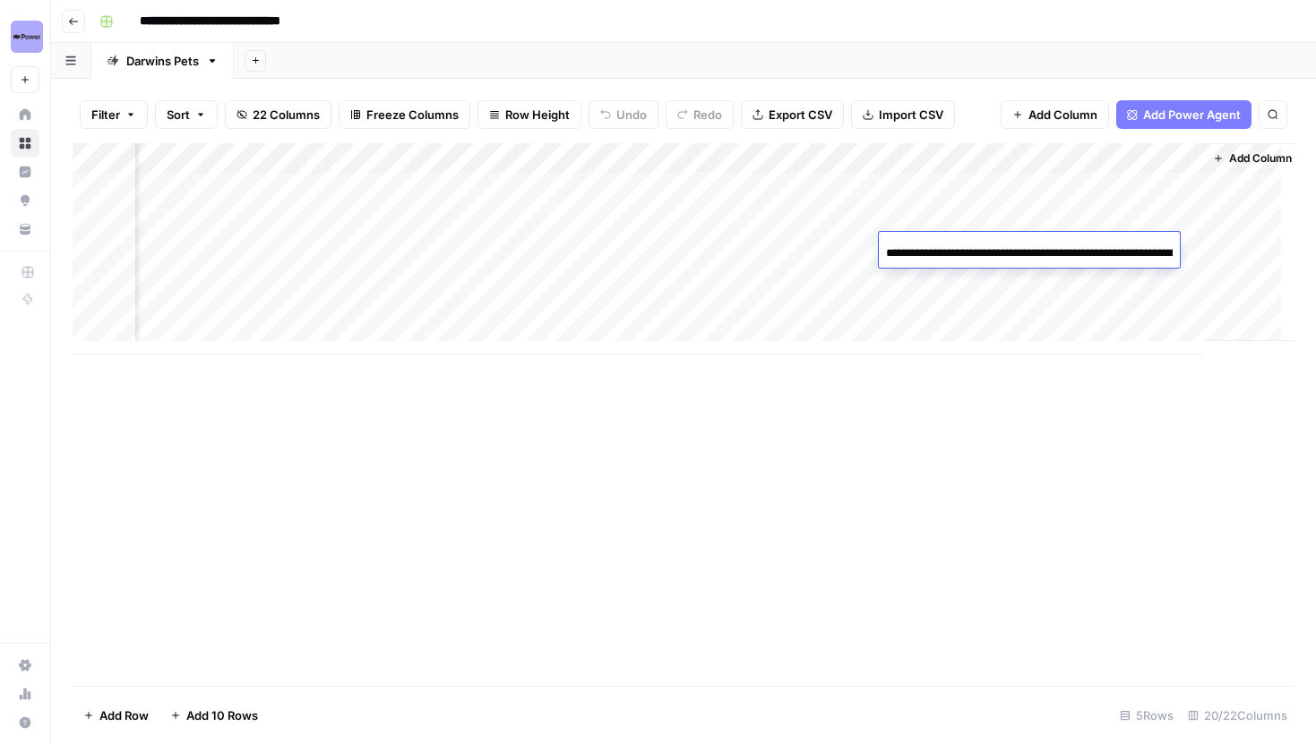
scroll to position [0, 608]
click at [1066, 245] on input "**********" at bounding box center [1029, 254] width 287 height 22
click at [983, 248] on input "**********" at bounding box center [1029, 254] width 287 height 22
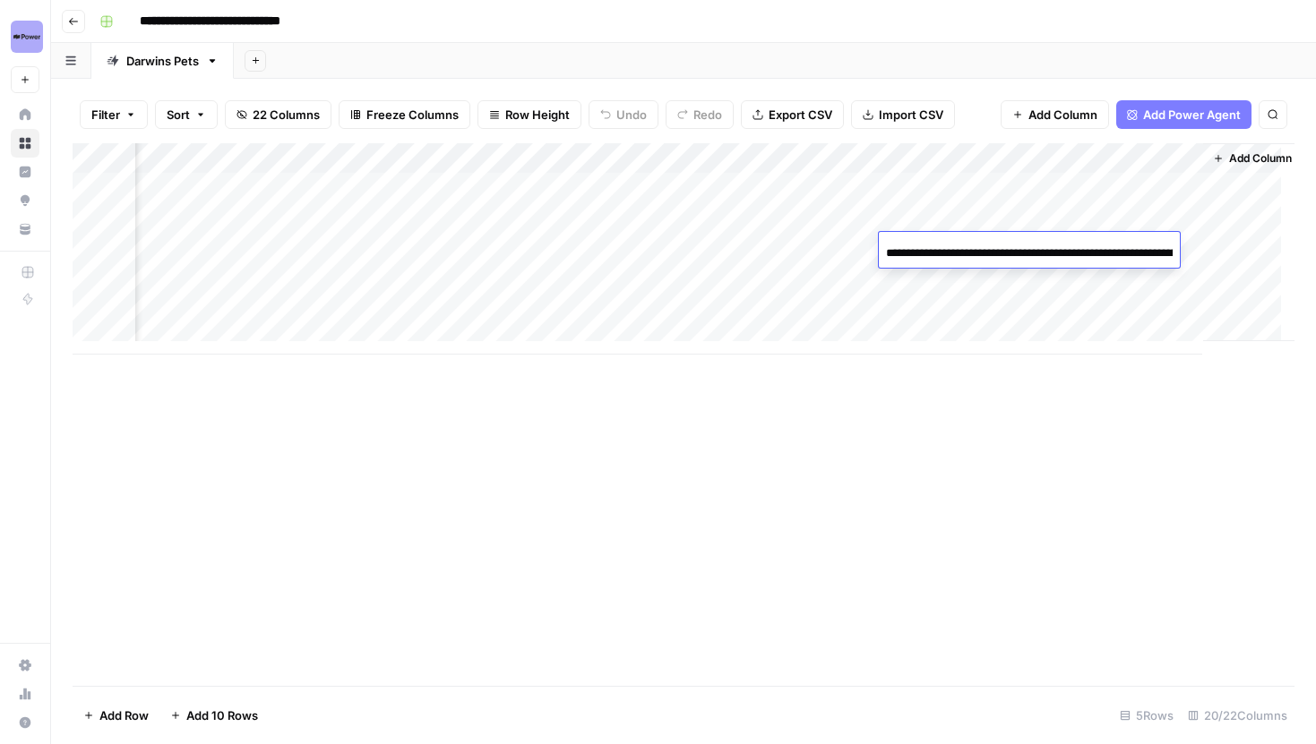
click at [983, 248] on input "**********" at bounding box center [1029, 254] width 287 height 22
click at [836, 416] on div "Add Column" at bounding box center [684, 414] width 1222 height 543
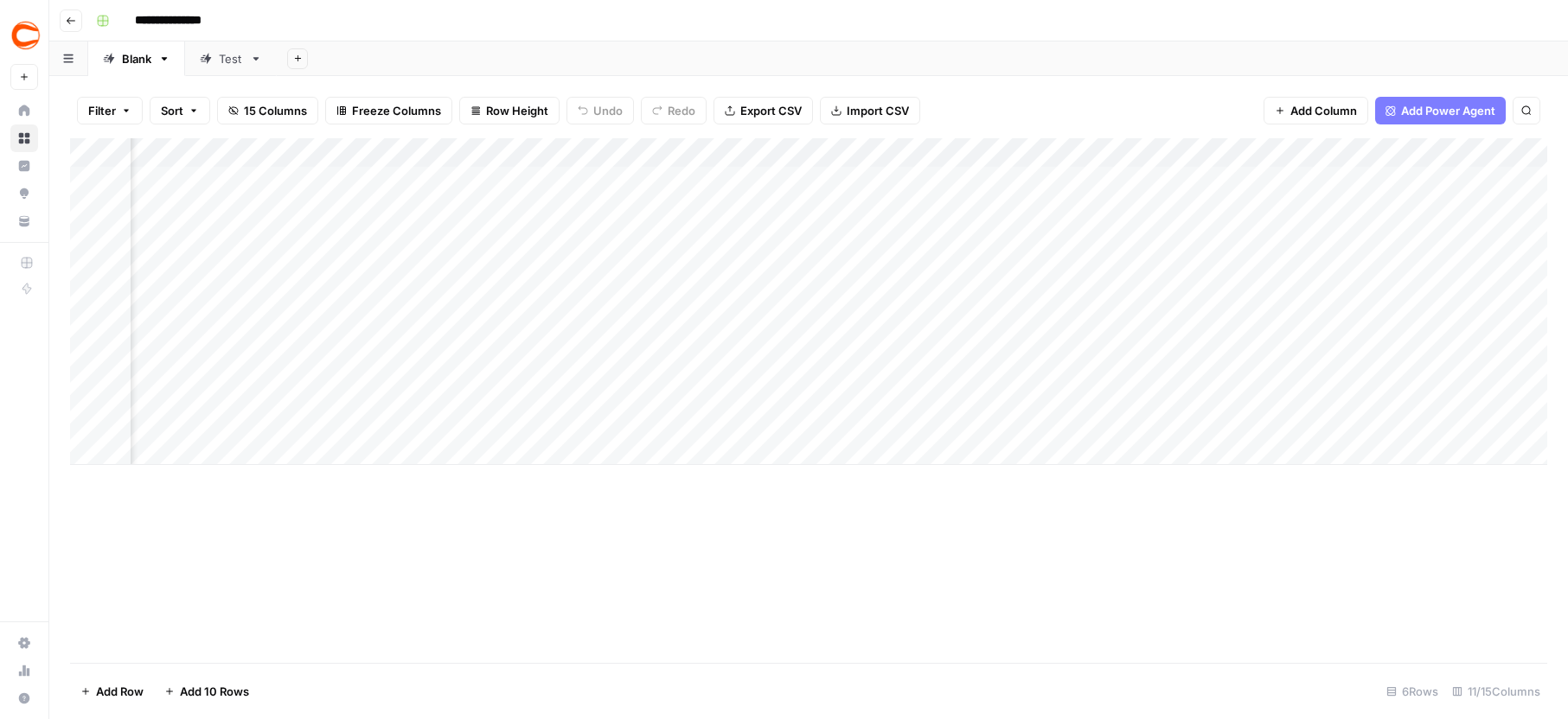
scroll to position [0, 763]
